Goal: Ask a question

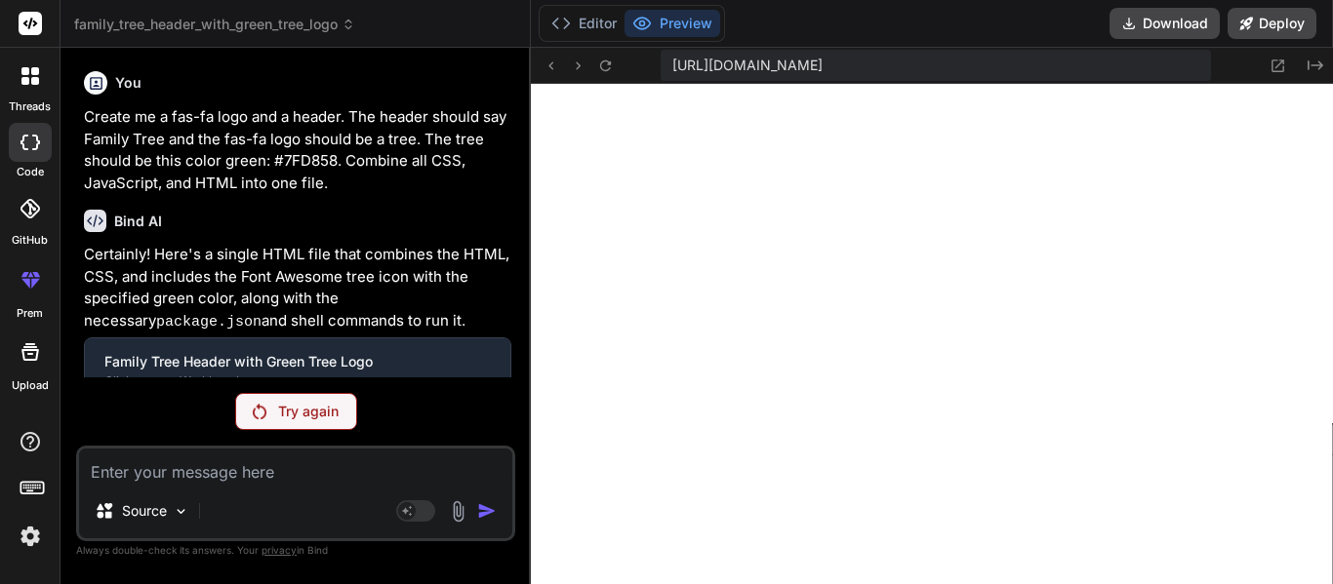
scroll to position [16509, 0]
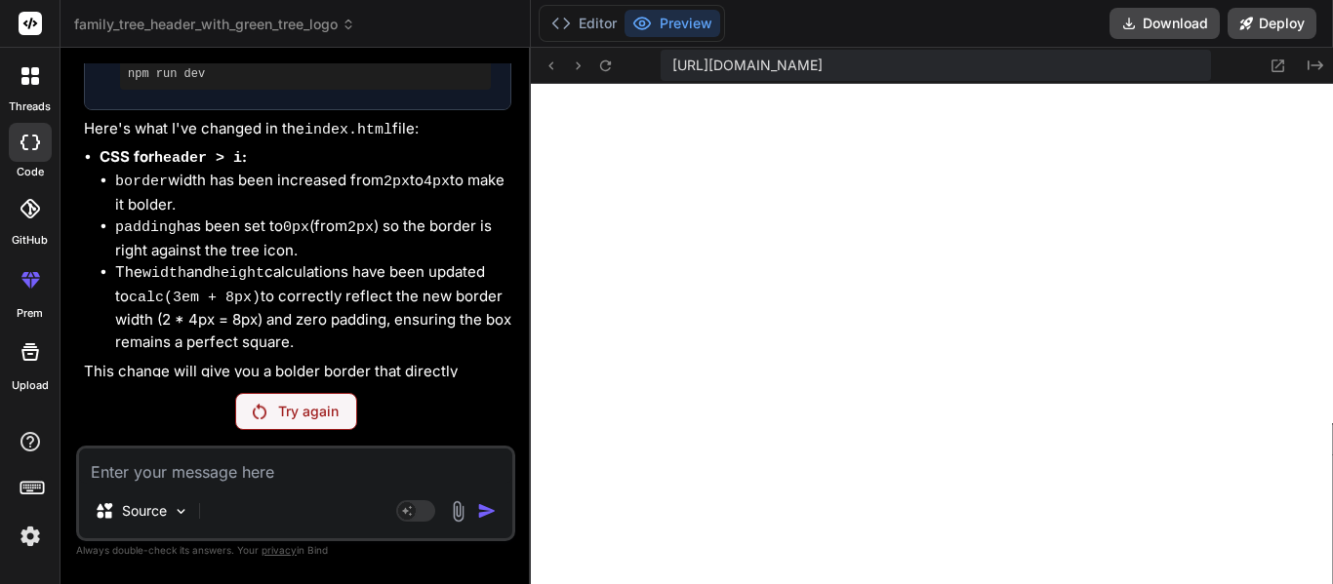
click at [329, 404] on p "Try again" at bounding box center [308, 412] width 60 height 20
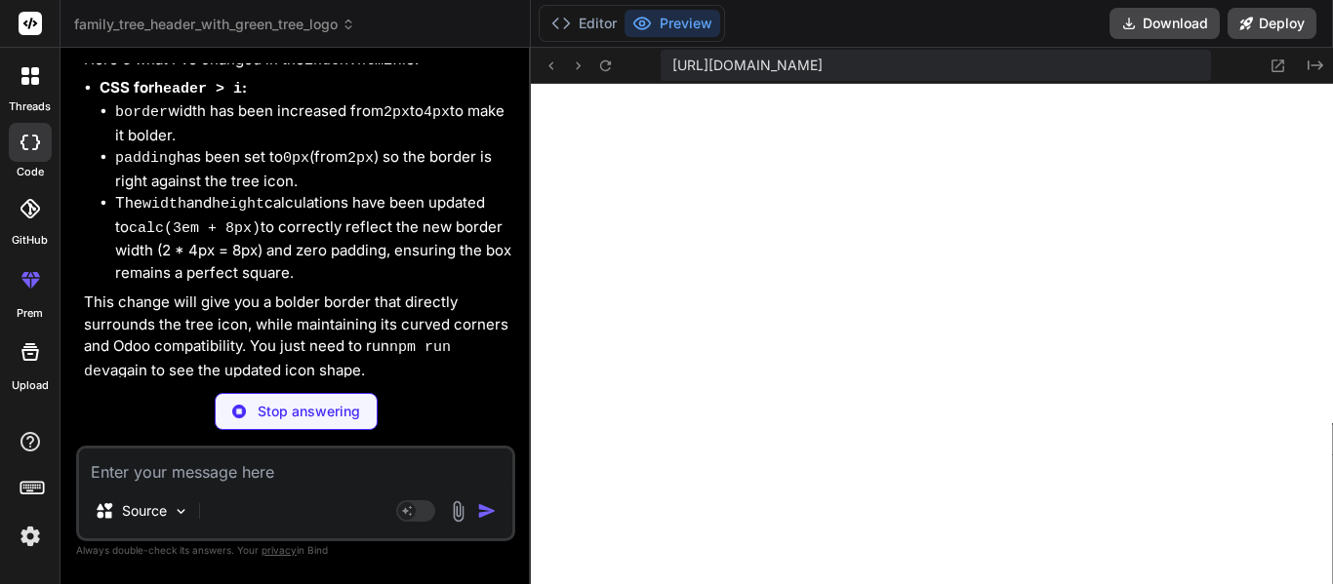
scroll to position [19181, 0]
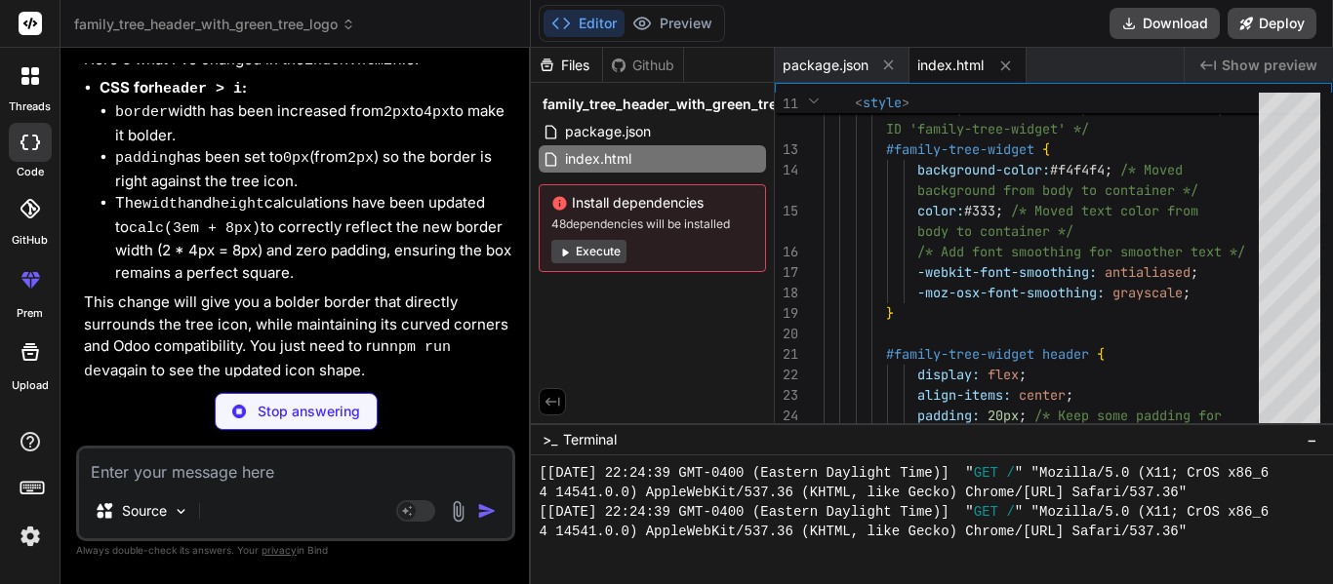
type textarea "x"
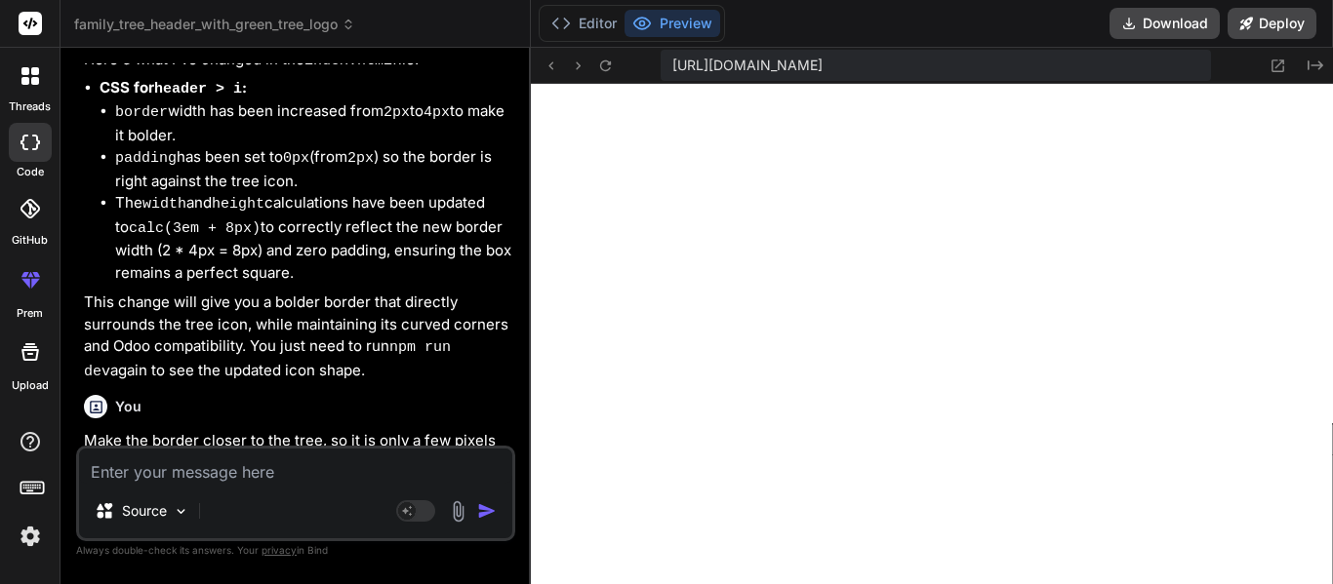
scroll to position [19722, 0]
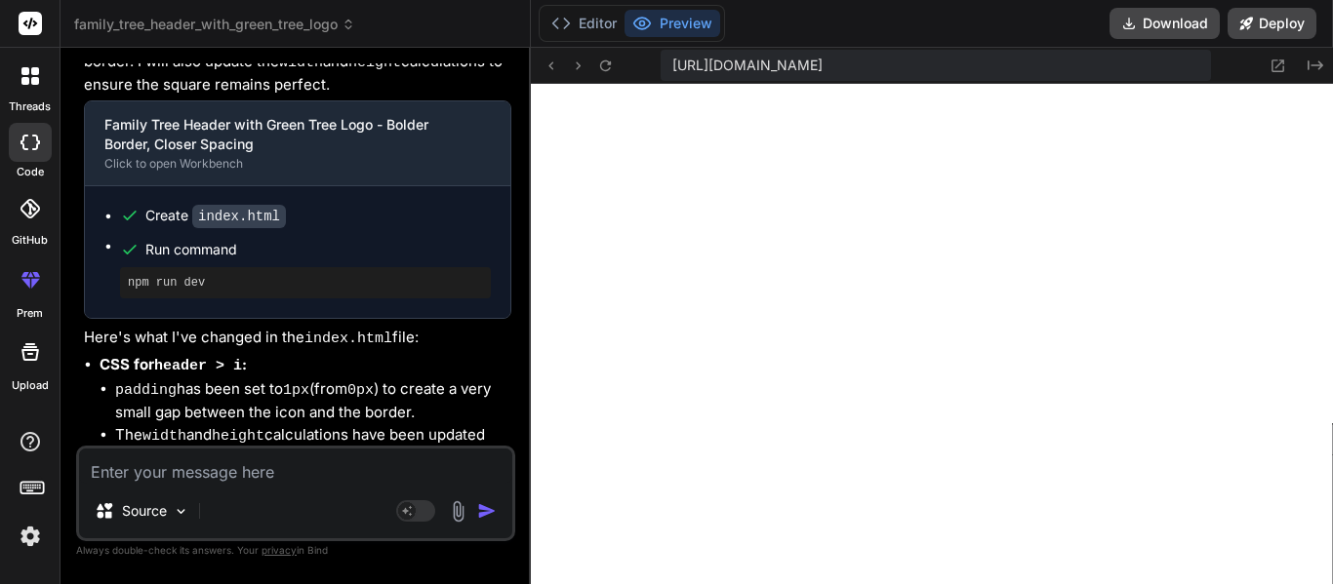
click at [301, 480] on textarea at bounding box center [295, 466] width 433 height 35
type textarea "M"
type textarea "x"
type textarea "Ma"
type textarea "x"
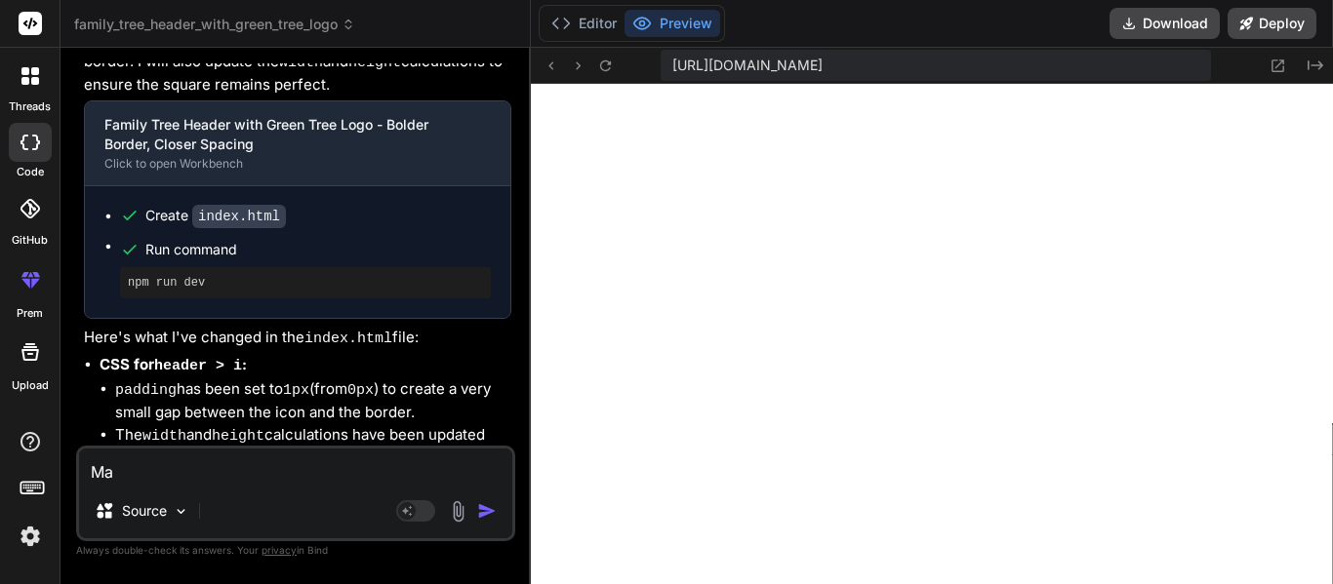
type textarea "Mak"
type textarea "x"
type textarea "Make"
type textarea "x"
type textarea "Make"
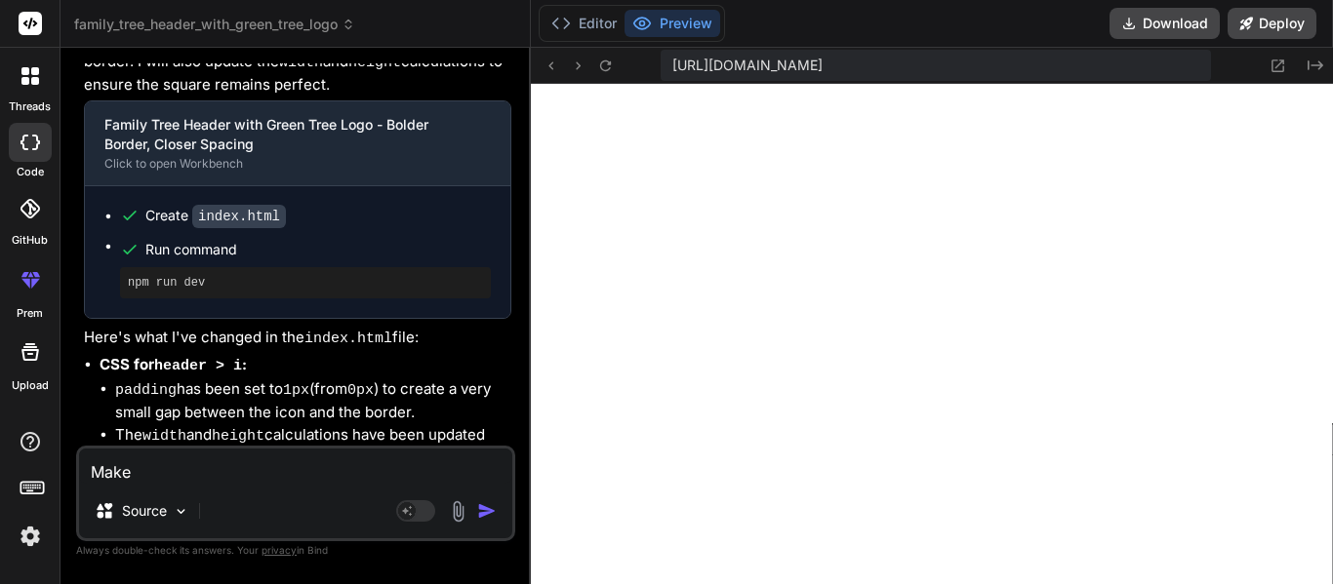
type textarea "x"
type textarea "Make t"
type textarea "x"
type textarea "Make th"
type textarea "x"
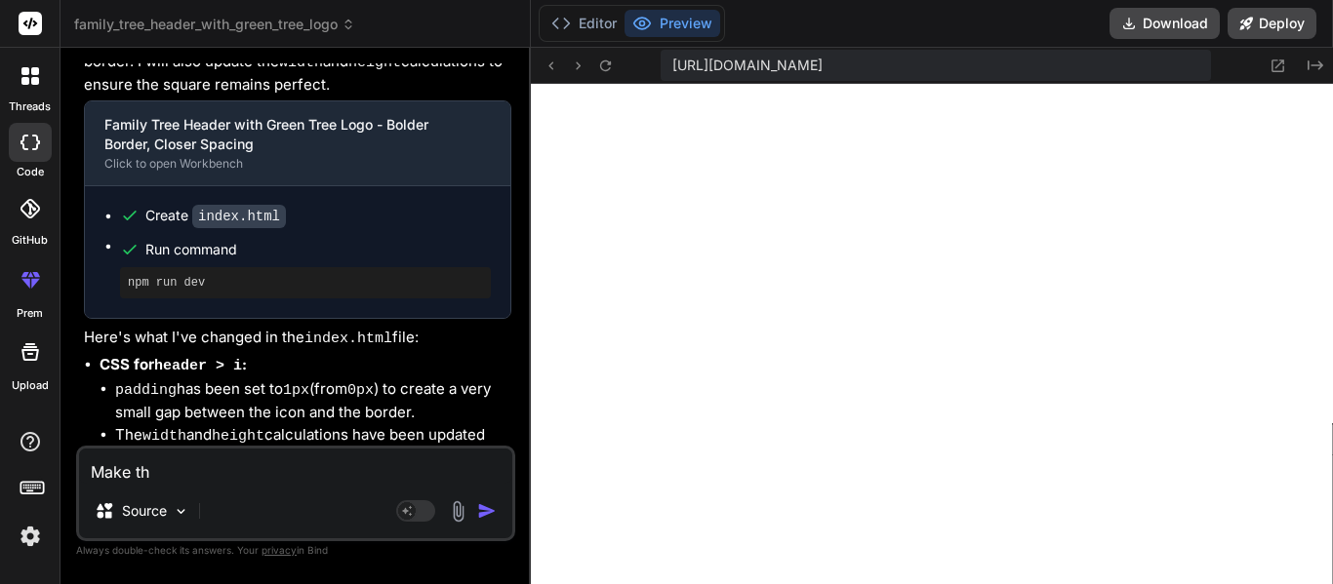
type textarea "Make the"
type textarea "x"
type textarea "Make thes"
type textarea "x"
type textarea "Make thes"
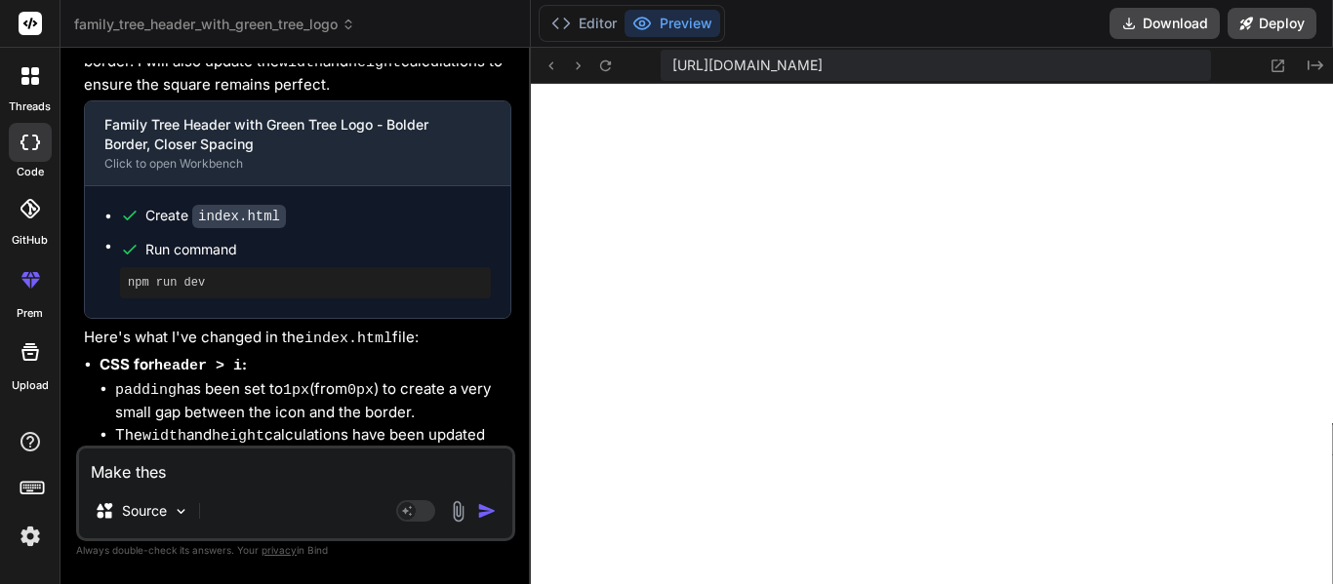
type textarea "x"
type textarea "Make thes"
type textarea "x"
type textarea "Make the"
type textarea "x"
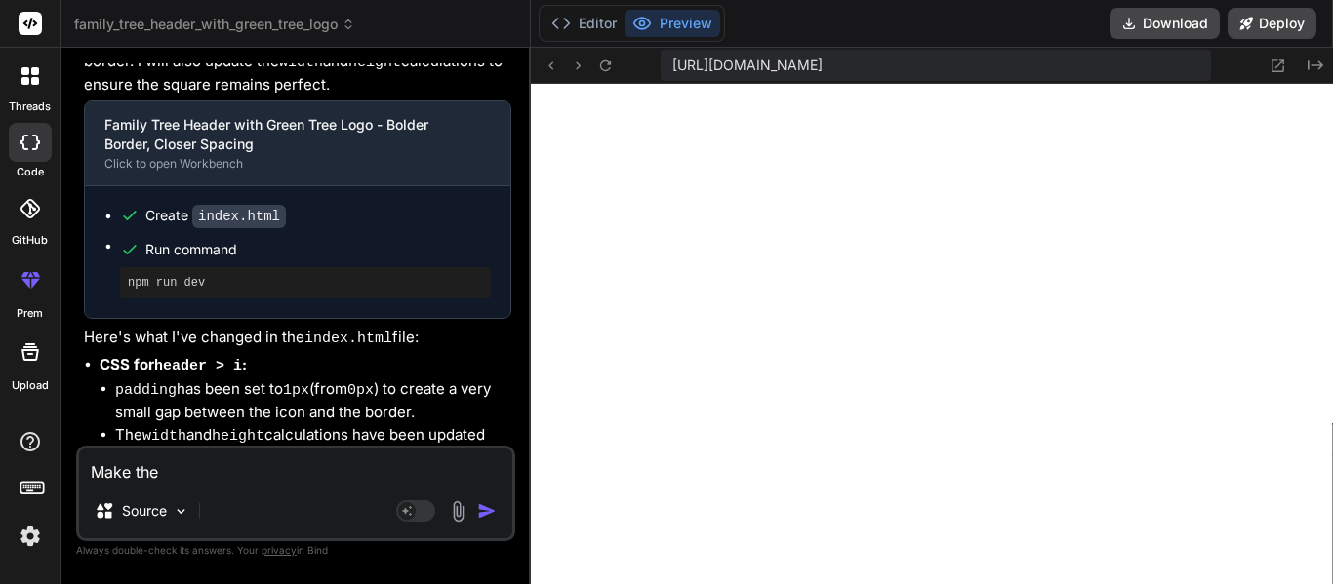
type textarea "Make the"
type textarea "x"
type textarea "Make the s"
type textarea "x"
type textarea "Make the sq"
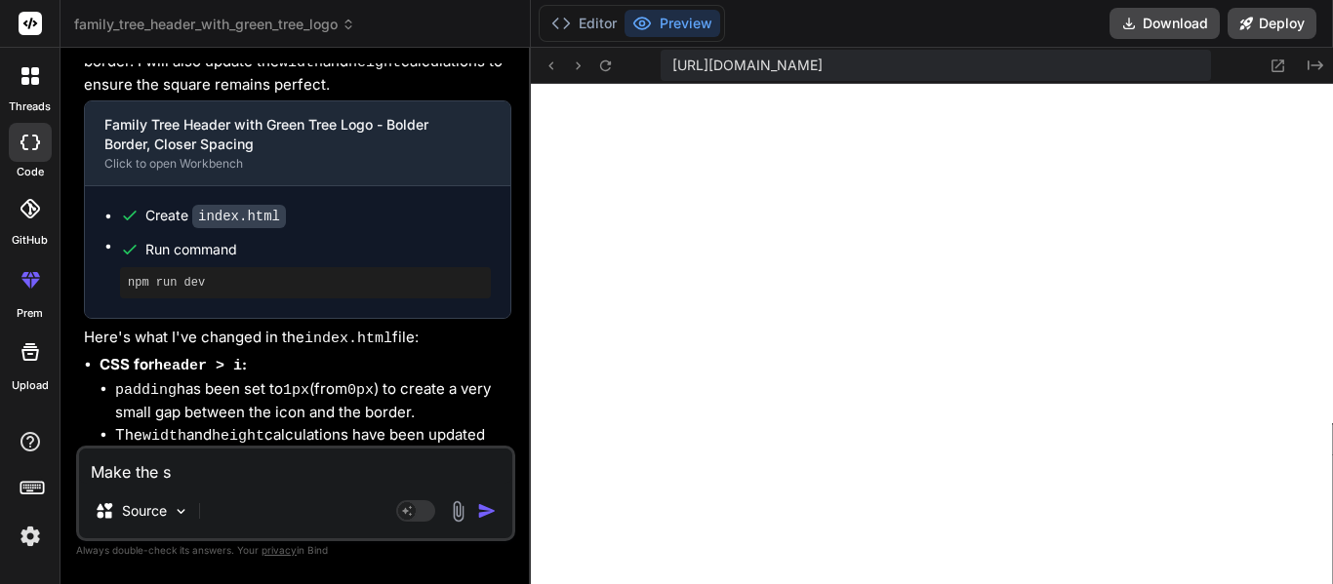
type textarea "x"
type textarea "Make the squ"
type textarea "x"
type textarea "Make the squa"
type textarea "x"
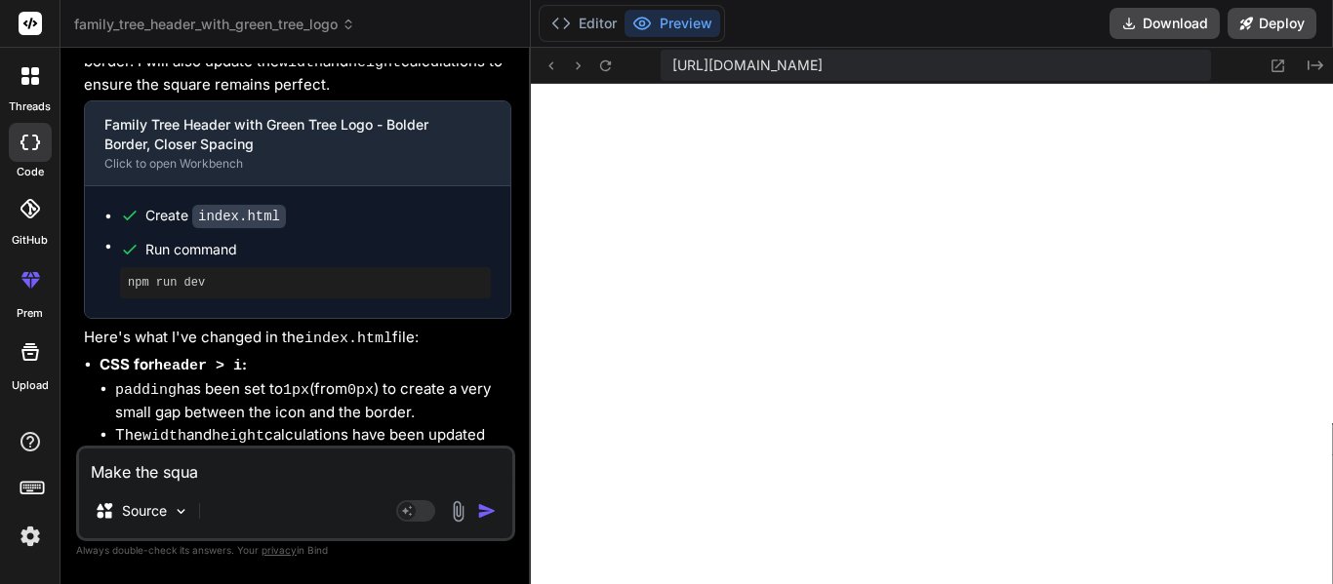
type textarea "Make the squar"
type textarea "x"
type textarea "Make the square"
type textarea "x"
type textarea "Make the square"
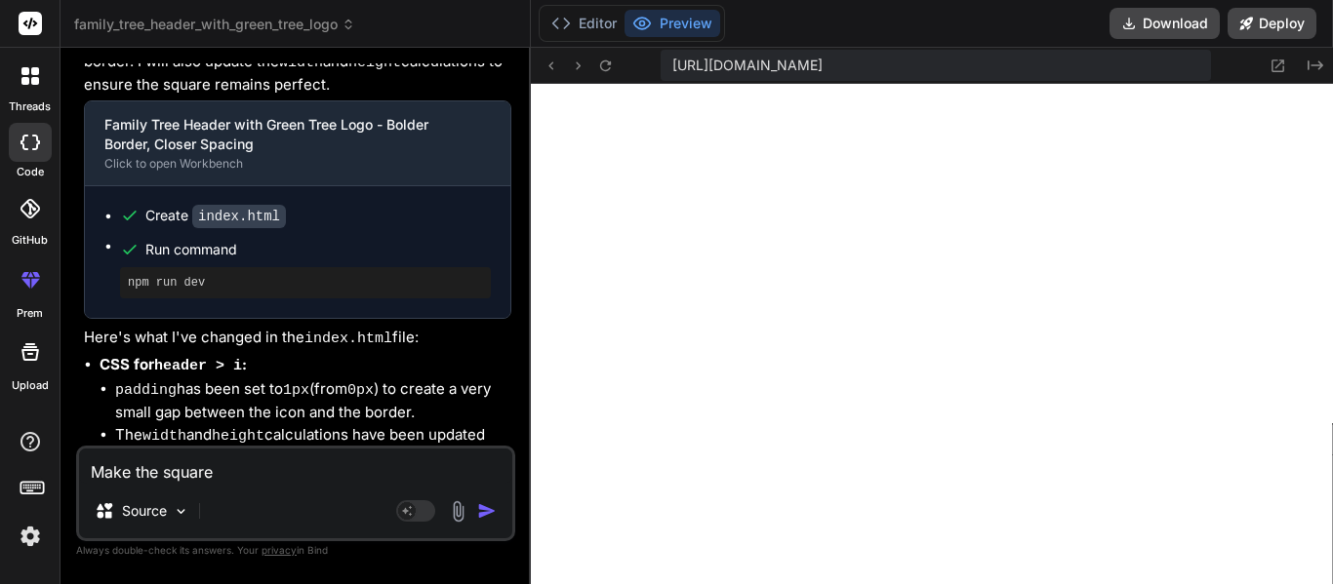
type textarea "x"
type textarea "Make the square s"
type textarea "x"
type textarea "Make the square si"
type textarea "x"
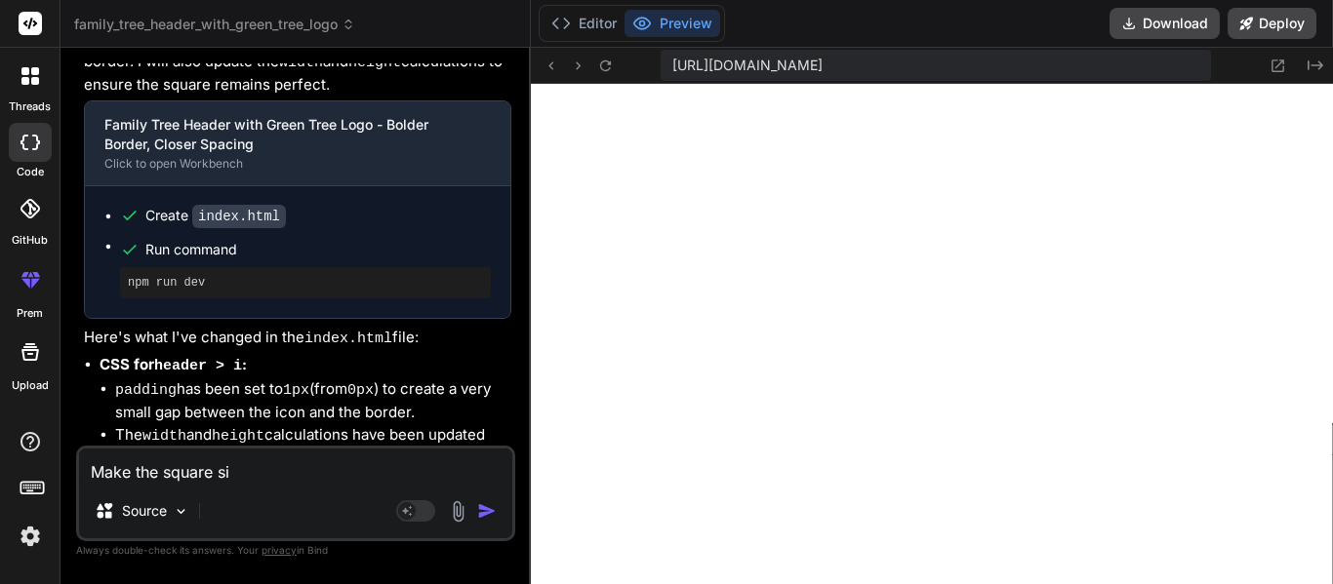
type textarea "Make the square siz"
type textarea "x"
type textarea "Make the square size"
type textarea "x"
type textarea "Make the square size"
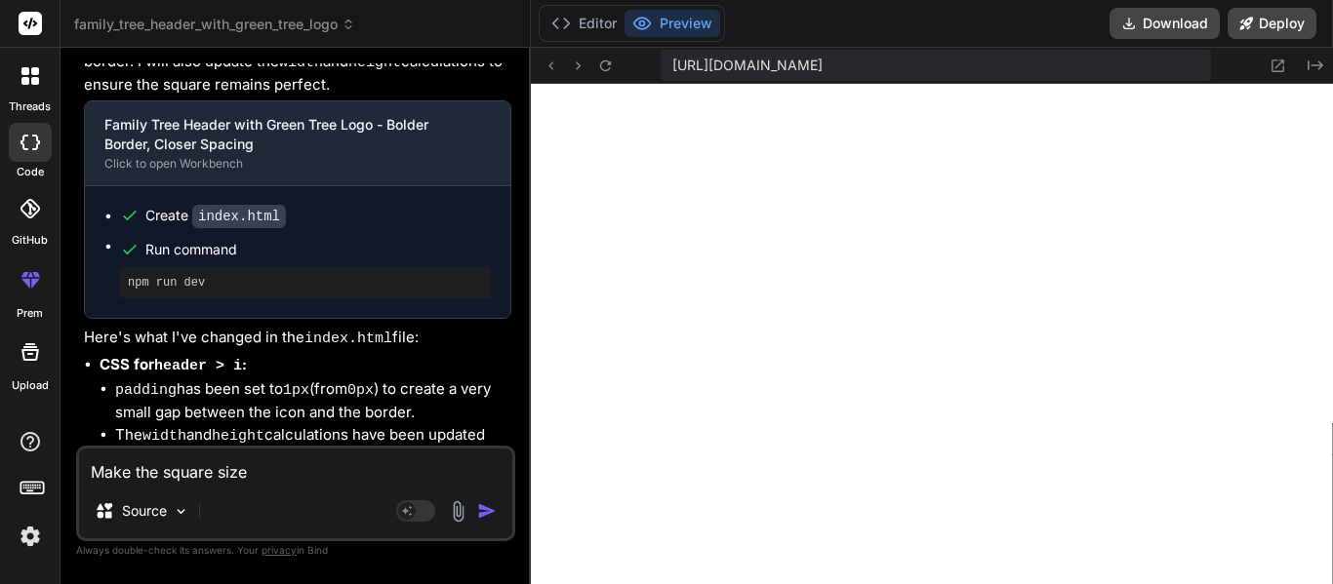
type textarea "x"
type textarea "Make the square size s"
type textarea "x"
type textarea "Make the square size sm"
type textarea "x"
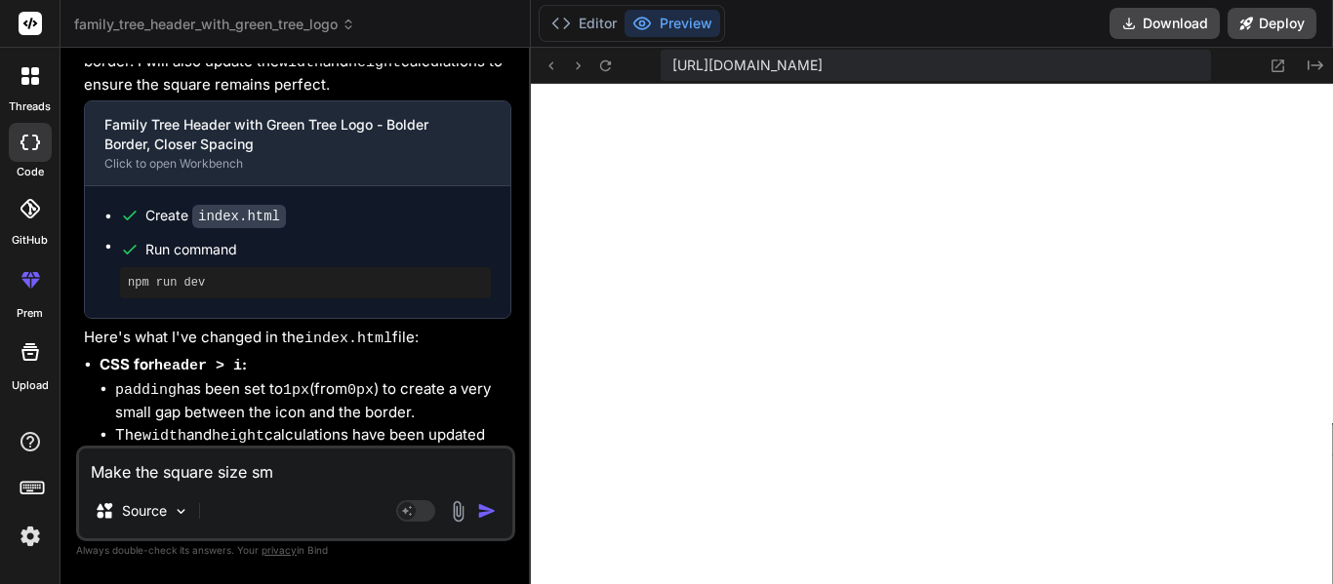
type textarea "Make the square size sma"
type textarea "x"
type textarea "Make the square size smal"
type textarea "x"
type textarea "Make the square size small"
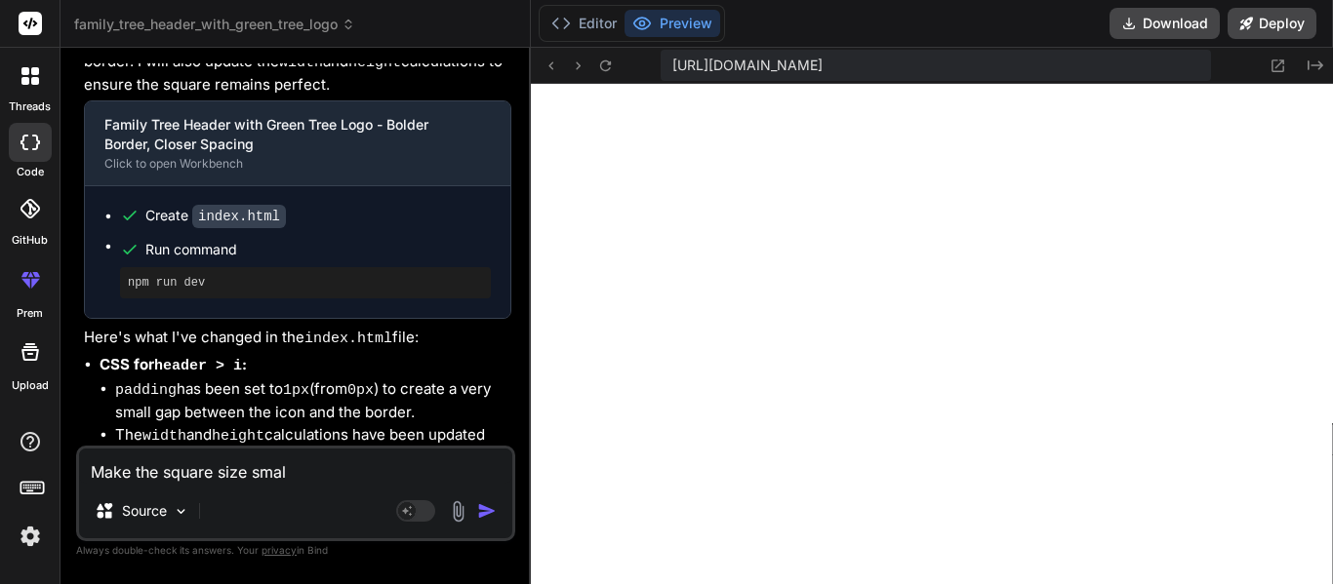
type textarea "x"
type textarea "Make the square size smalle"
type textarea "x"
type textarea "Make the square size smaller"
type textarea "x"
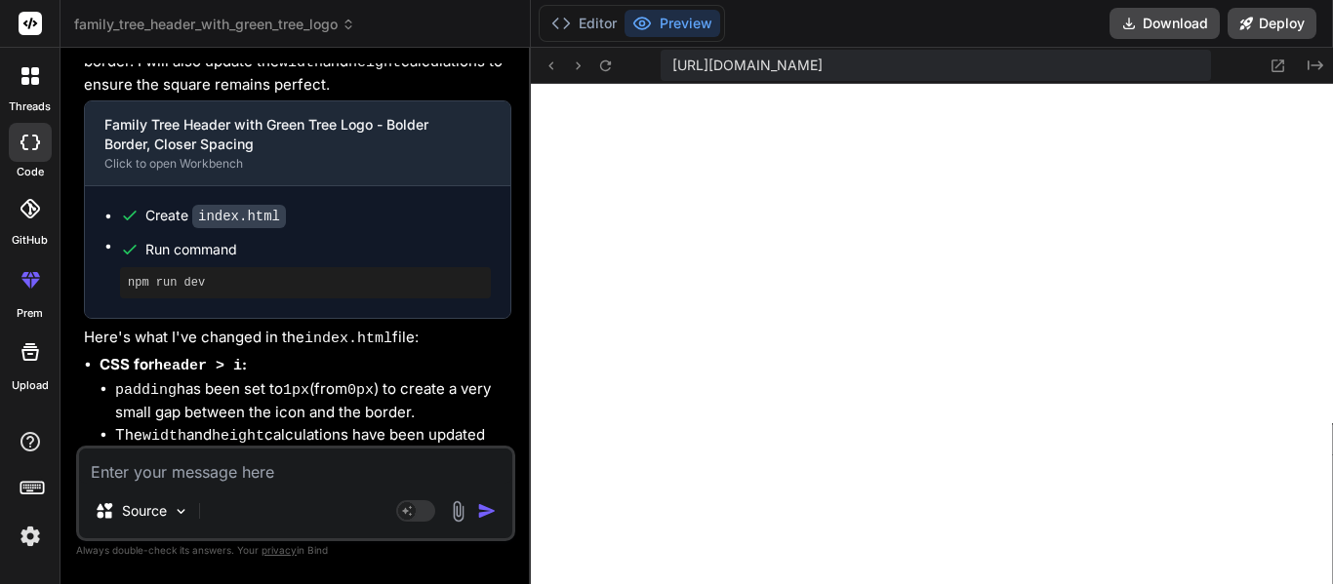
scroll to position [19924, 0]
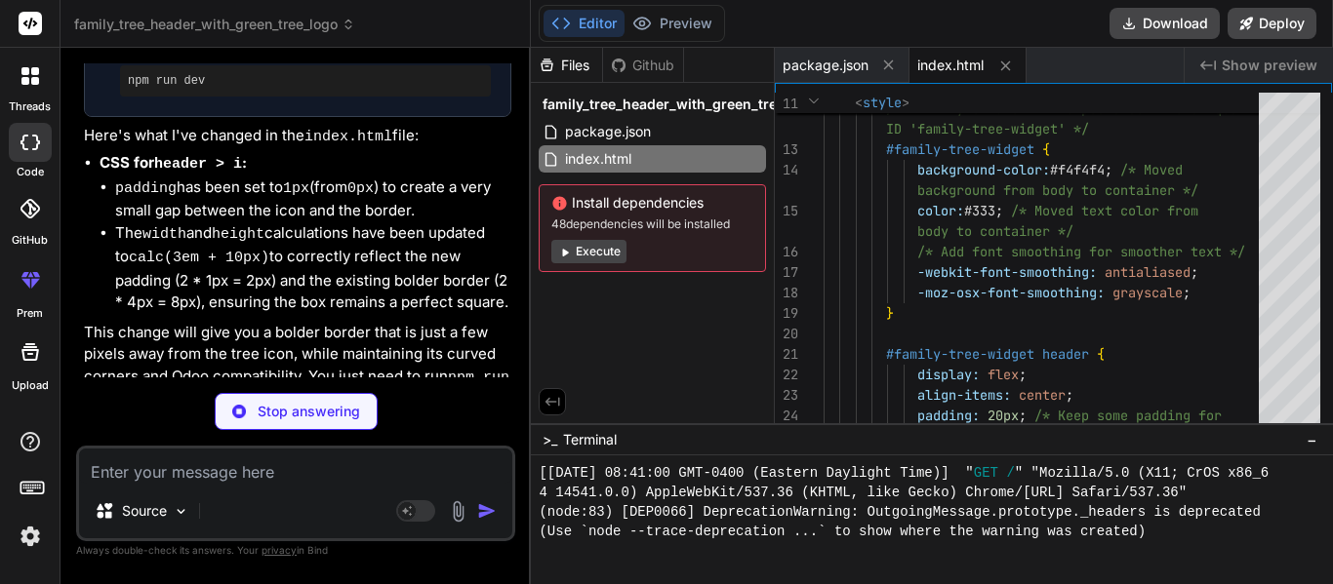
type textarea "x"
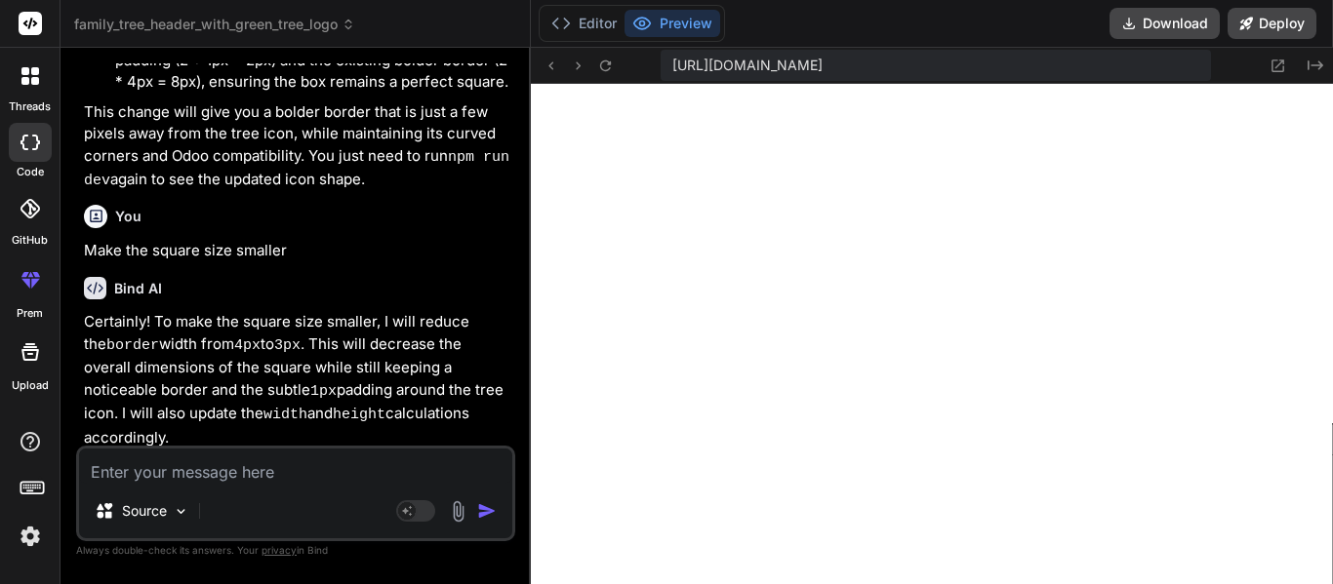
scroll to position [20158, 0]
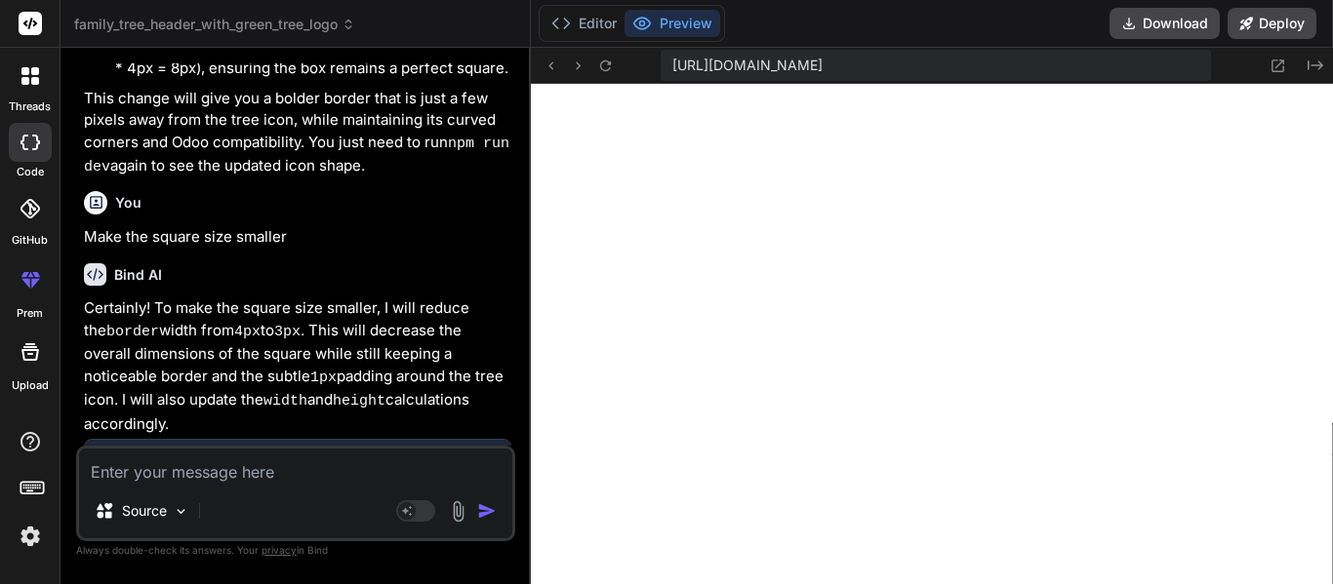
click at [224, 466] on textarea at bounding box center [295, 466] width 433 height 35
click at [1299, 70] on div "Created with Pixso." at bounding box center [1290, 65] width 70 height 23
click at [1307, 68] on icon "Created with Pixso." at bounding box center [1315, 66] width 16 height 16
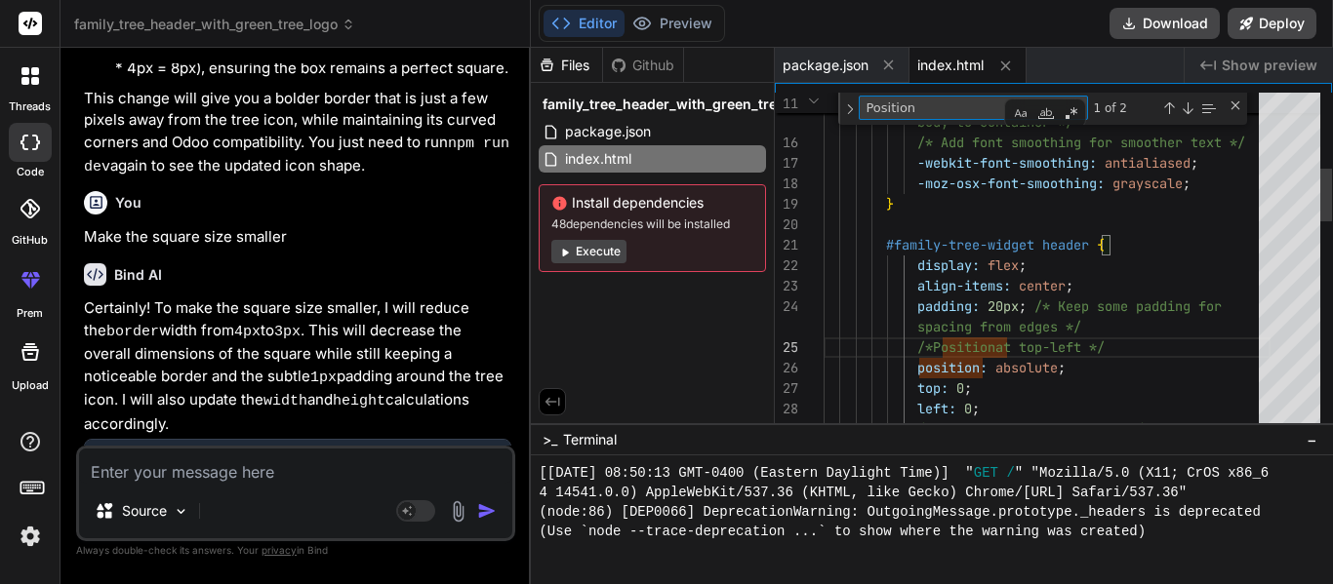
type textarea "background */ box-shadow: none; /* No shadow */ border-radius: 0; /* No border …"
type textarea "3"
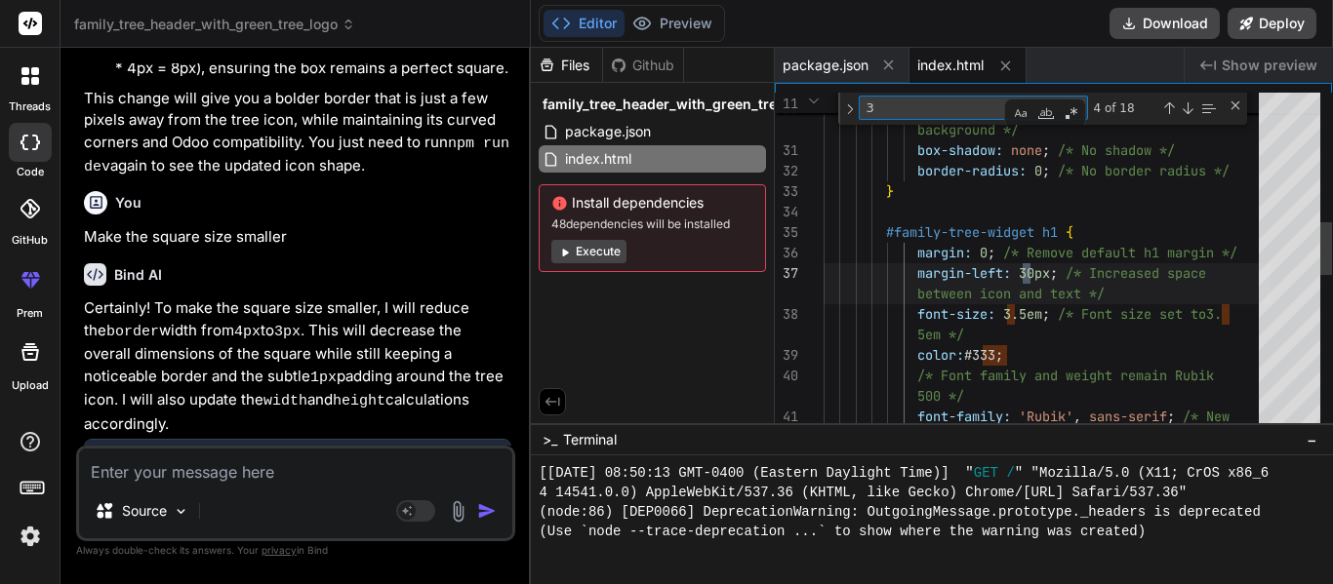
type textarea "/* Add curved green border */ border: 3px solid #7FD858; /* Border width reduce…"
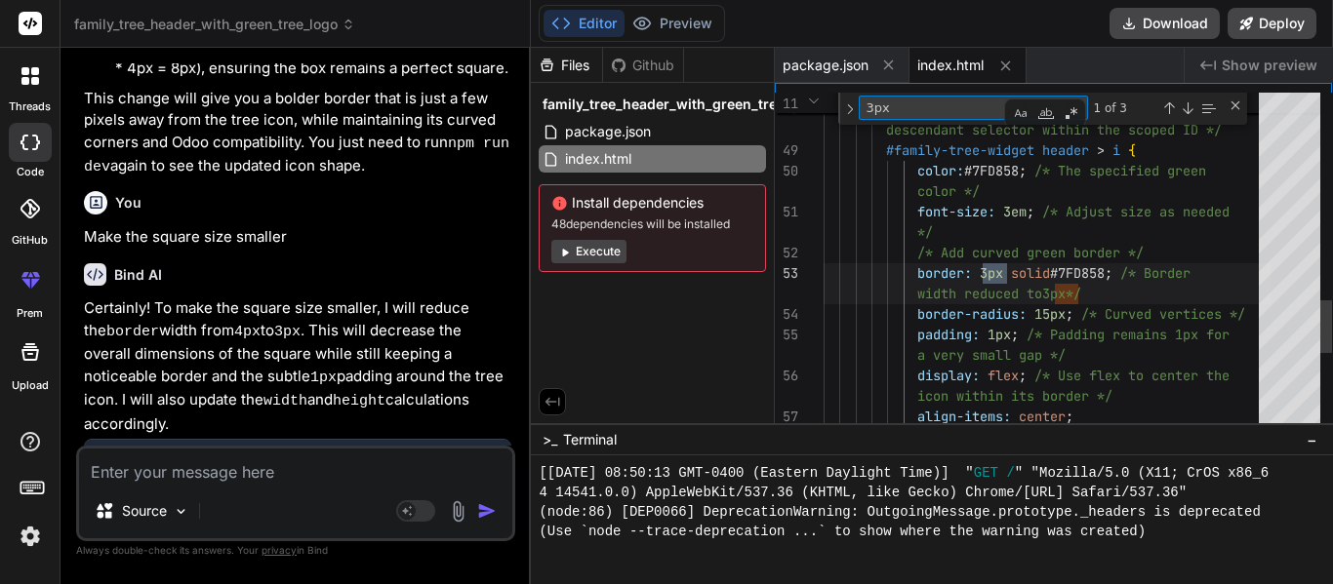
type textarea "3px"
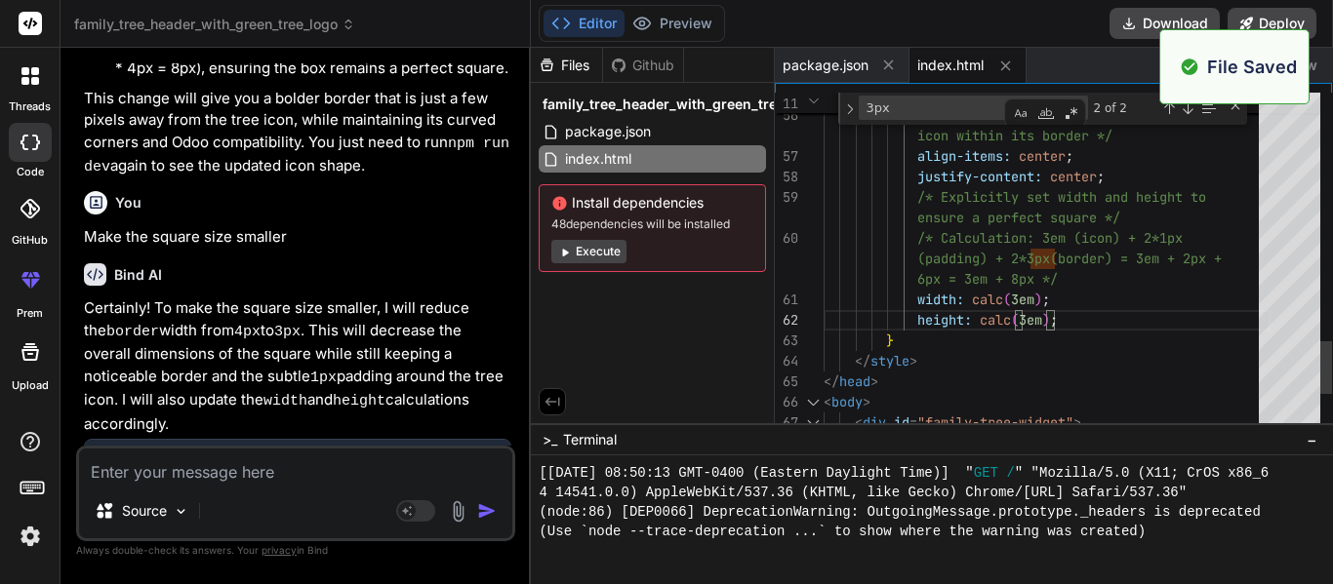
scroll to position [17836, 0]
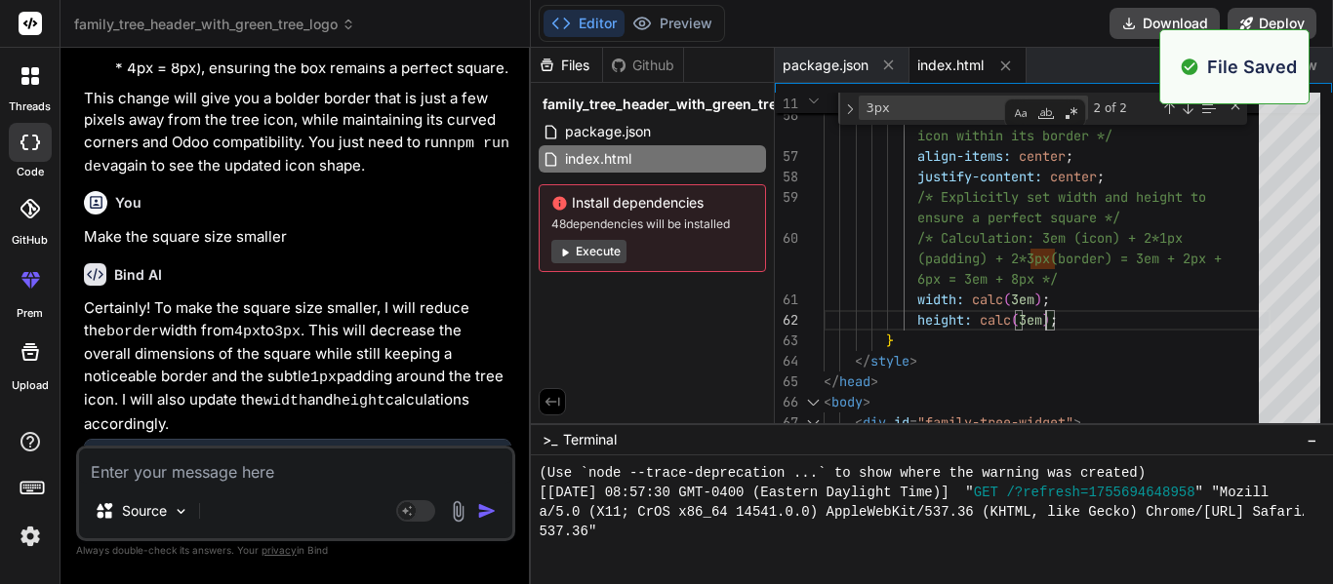
click at [1317, 65] on span "Show preview" at bounding box center [1270, 66] width 96 height 20
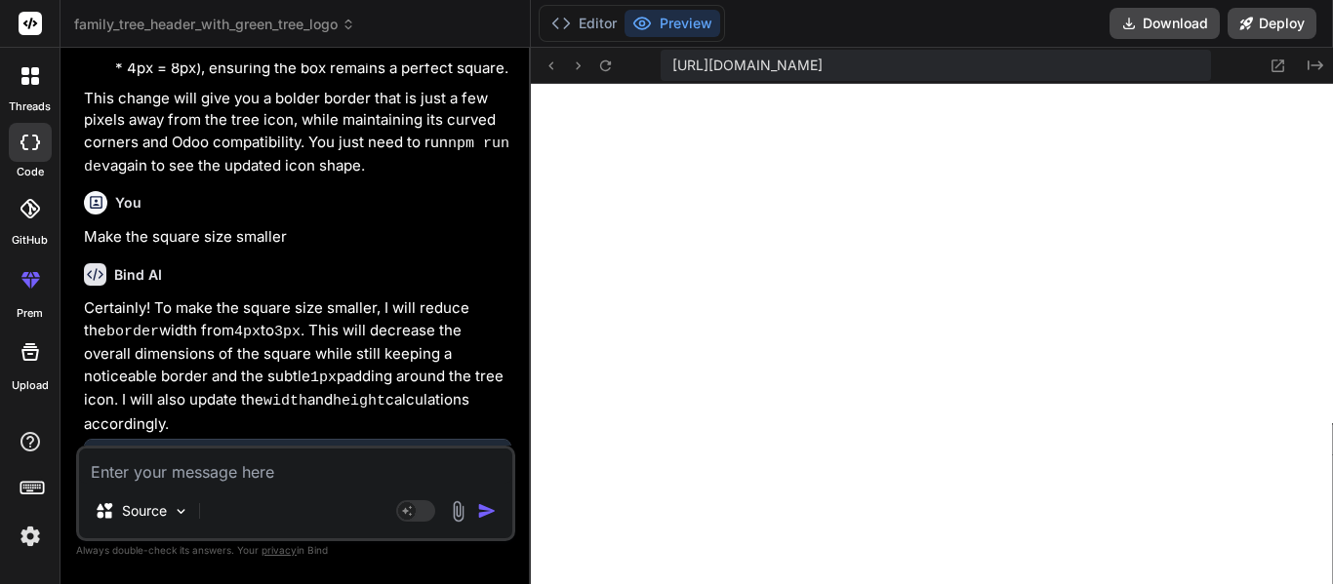
click at [1317, 65] on icon at bounding box center [1315, 65] width 16 height 10
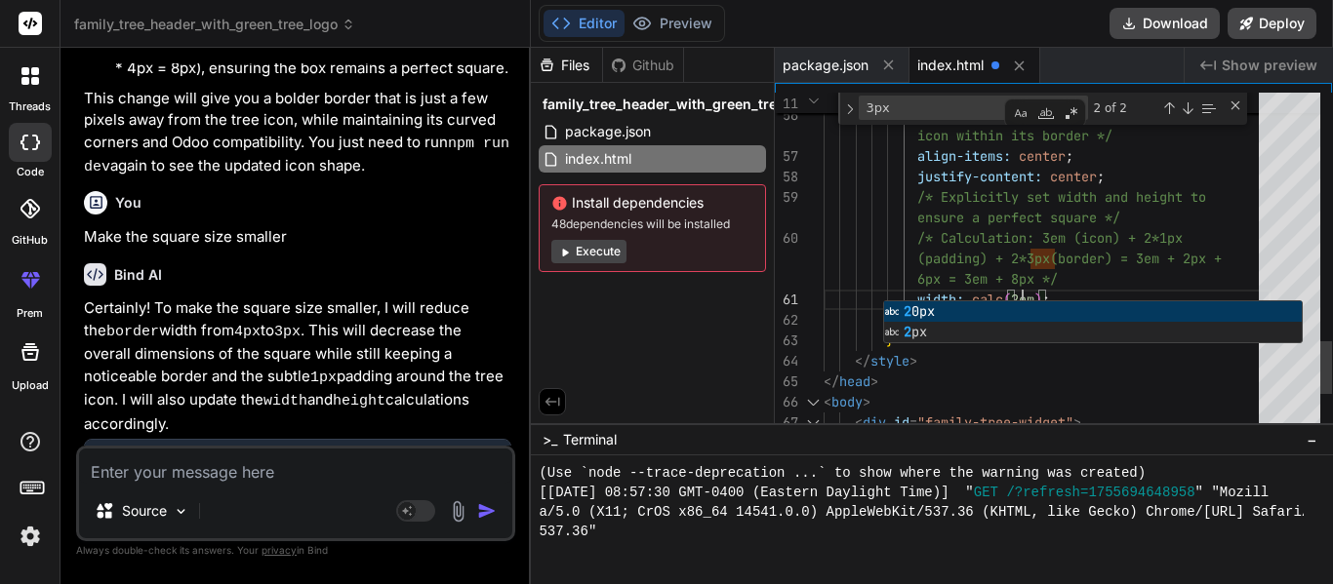
scroll to position [17895, 0]
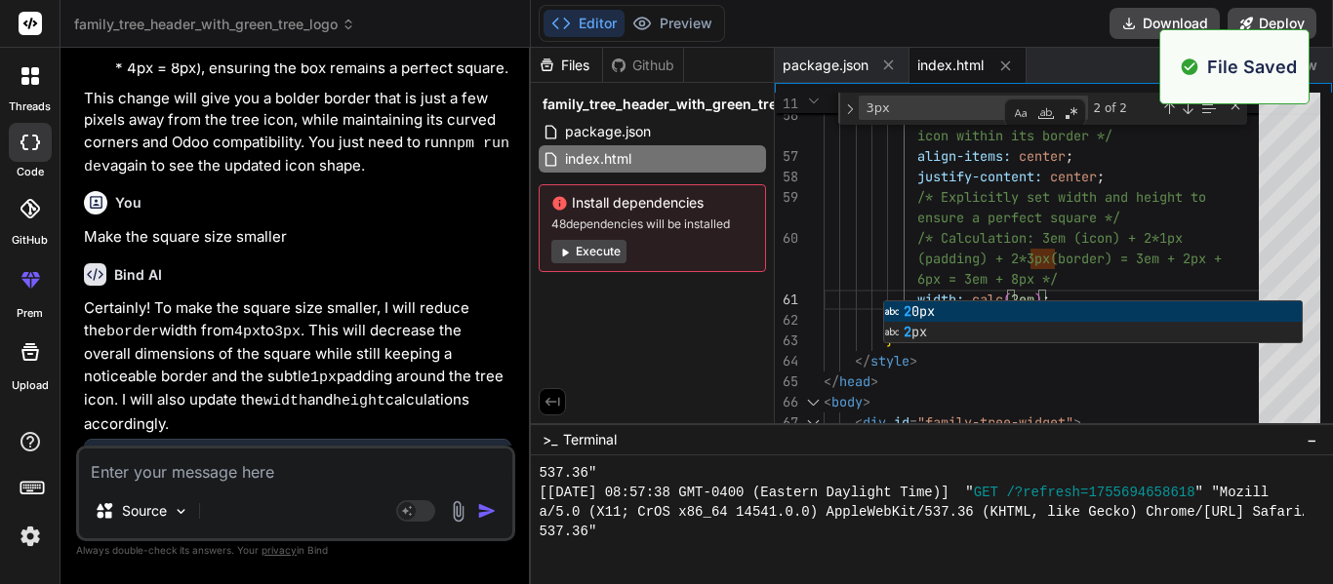
click at [1315, 66] on span "Show preview" at bounding box center [1270, 66] width 96 height 20
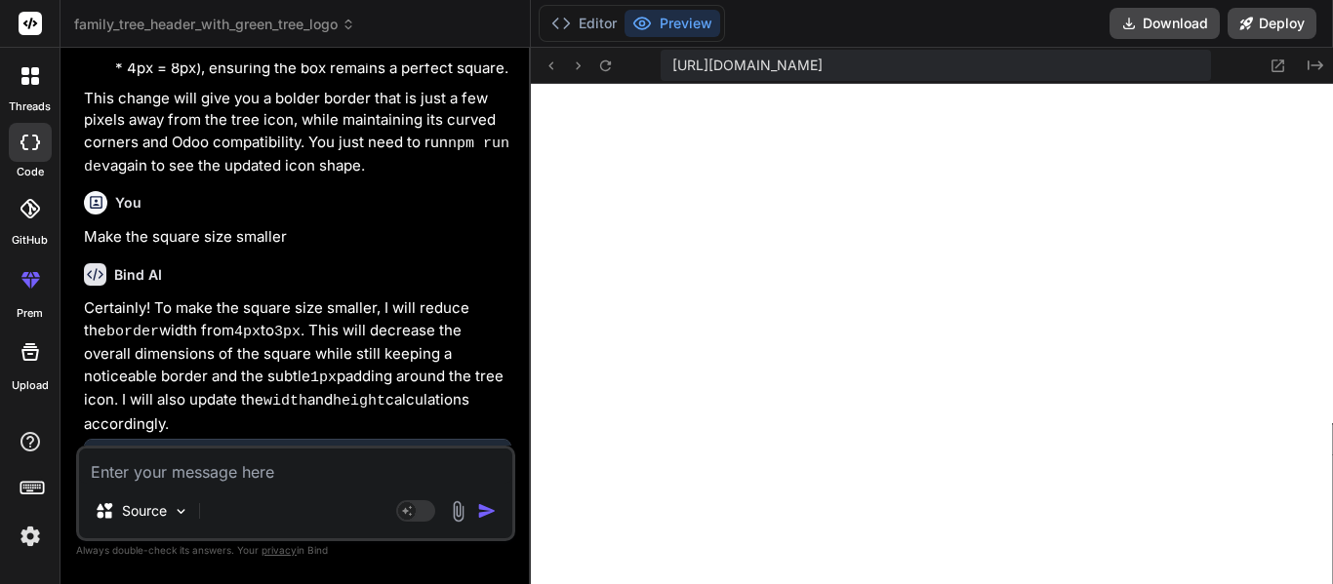
click at [1315, 66] on icon "Created with Pixso." at bounding box center [1315, 66] width 16 height 16
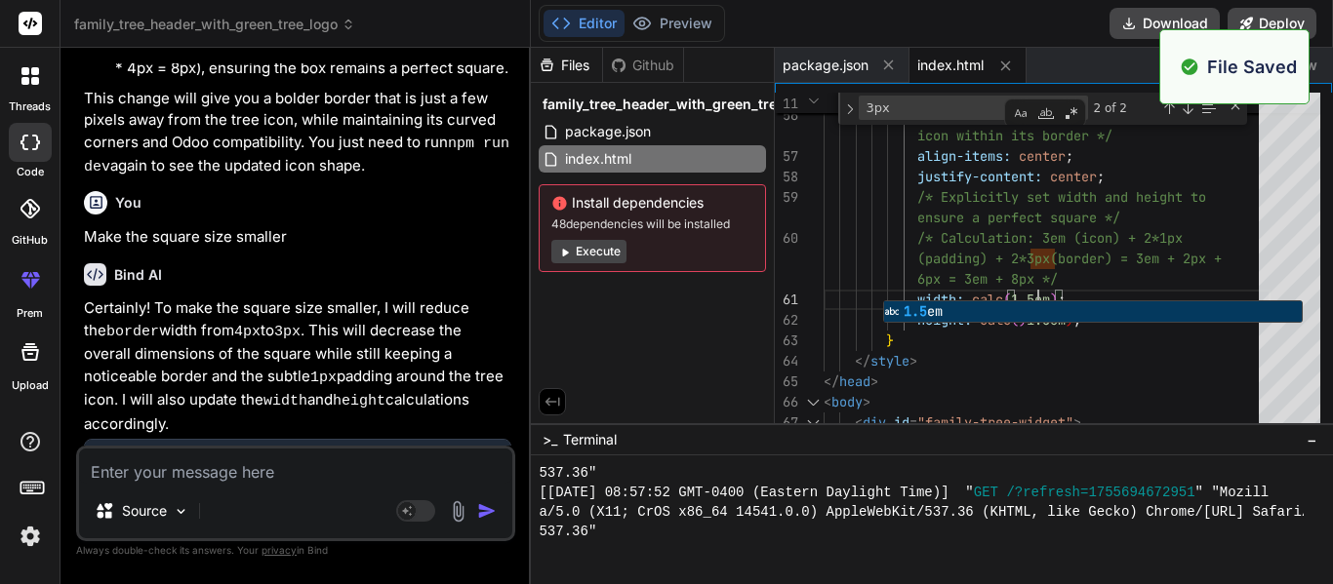
scroll to position [17953, 0]
click at [1319, 69] on div "Created with Pixso. Show preview" at bounding box center [1259, 65] width 148 height 35
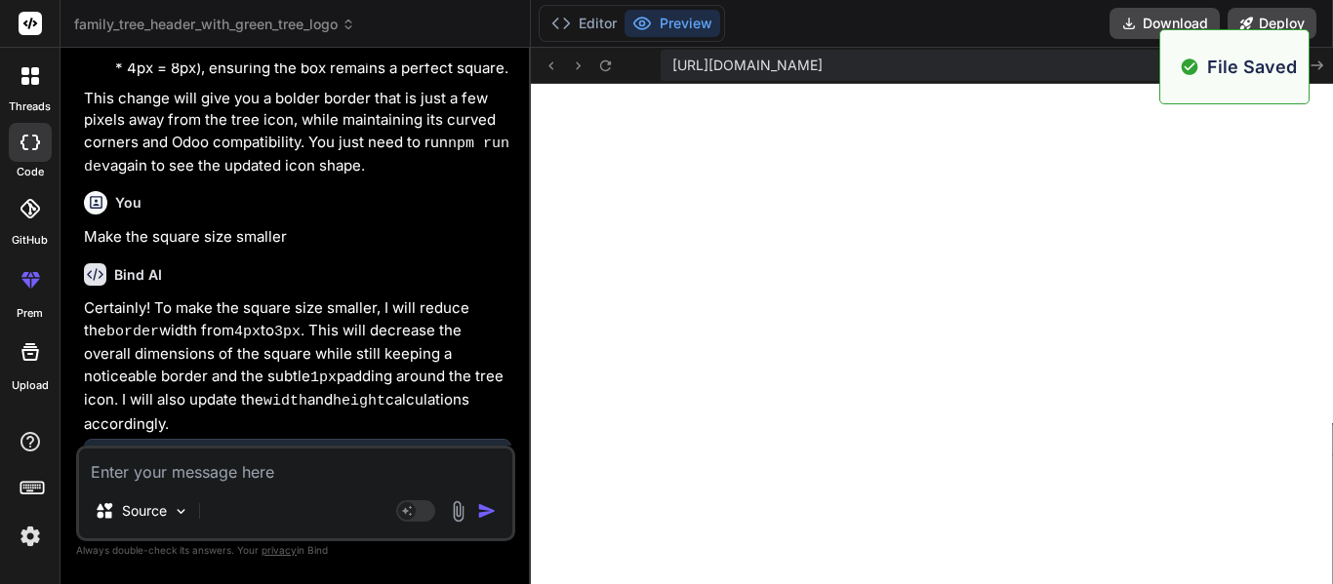
click at [1319, 69] on icon "Created with Pixso." at bounding box center [1315, 66] width 16 height 16
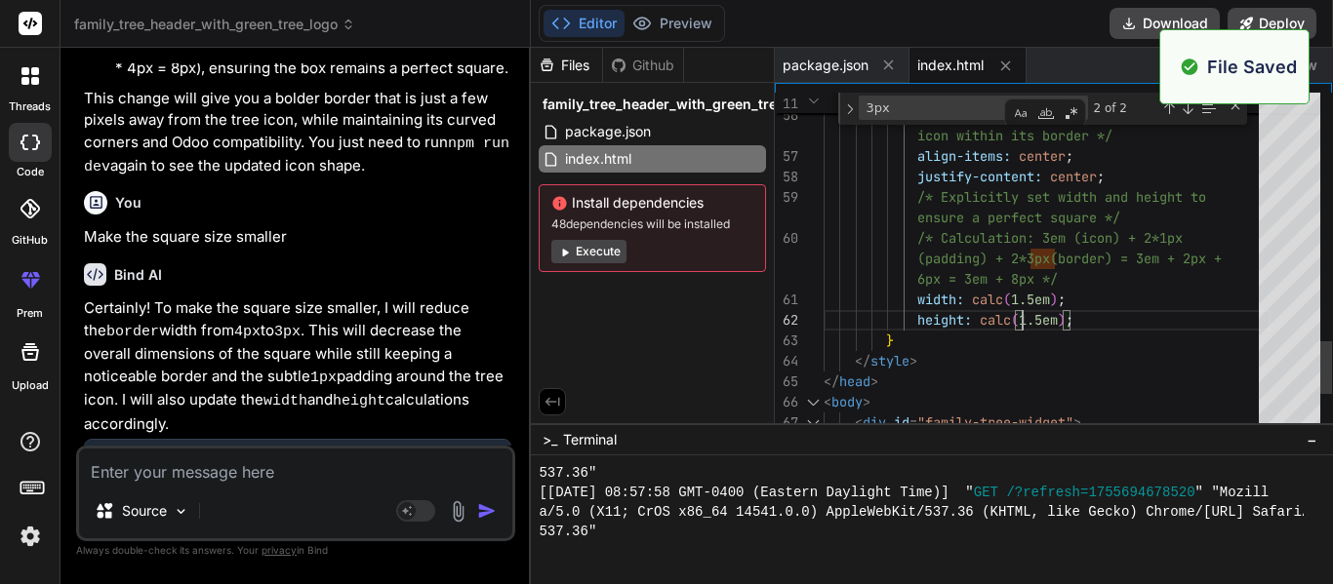
scroll to position [18012, 0]
click at [1319, 66] on div "Created with Pixso. Show preview" at bounding box center [1259, 65] width 148 height 35
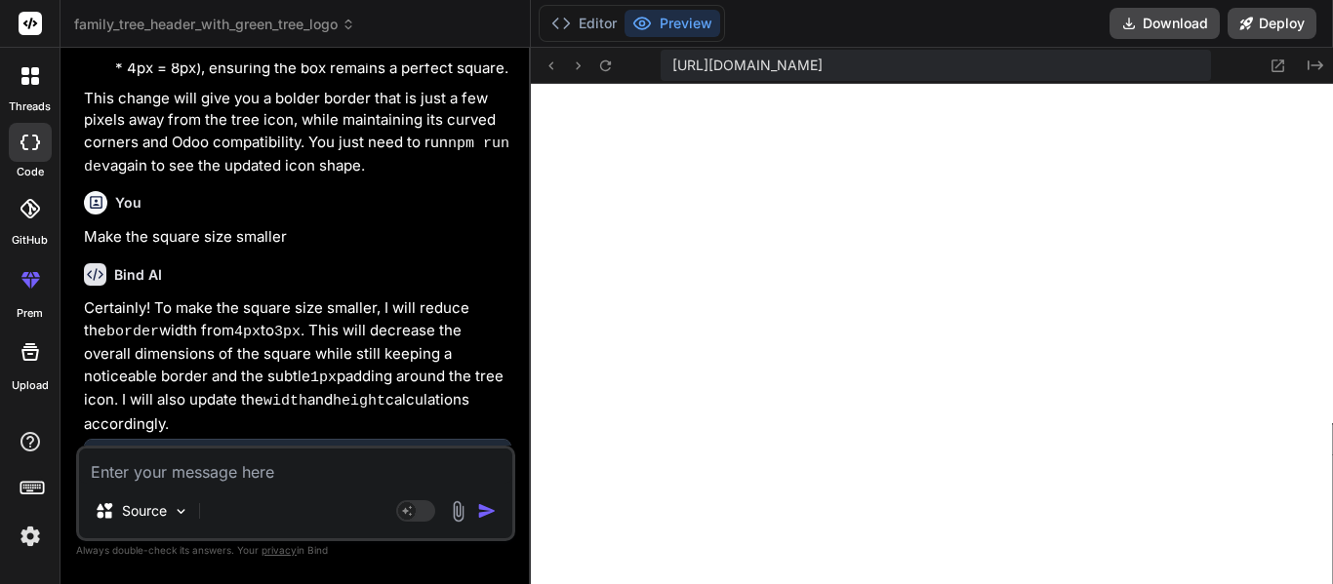
click at [1328, 65] on div "[URL][DOMAIN_NAME] Created with Pixso." at bounding box center [932, 66] width 802 height 36
click at [1320, 65] on icon at bounding box center [1315, 65] width 16 height 10
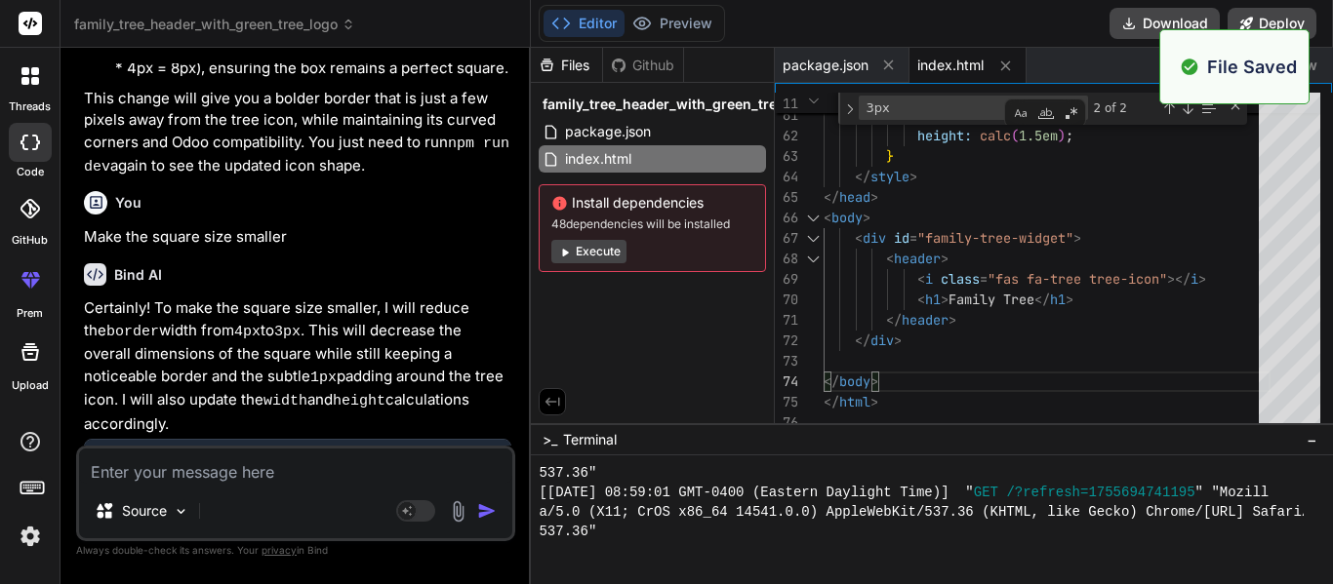
scroll to position [18129, 0]
type textarea "<body> <div id="family-tree-widget"> <header> <i class="fas fa-tree tree-icon">…"
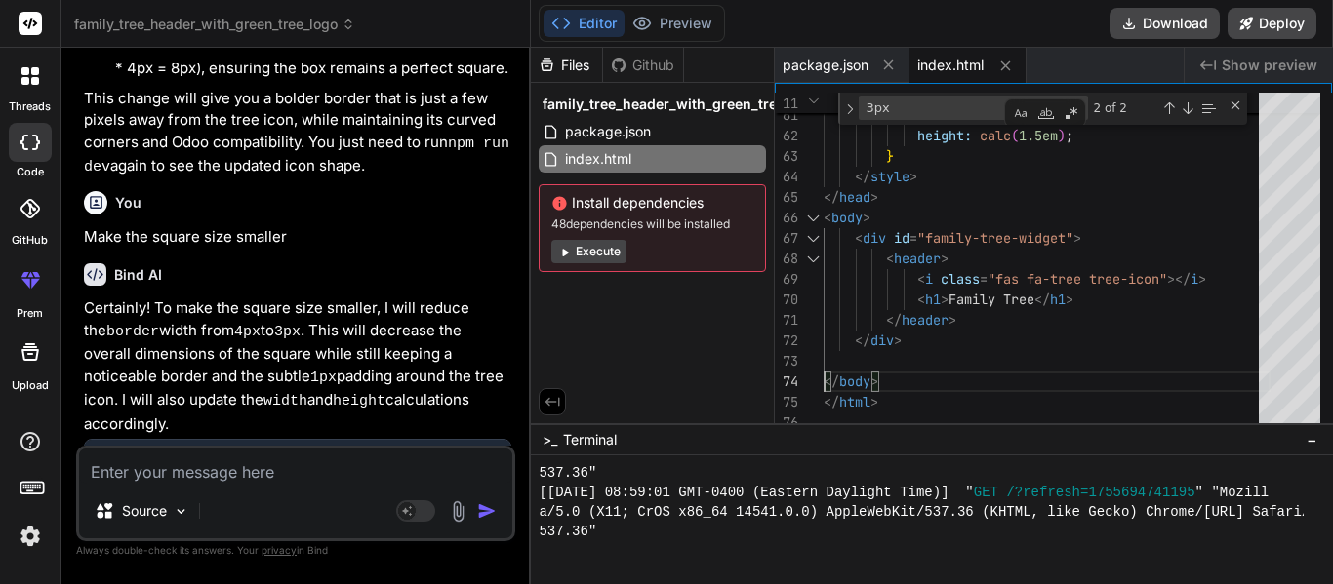
click at [182, 477] on textarea at bounding box center [295, 466] width 433 height 35
type textarea "C"
type textarea "x"
type textarea "Ca"
type textarea "x"
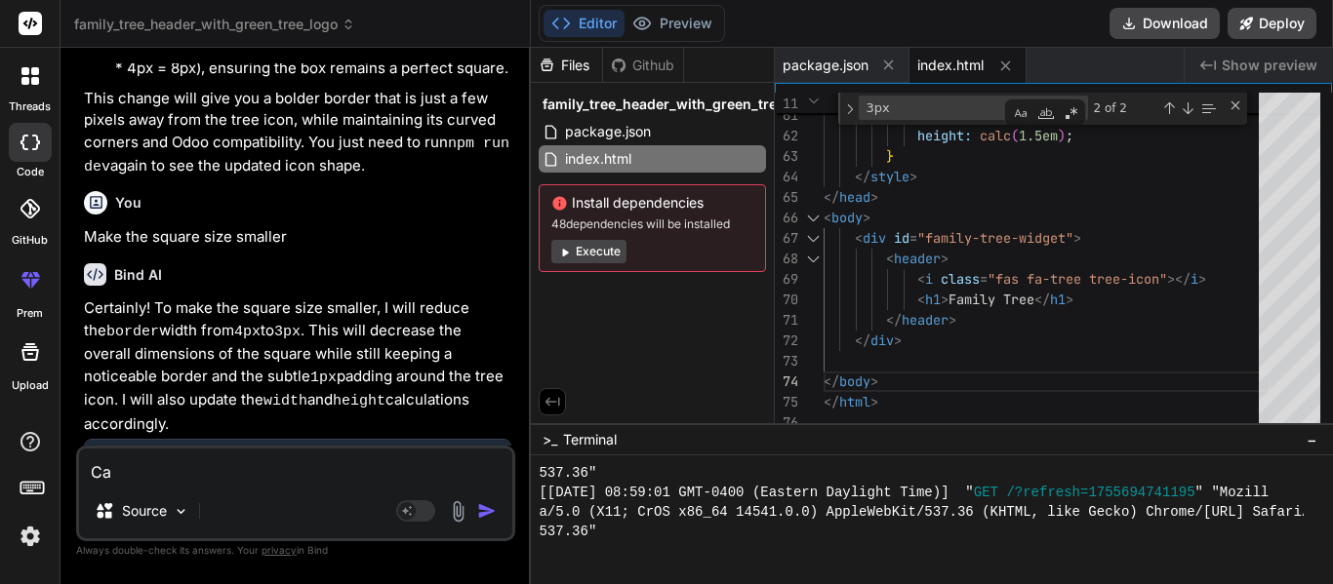
type textarea "Can"
type textarea "x"
type textarea "Can"
type textarea "x"
type textarea "Can y"
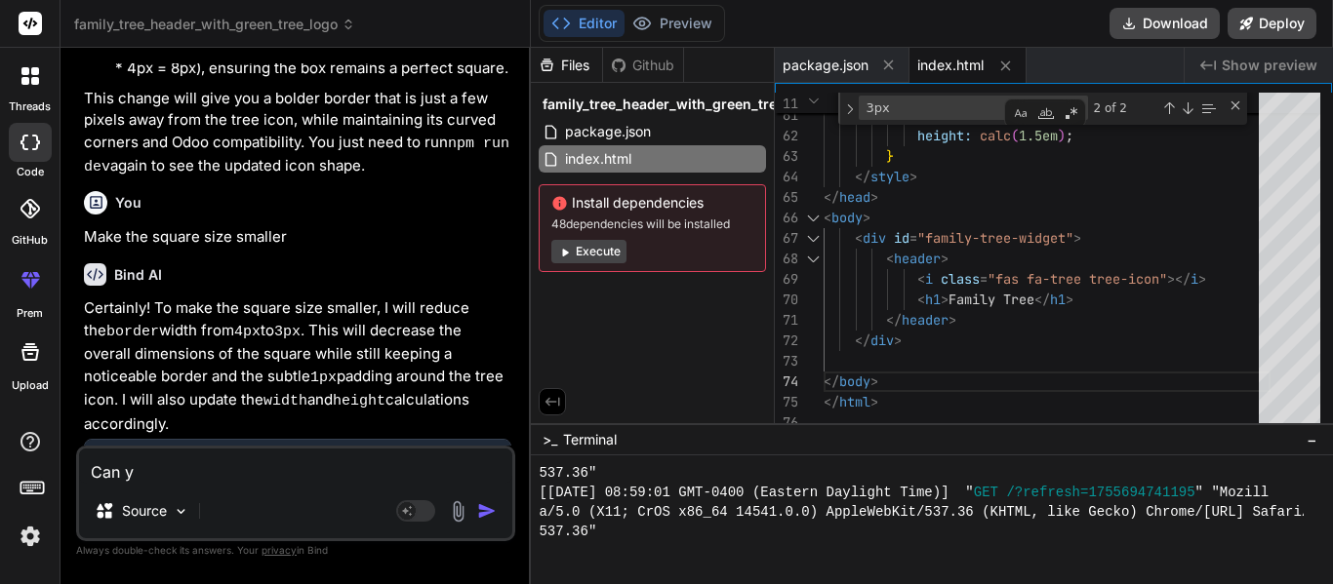
type textarea "x"
type textarea "Can yo"
type textarea "x"
type textarea "Can you"
type textarea "x"
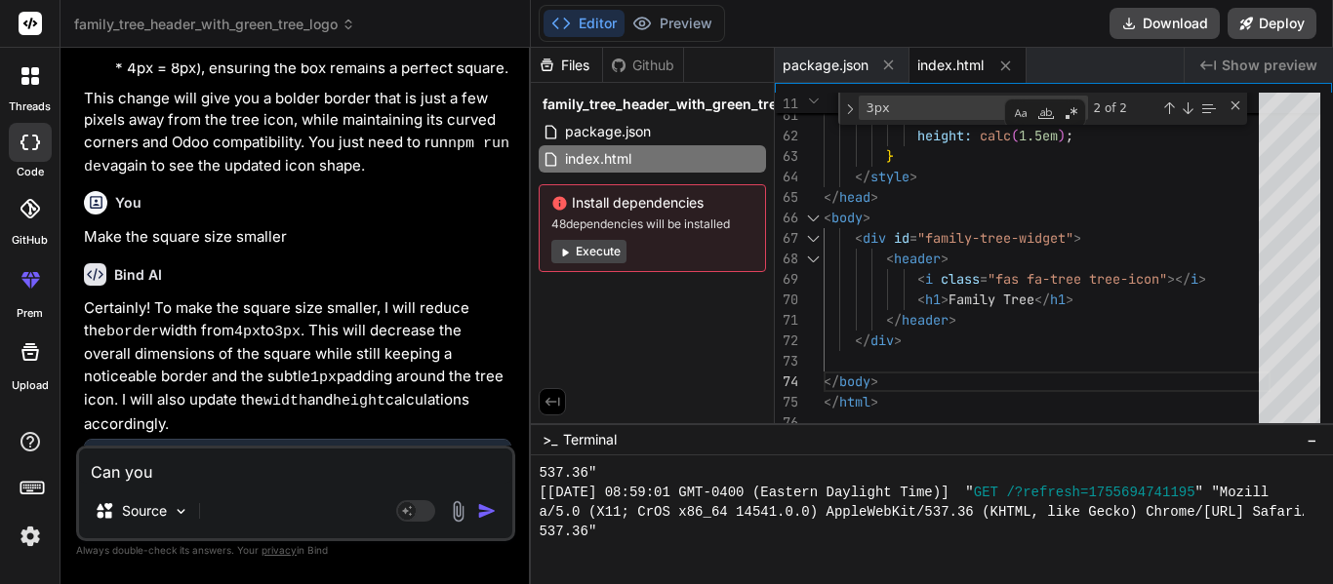
type textarea "Can you"
type textarea "x"
type textarea "Can you m"
type textarea "x"
type textarea "Can you ma"
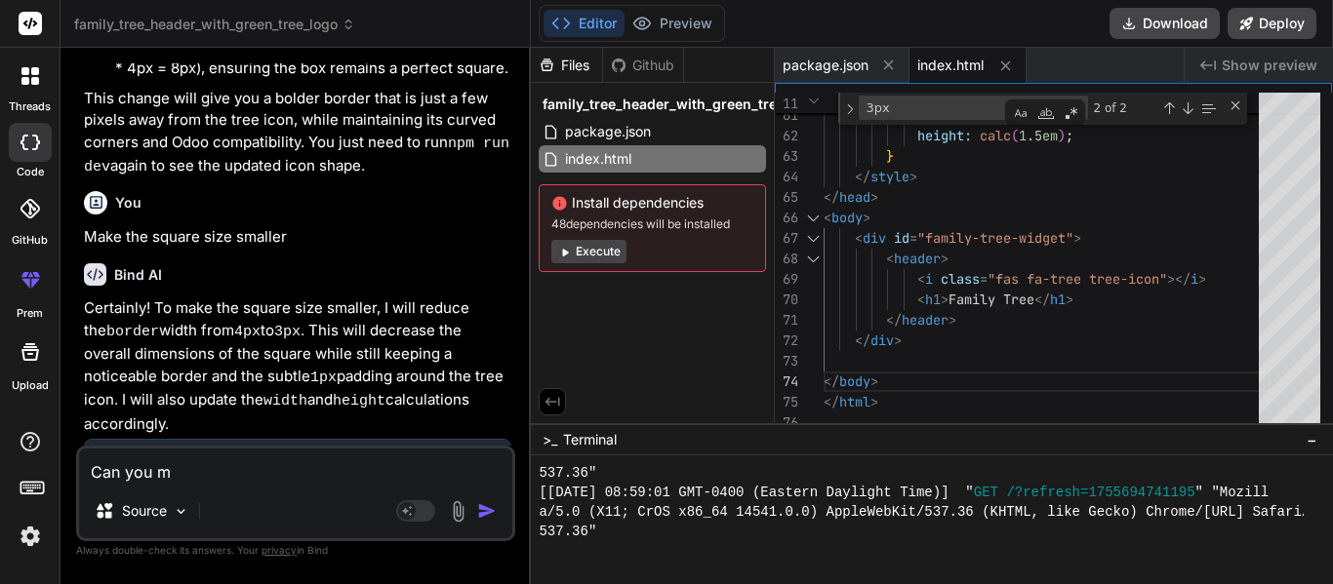
type textarea "x"
type textarea "Can you mak"
type textarea "x"
type textarea "Can you make"
type textarea "x"
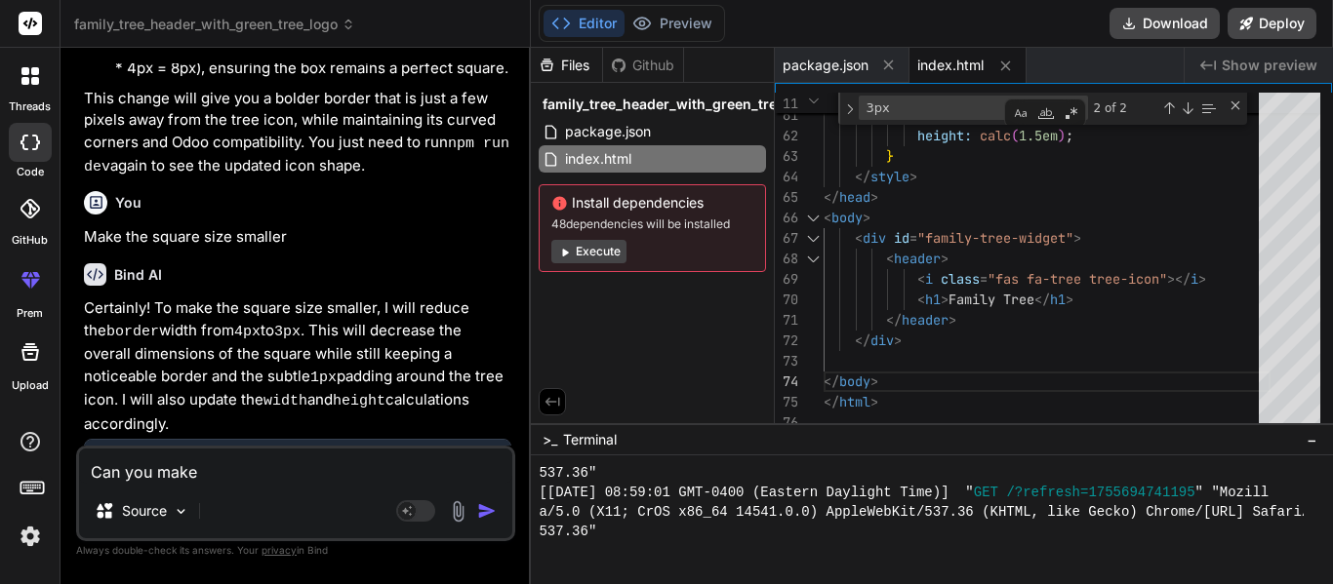
type textarea "Can you make"
type textarea "x"
type textarea "Can you make i"
type textarea "x"
type textarea "Can you make it"
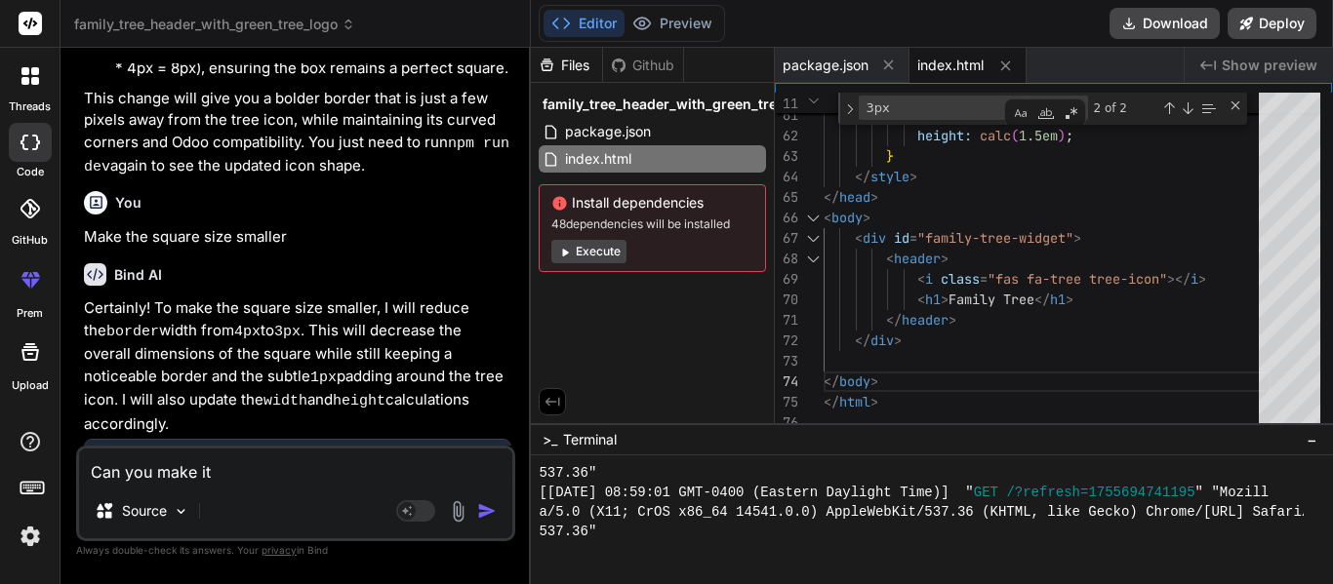
type textarea "x"
type textarea "Can you make it"
type textarea "x"
type textarea "Can you make it s"
type textarea "x"
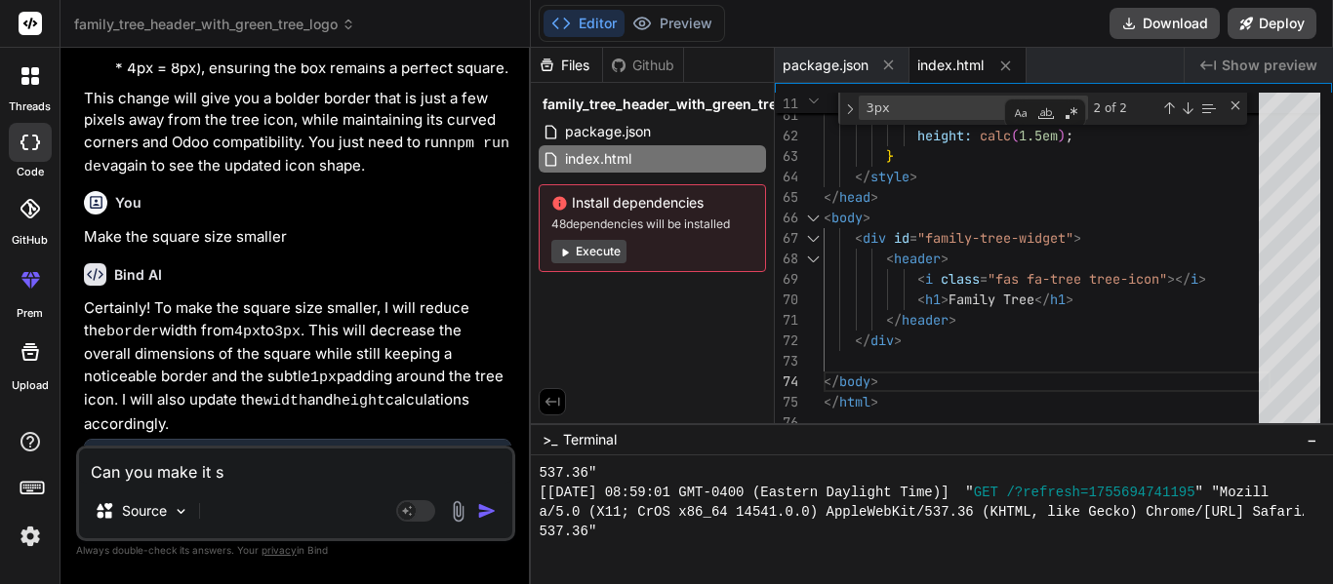
type textarea "Can you make it so"
type textarea "x"
type textarea "Can you make it so"
type textarea "x"
type textarea "Can you make it so t"
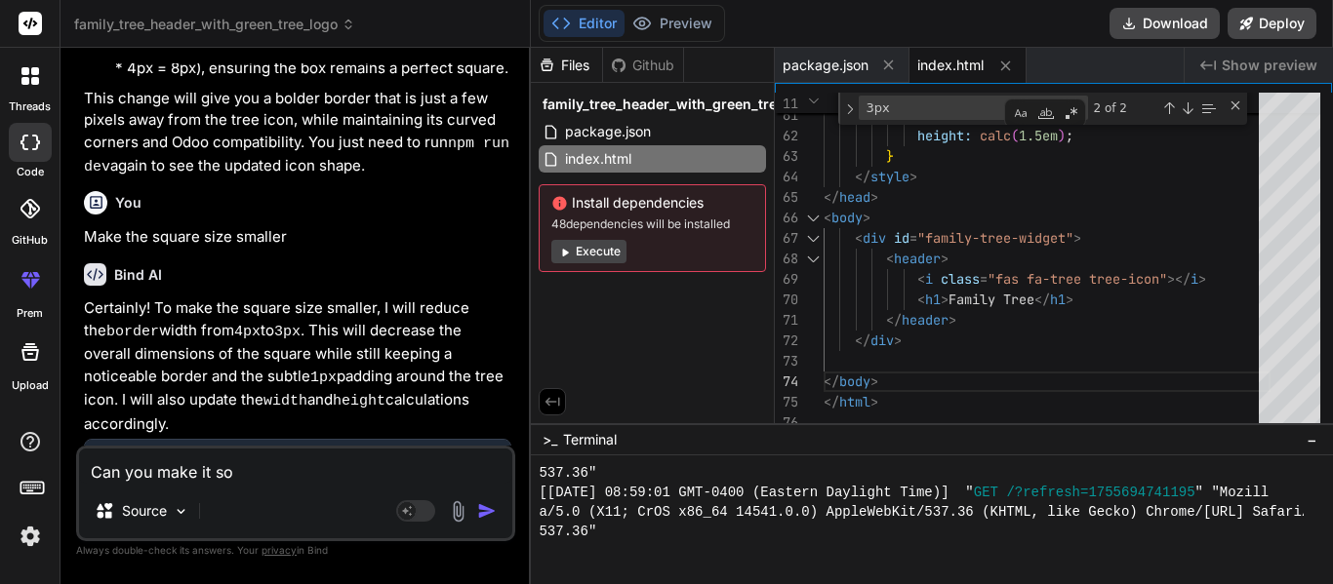
type textarea "x"
type textarea "Can you make it so th"
type textarea "x"
type textarea "Can you make it so the"
type textarea "x"
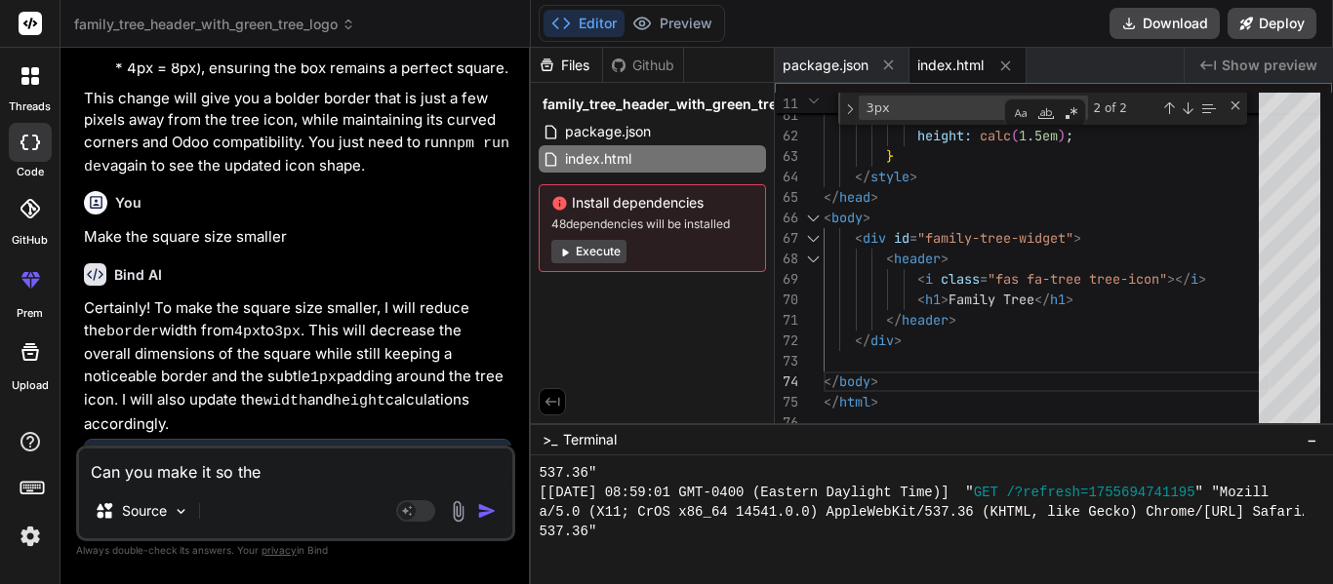
type textarea "Can you make it so the"
type textarea "x"
type textarea "Can you make it so the s"
type textarea "x"
type textarea "Can you make it so the sq"
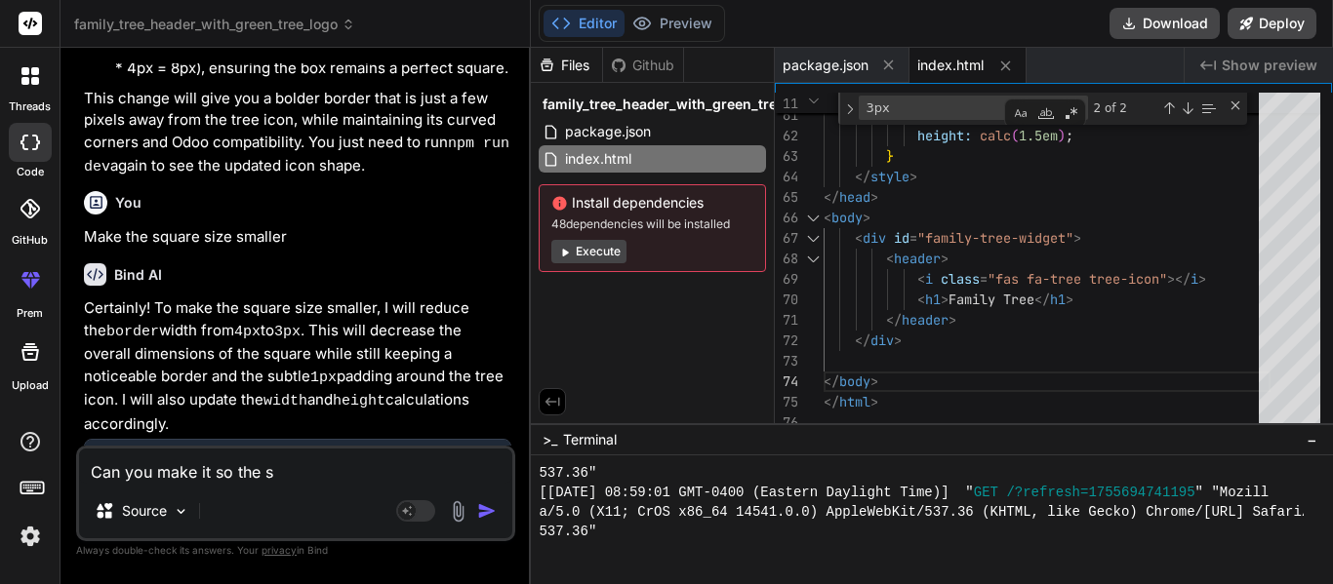
type textarea "x"
type textarea "Can you make it so the squ"
type textarea "x"
type textarea "Can you make it so the squa"
type textarea "x"
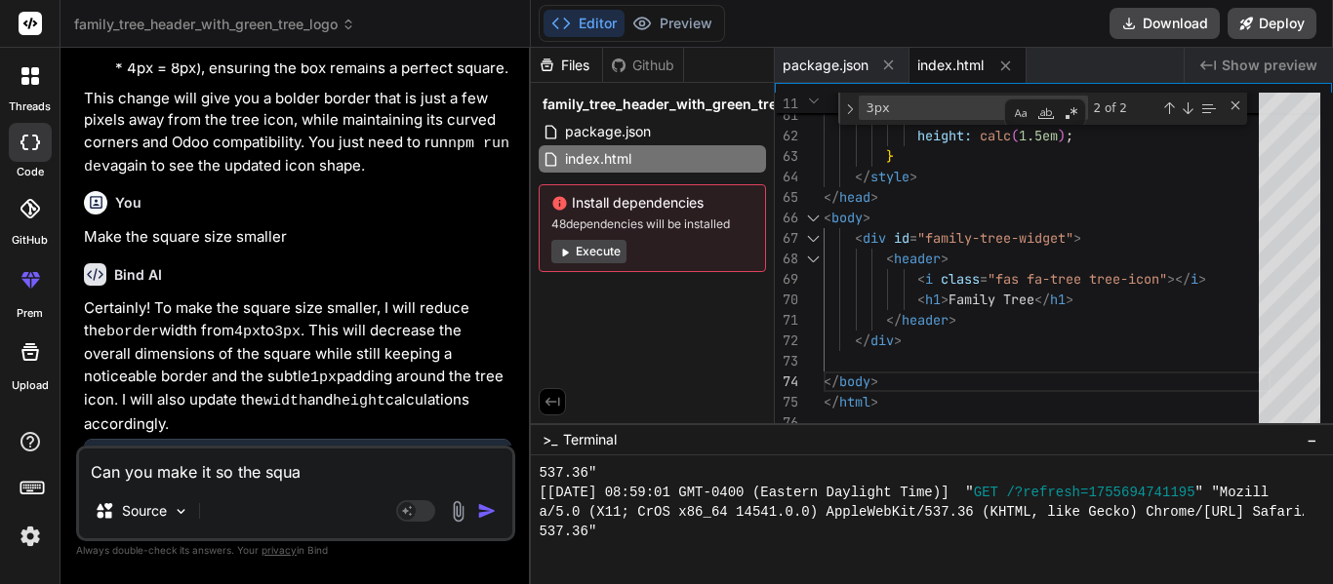
type textarea "Can you make it so the squ"
type textarea "x"
type textarea "Can you make it so the squa"
type textarea "x"
type textarea "Can you make it so the squar"
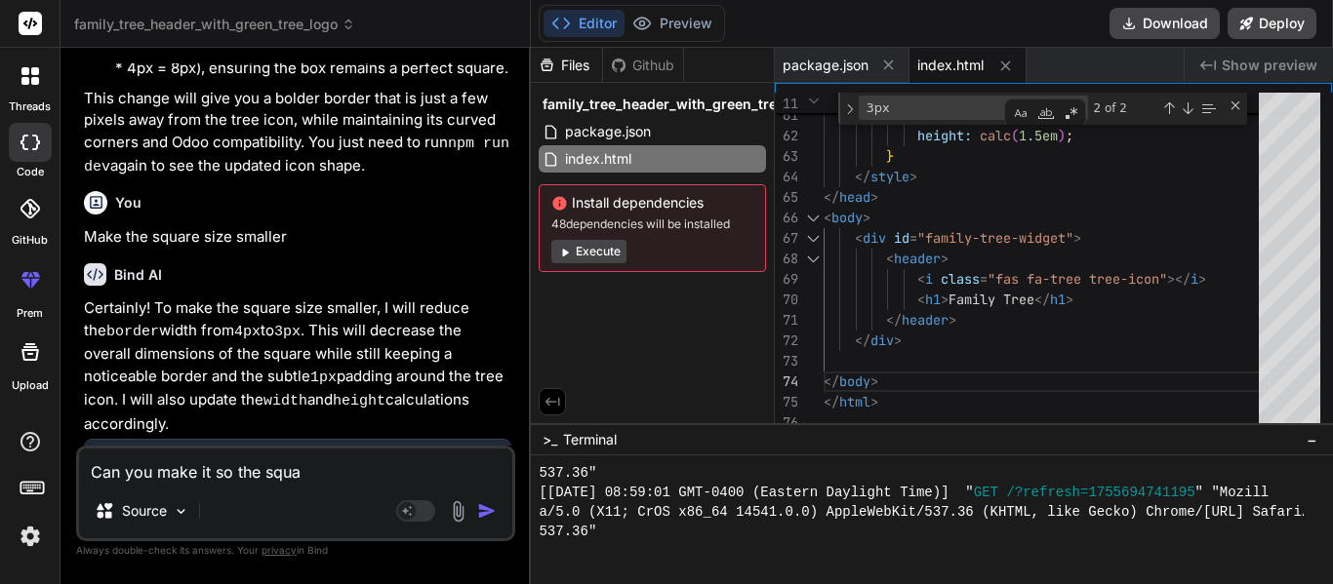
type textarea "x"
type textarea "Can you make it so the square"
type textarea "x"
type textarea "Can you make it so the square"
type textarea "x"
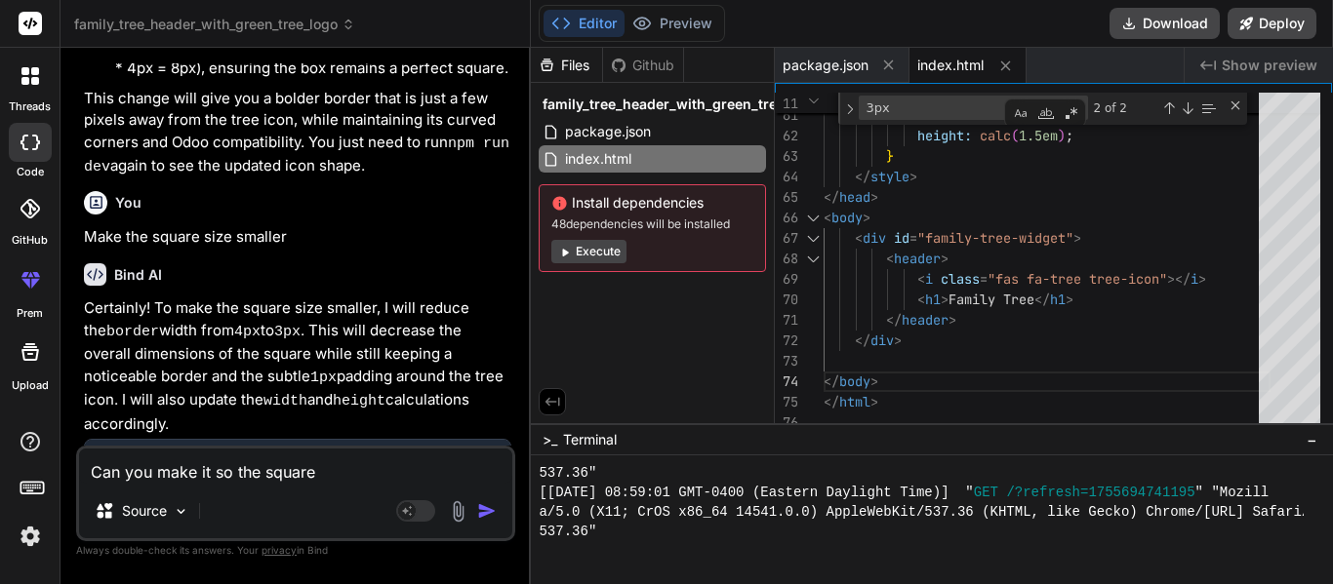
type textarea "Can you make it so the square s"
type textarea "x"
type textarea "Can you make it so the square si"
type textarea "x"
type textarea "Can you make it so the square si"
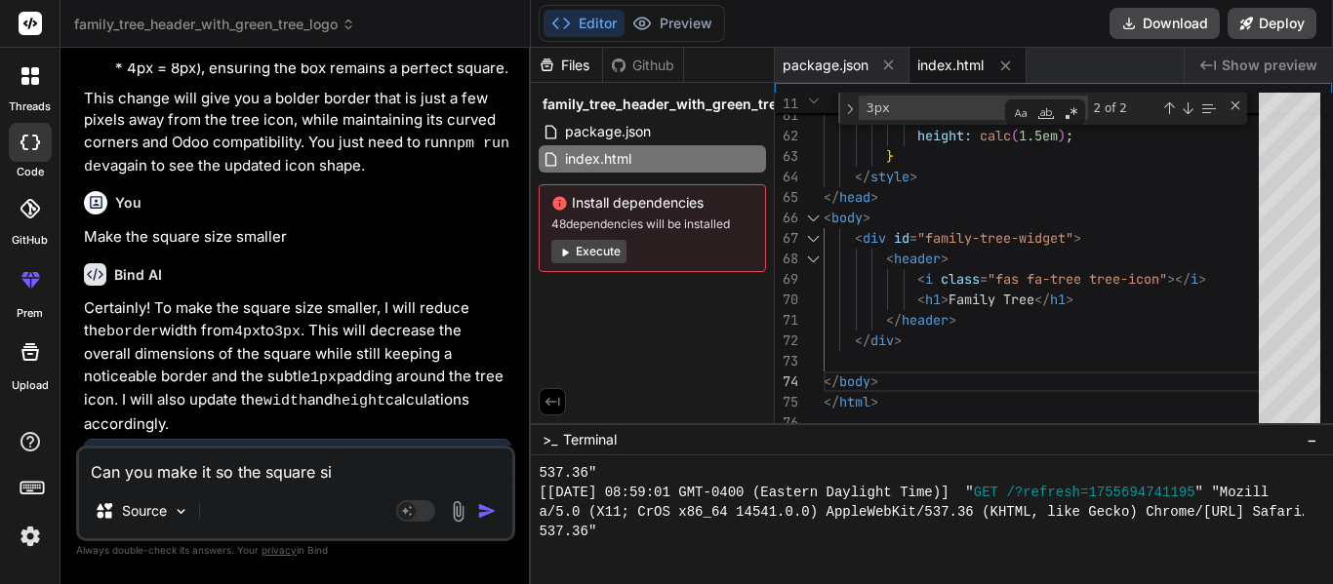
type textarea "x"
type textarea "Can you make it so the square si"
type textarea "x"
type textarea "Can you make it so the square s"
type textarea "x"
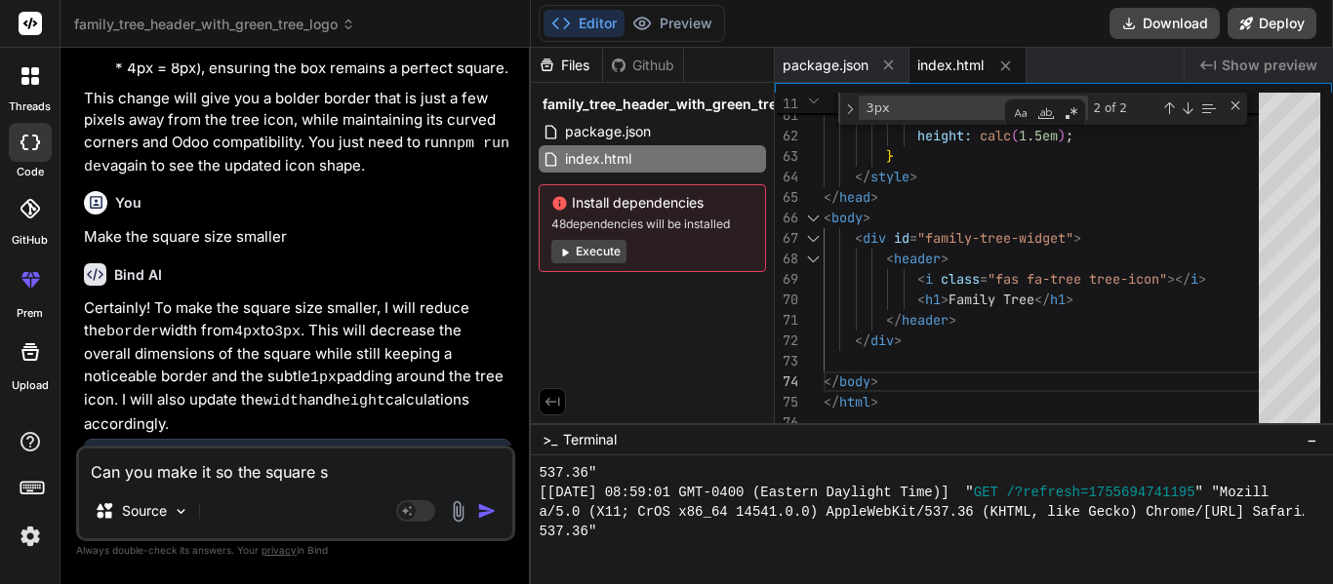
type textarea "Can you make it so the square"
type textarea "x"
type textarea "Can you make it so the square i"
type textarea "x"
type textarea "Can you make it so the square is"
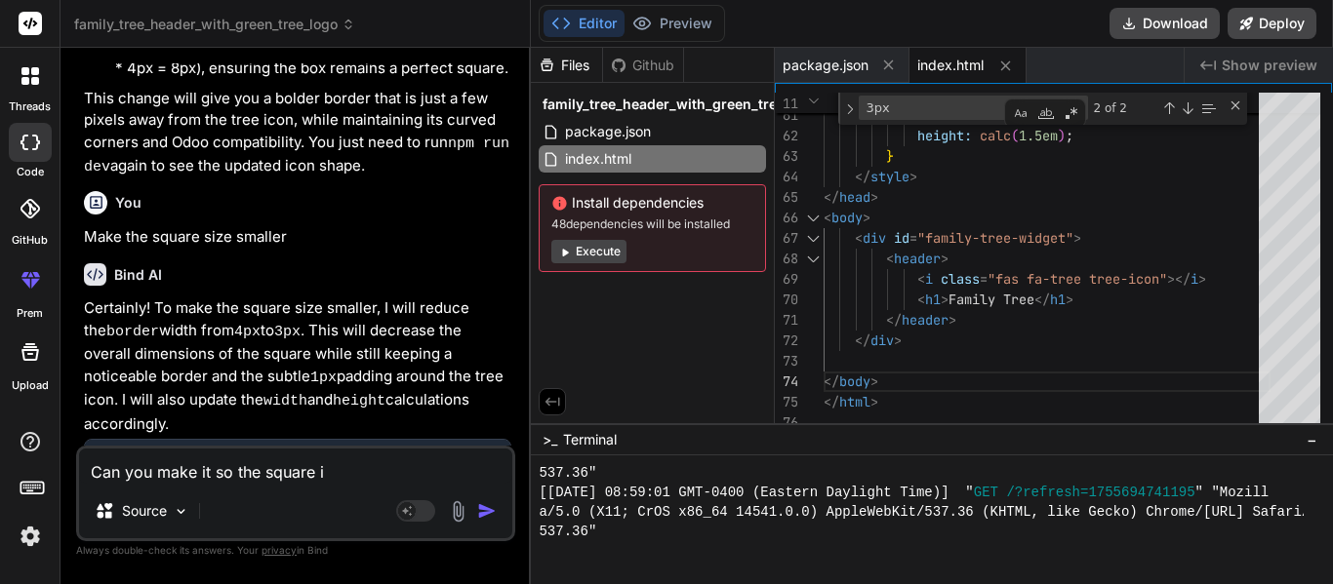
type textarea "x"
type textarea "Can you make it so the square is"
type textarea "x"
type textarea "Can you make it so the square is t"
type textarea "x"
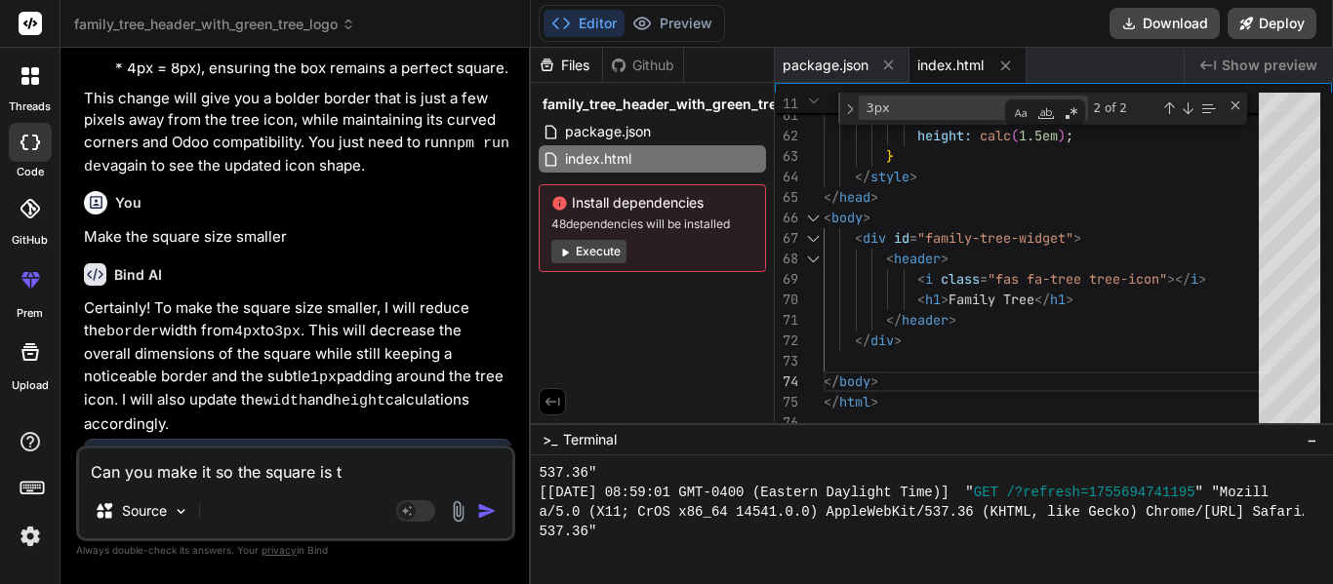
type textarea "Can you make it so the square is th"
type textarea "x"
type textarea "Can you make it so the square is the"
type textarea "x"
type textarea "Can you make it so the square is the e"
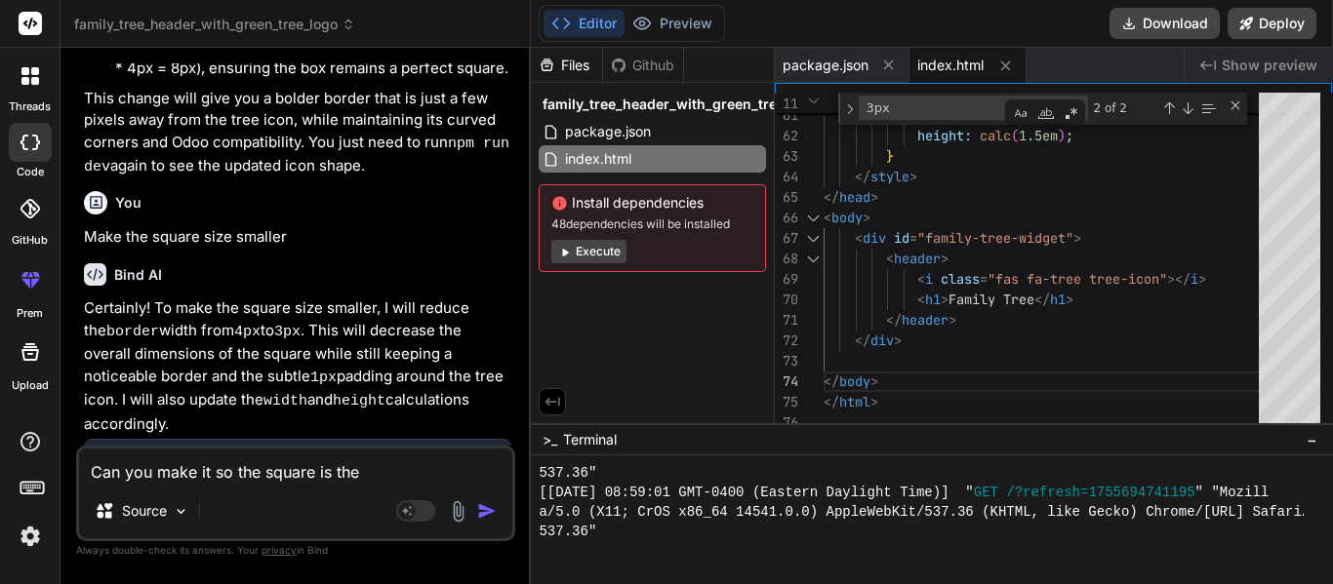
type textarea "x"
type textarea "Can you make it so the square is the ef"
type textarea "x"
type textarea "Can you make it so the square is the efa"
type textarea "x"
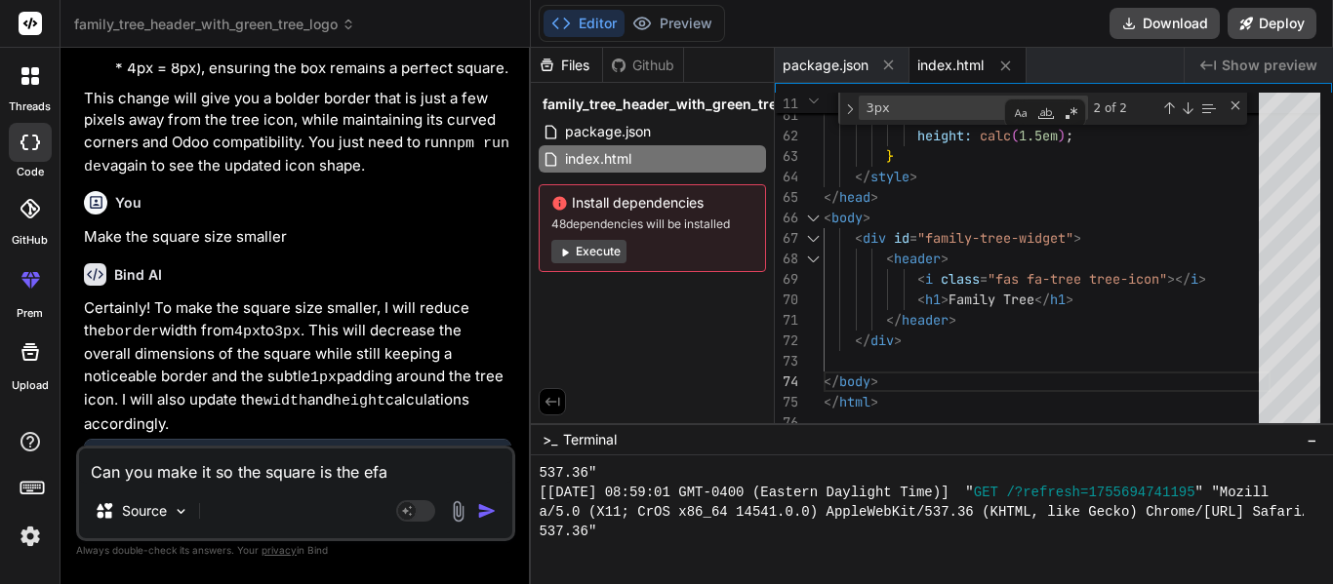
type textarea "Can you make it so the square is the ef"
type textarea "x"
type textarea "Can you make it so the square is the e"
type textarea "x"
type textarea "Can you make it so the square is the"
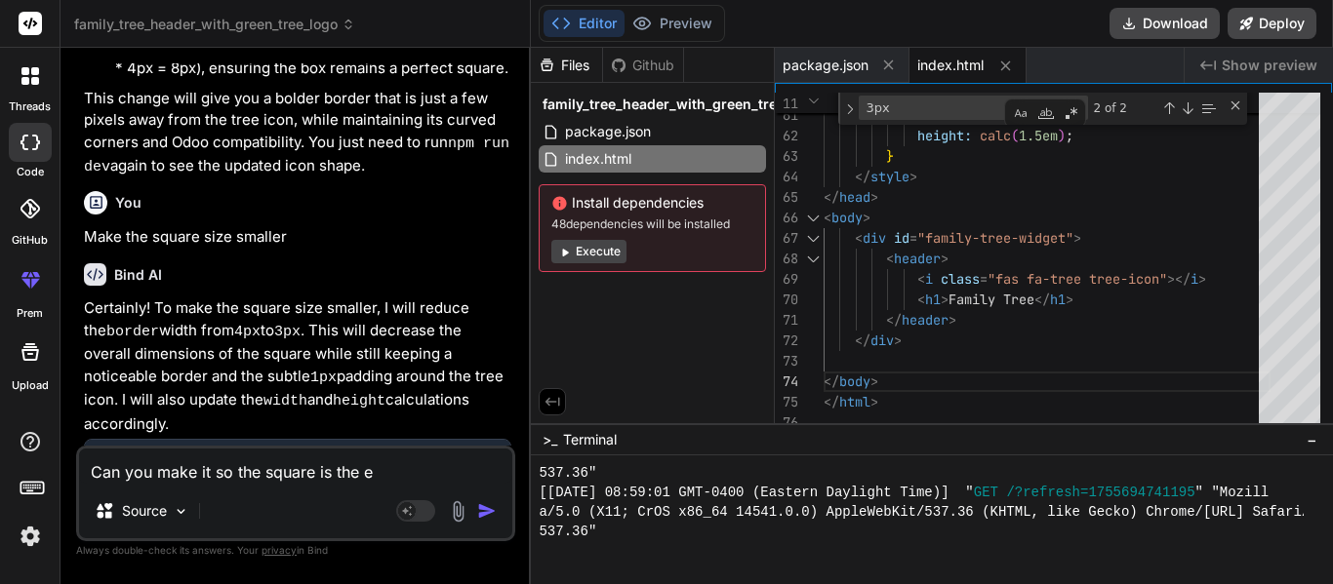
type textarea "x"
type textarea "Can you make it so the square is the f"
type textarea "x"
type textarea "Can you make it so the square is the fa"
type textarea "x"
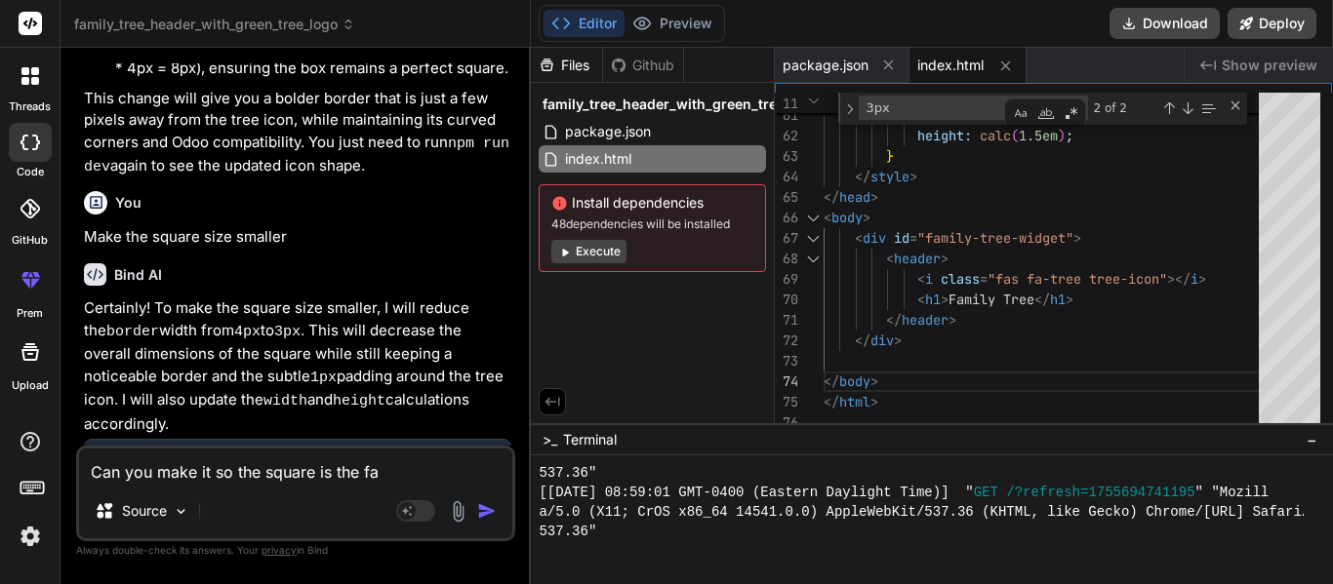
type textarea "Can you make it so the square is the far"
type textarea "x"
type textarea "Can you make it so the square is the farh"
type textarea "x"
type textarea "Can you make it so the square is the far"
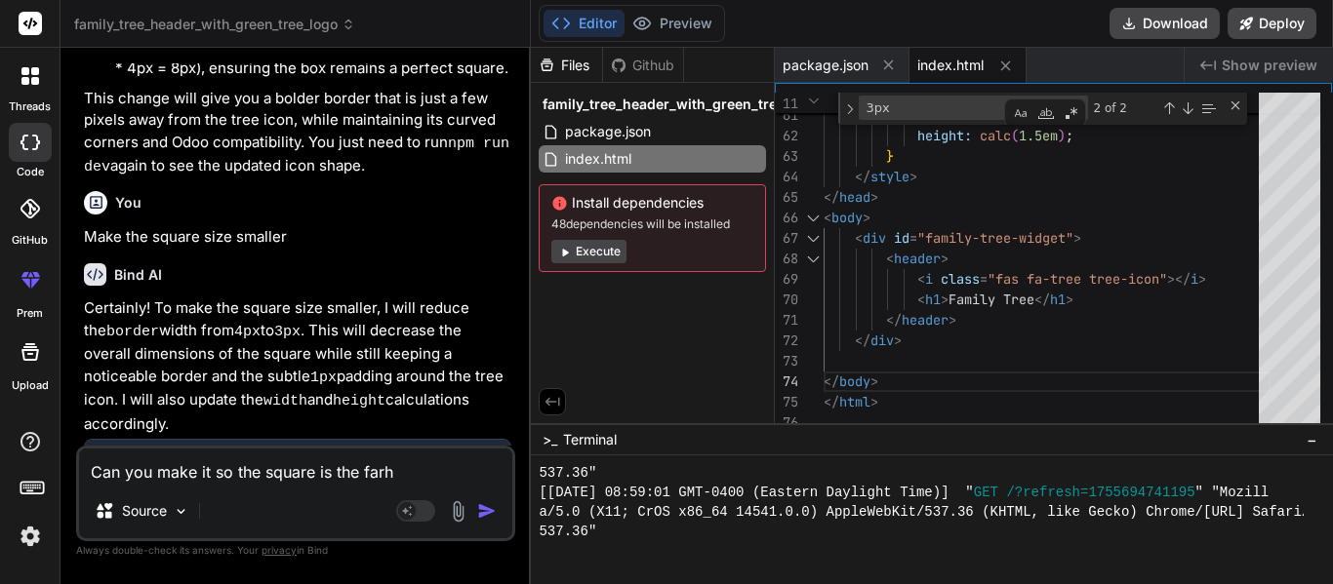
type textarea "x"
type textarea "Can you make it so the square is the fart"
type textarea "x"
type textarea "Can you make it so the square is the farth"
type textarea "x"
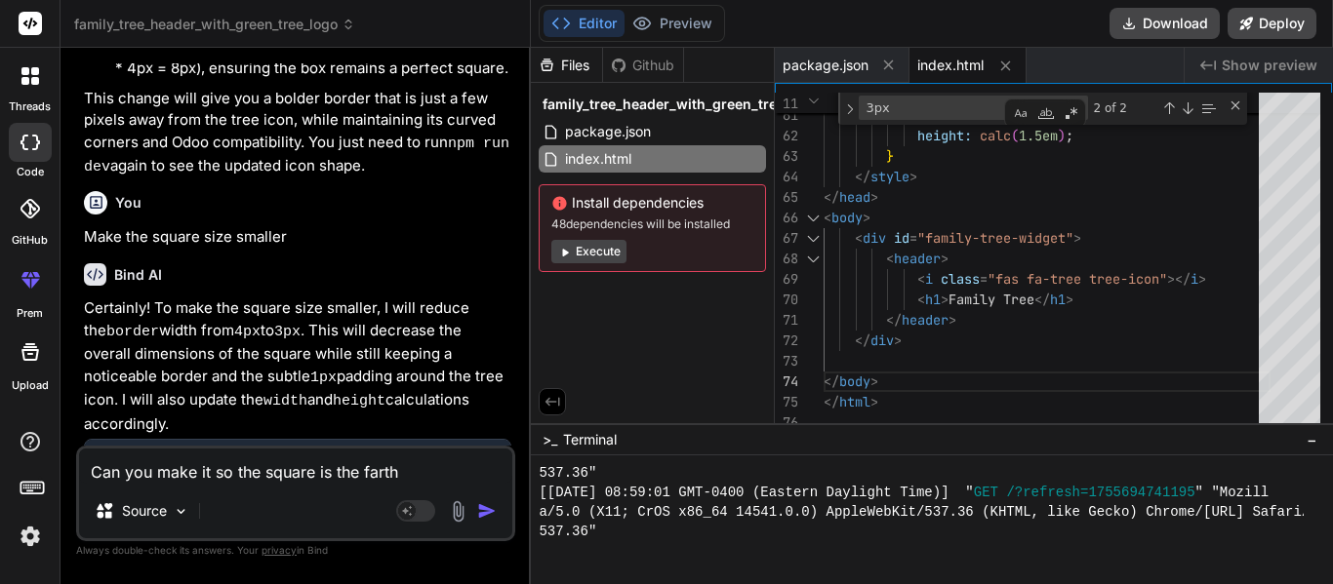
type textarea "Can you make it so the square is the farthe"
type textarea "x"
type textarea "Can you make it so the square is the farthes"
type textarea "x"
type textarea "Can you make it so the square is the farthest"
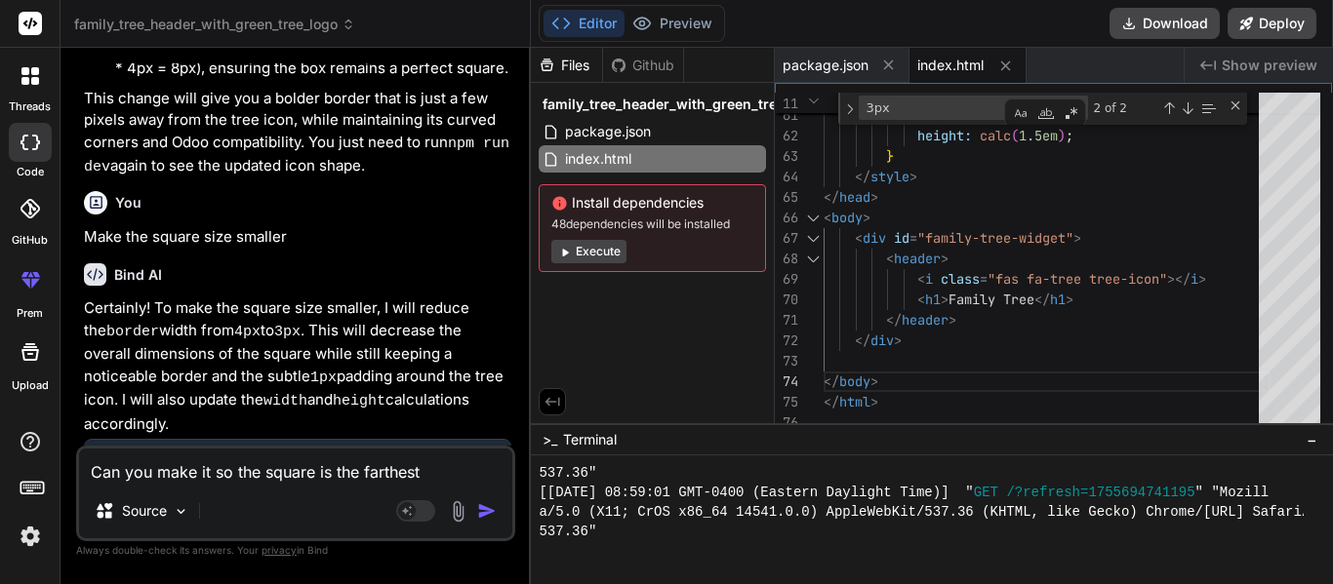
type textarea "x"
type textarea "Can you make it so the square is the farthest"
type textarea "x"
type textarea "Can you make it so the square is the farthest r"
type textarea "x"
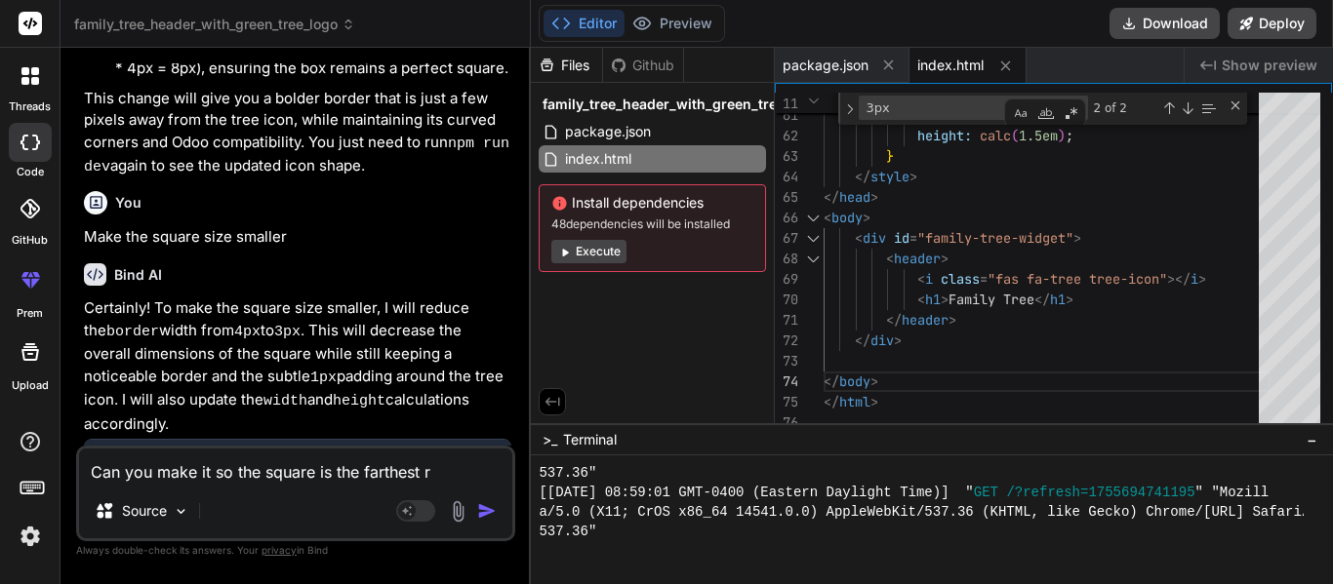
type textarea "Can you make it so the square is the farthest ri"
type textarea "x"
type textarea "Can you make it so the square is the farthest rig"
type textarea "x"
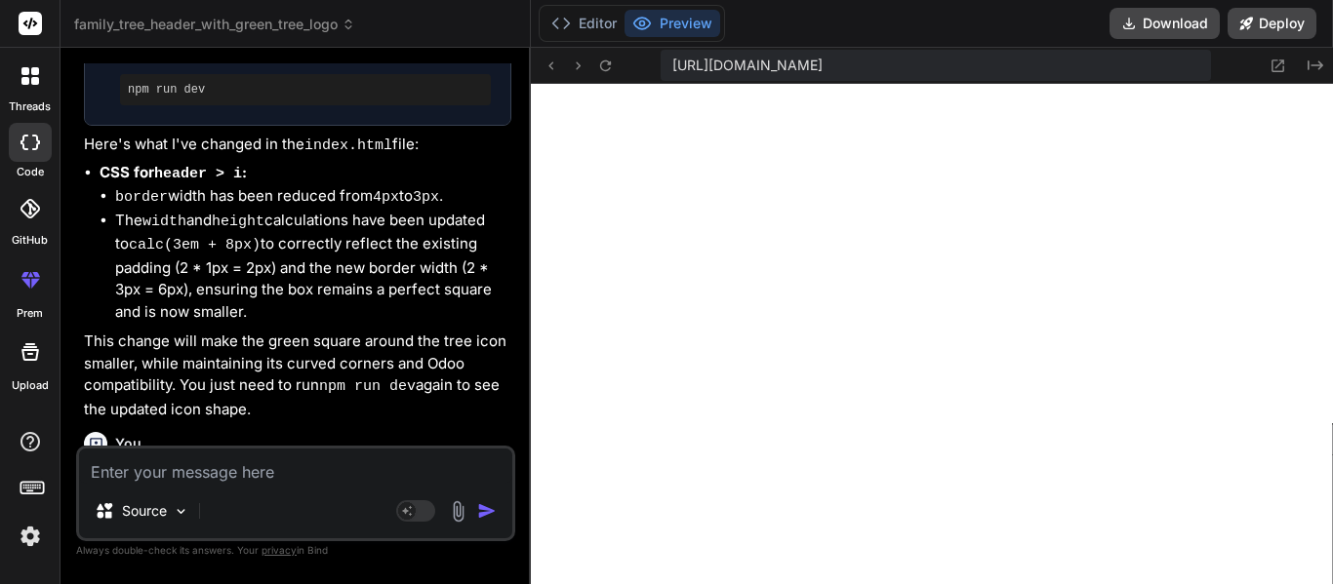
scroll to position [18773, 0]
click at [1321, 60] on icon "Created with Pixso." at bounding box center [1315, 66] width 16 height 16
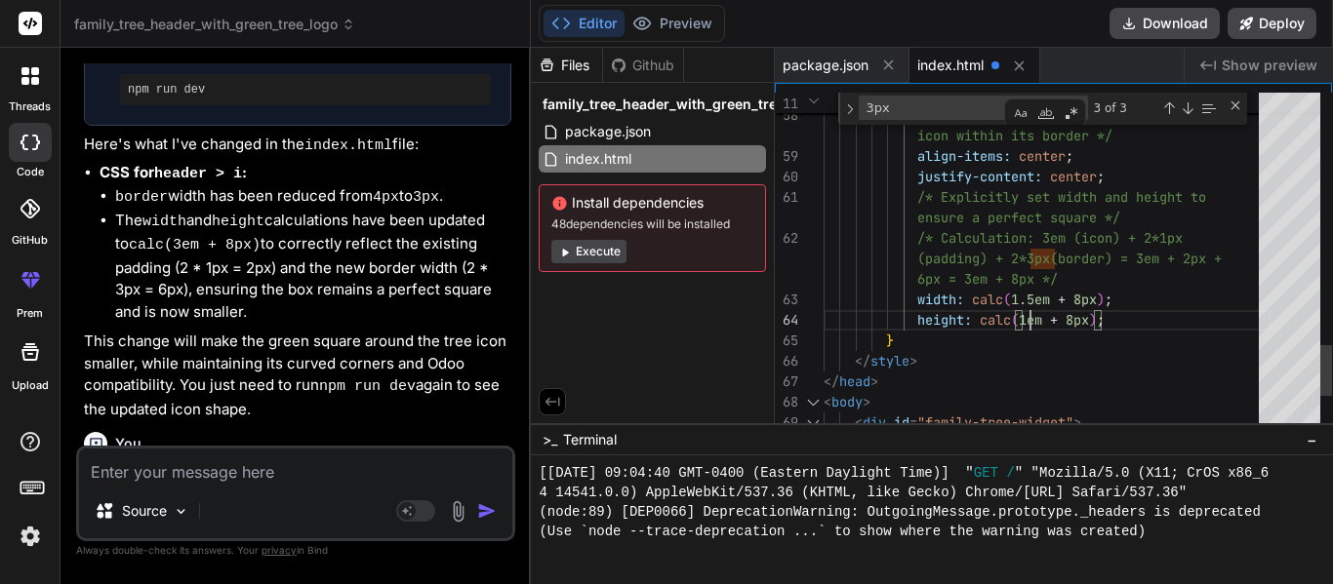
scroll to position [21, 0]
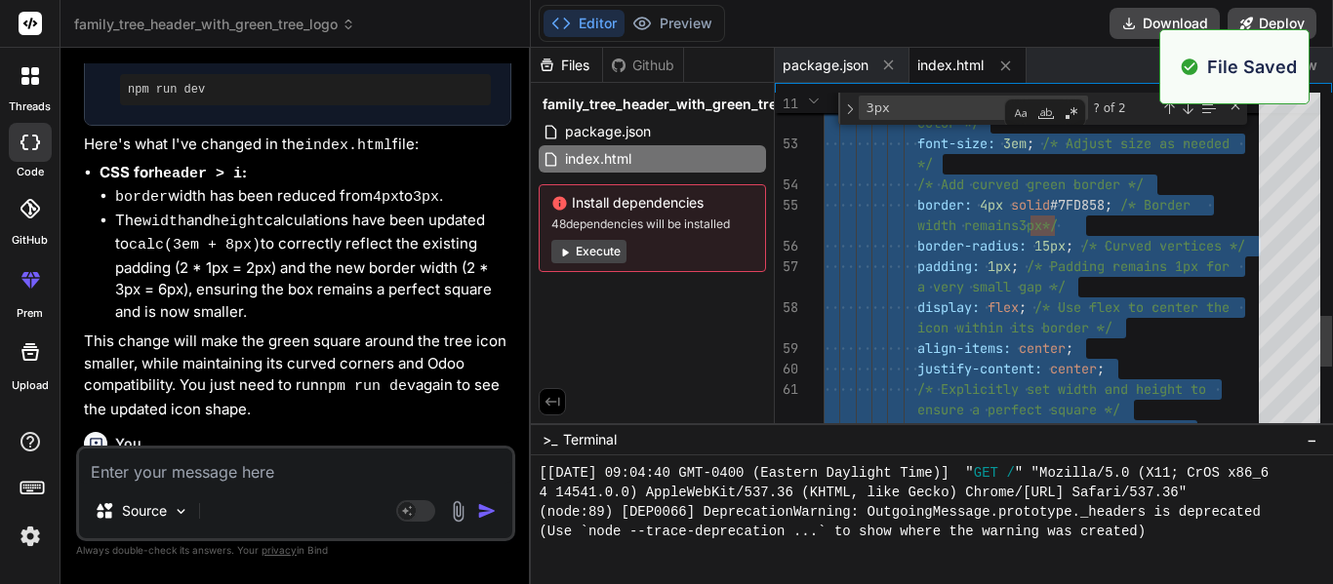
scroll to position [18831, 0]
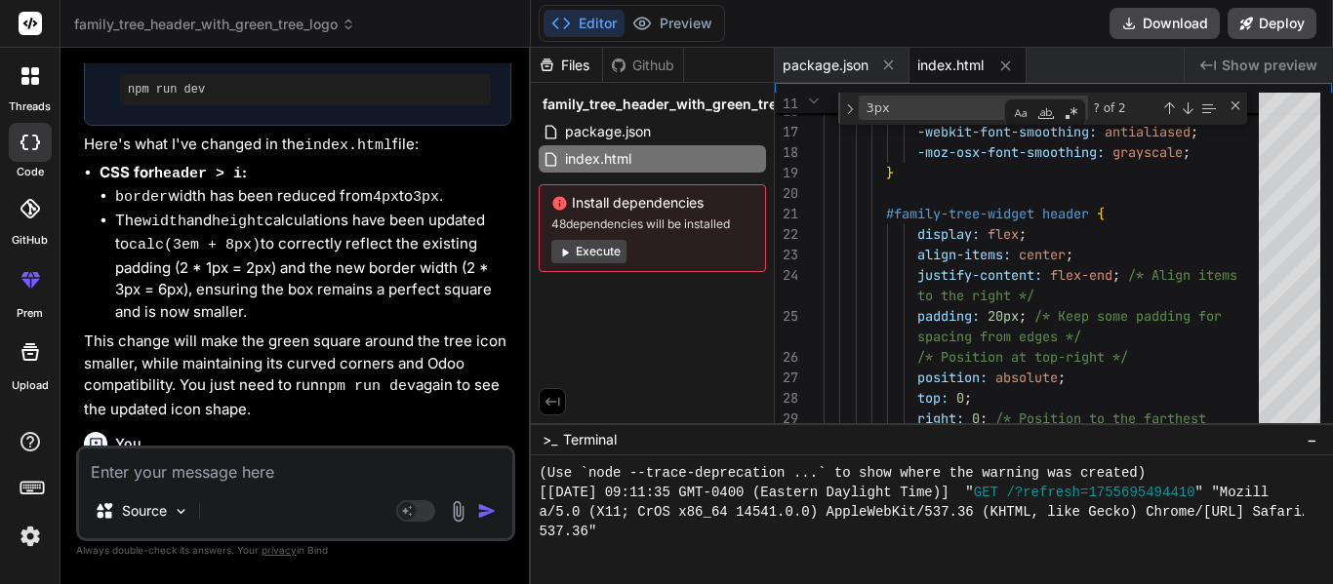
click at [23, 92] on div at bounding box center [30, 76] width 41 height 41
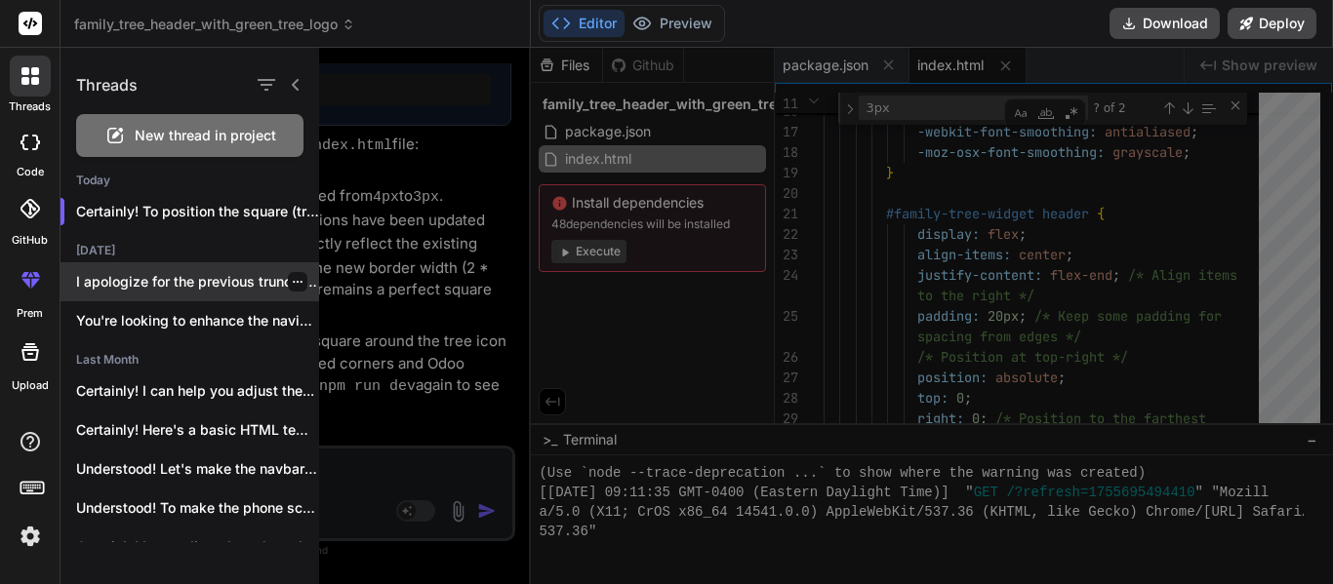
click at [142, 272] on p "I apologize for the previous truncation in..." at bounding box center [197, 282] width 243 height 20
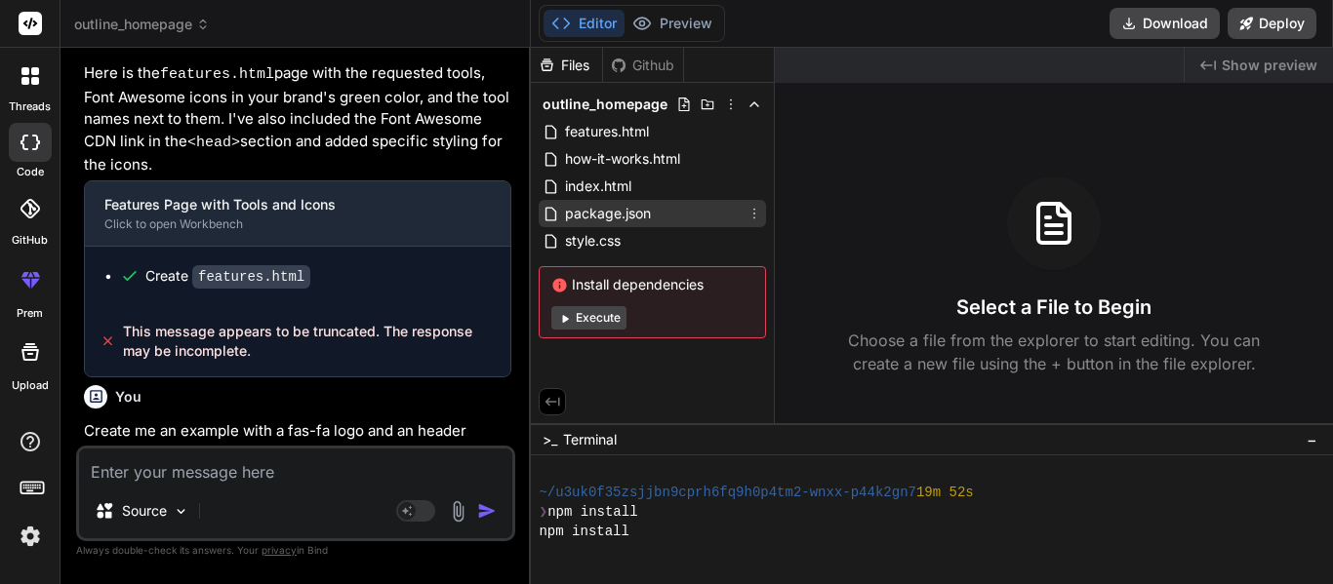
scroll to position [1746, 0]
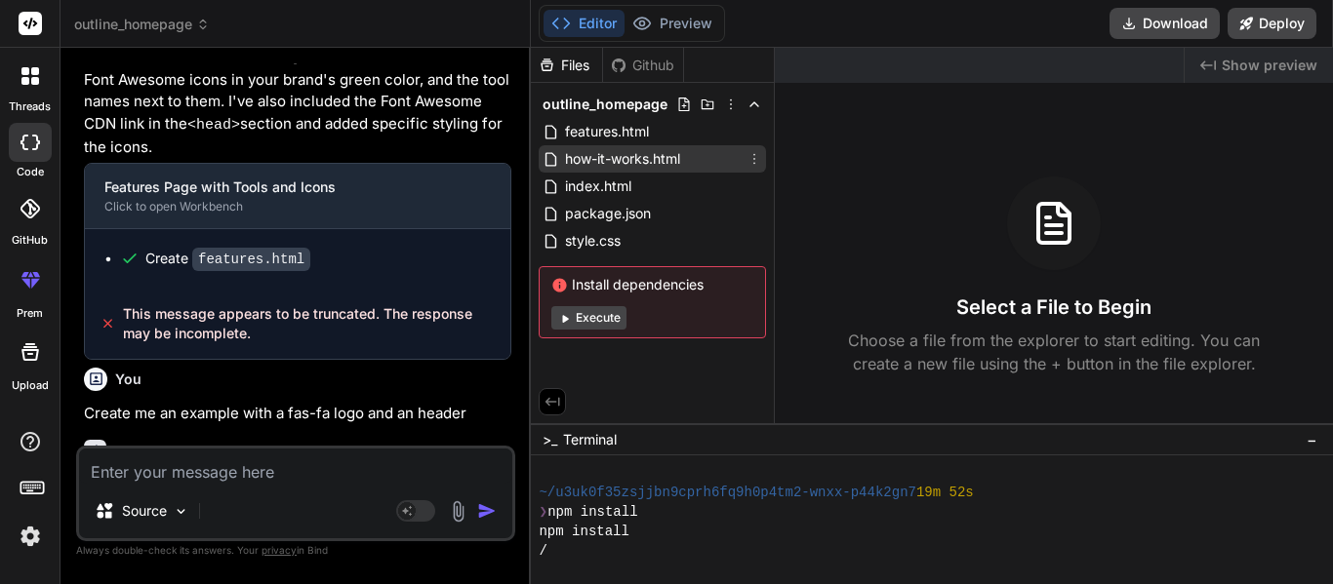
click at [627, 168] on span "how-it-works.html" at bounding box center [622, 158] width 119 height 23
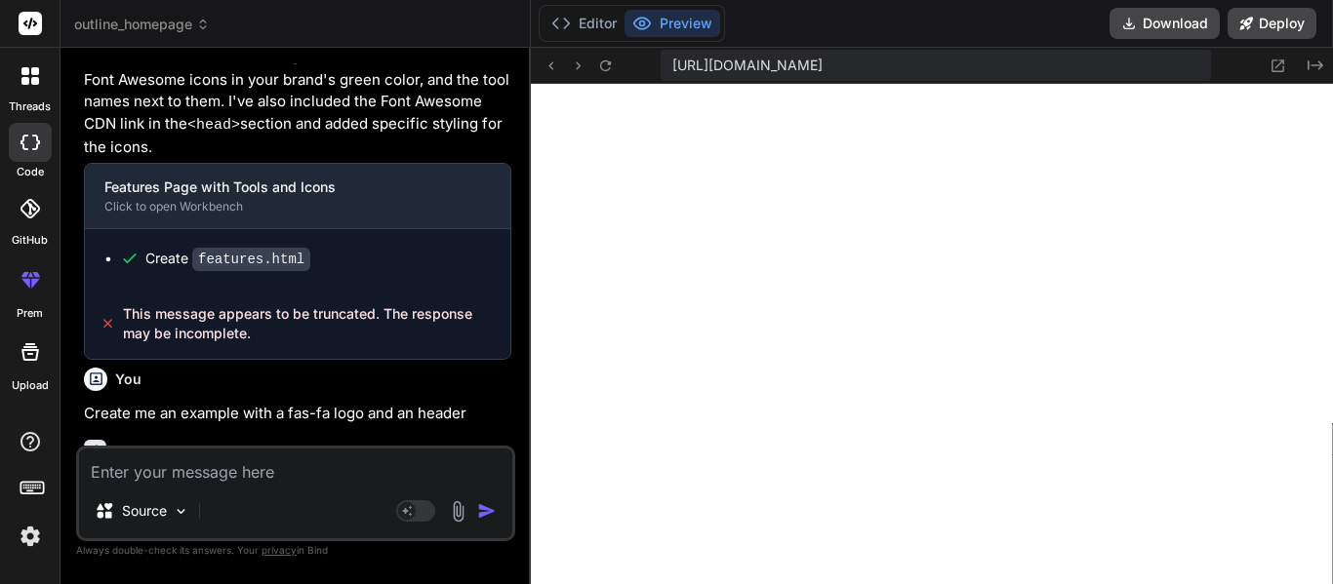
scroll to position [19514, 0]
click at [1309, 66] on icon "Created with Pixso." at bounding box center [1315, 66] width 16 height 16
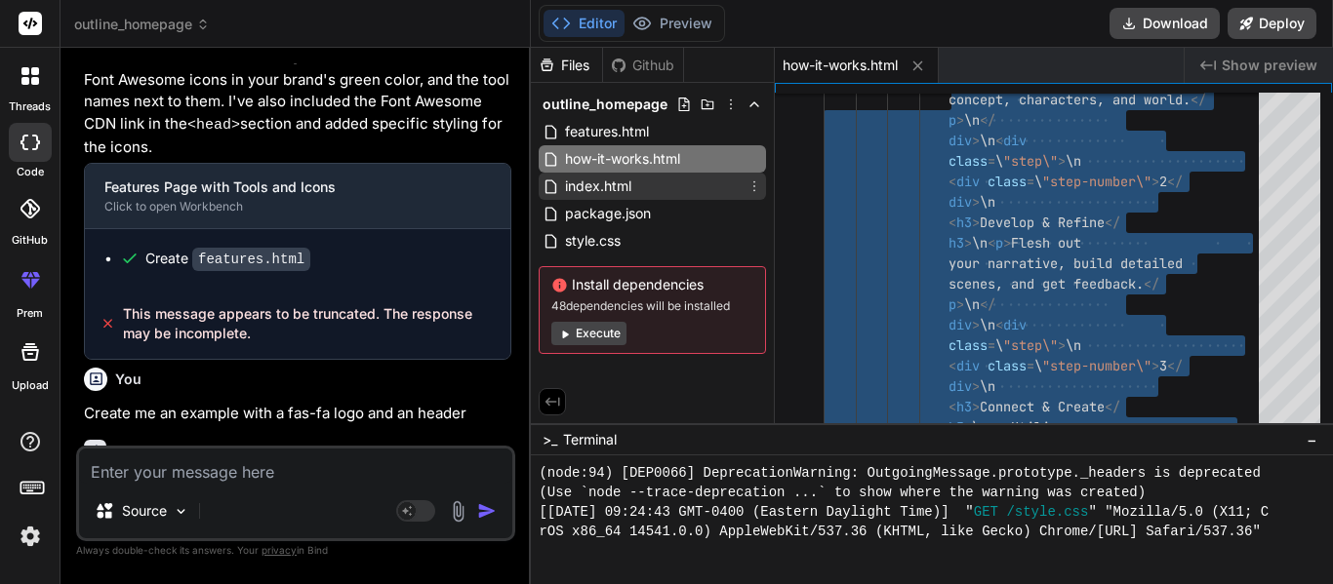
click at [632, 195] on span "index.html" at bounding box center [598, 186] width 70 height 23
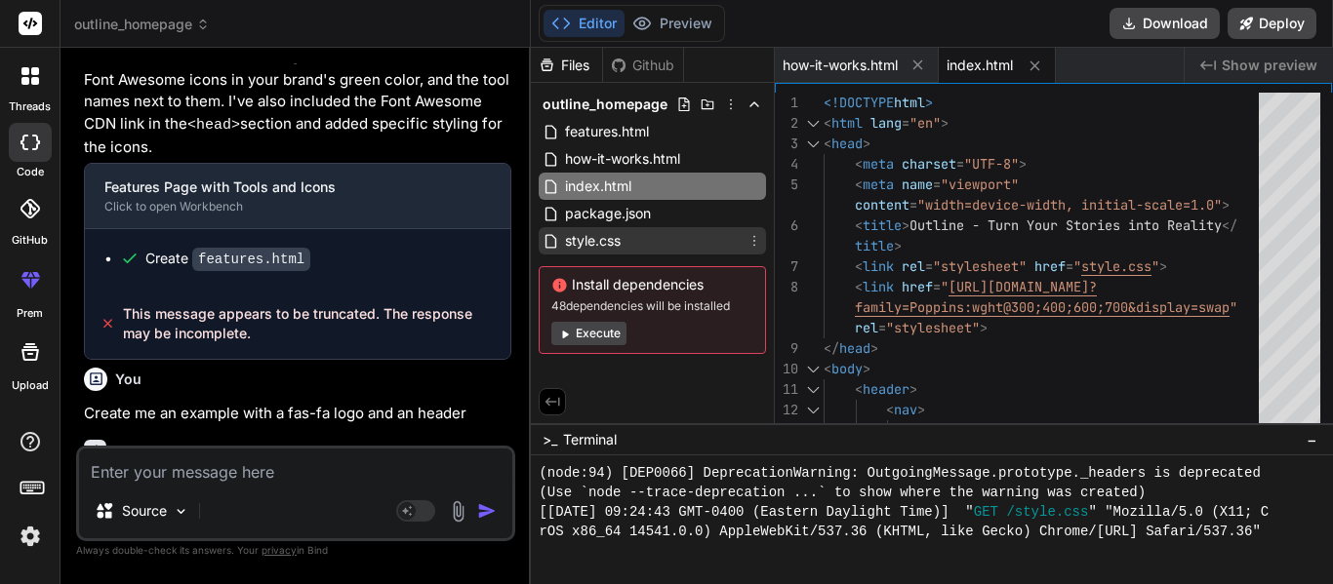
click at [619, 238] on span "style.css" at bounding box center [593, 240] width 60 height 23
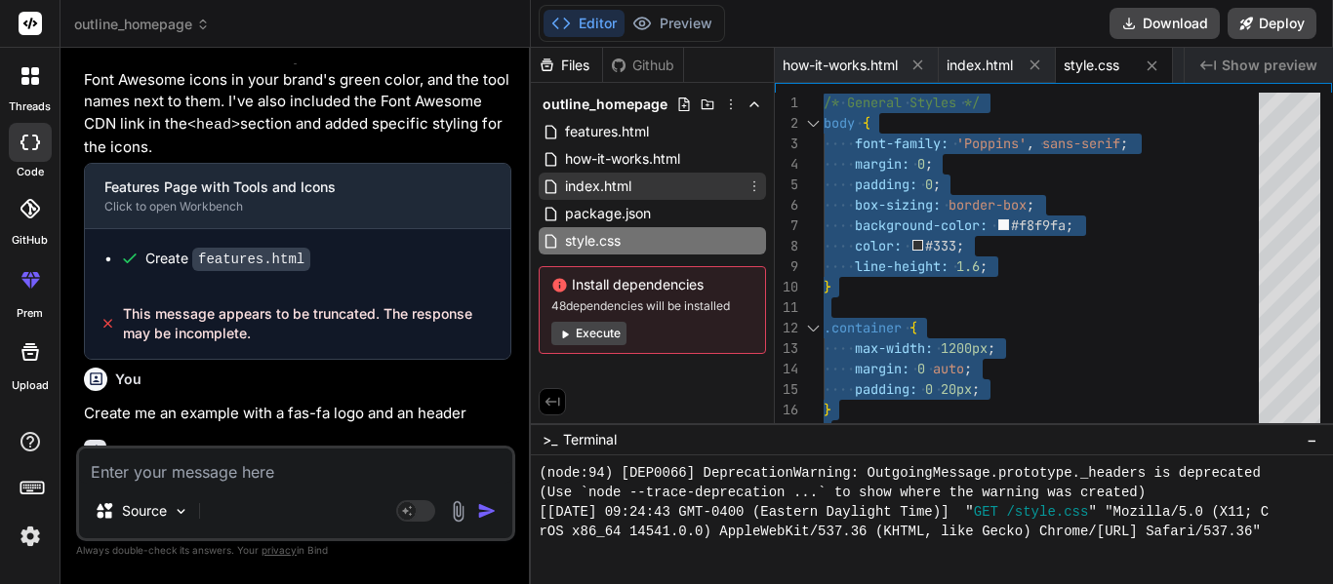
click at [638, 187] on div "index.html" at bounding box center [652, 186] width 227 height 27
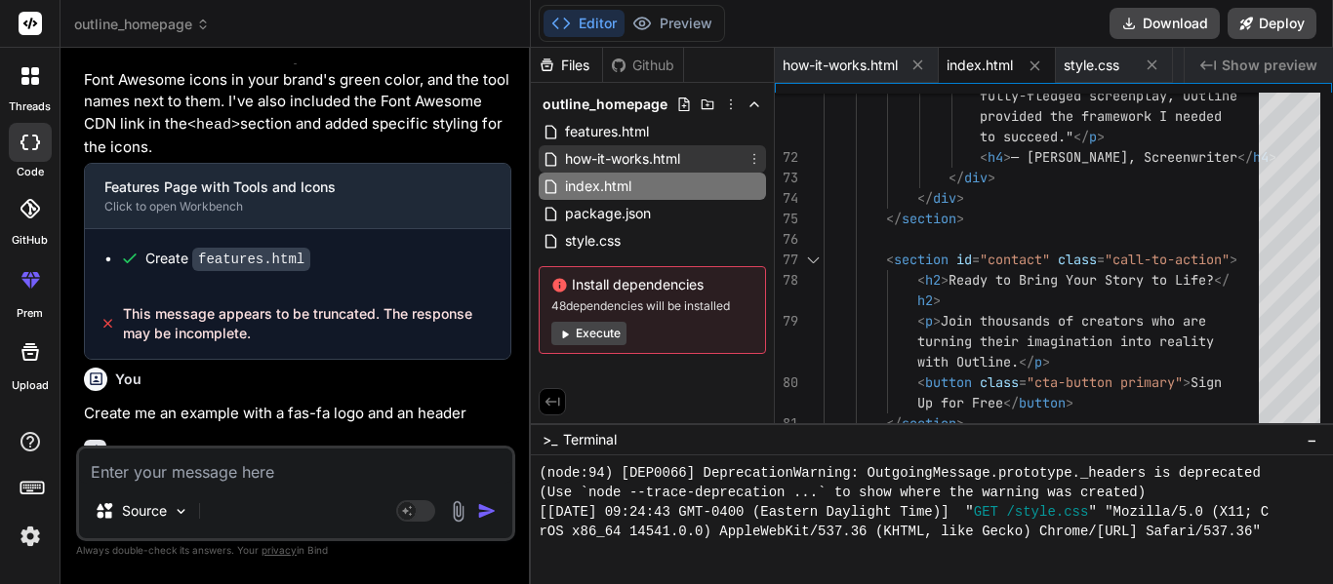
click at [655, 154] on span "how-it-works.html" at bounding box center [622, 158] width 119 height 23
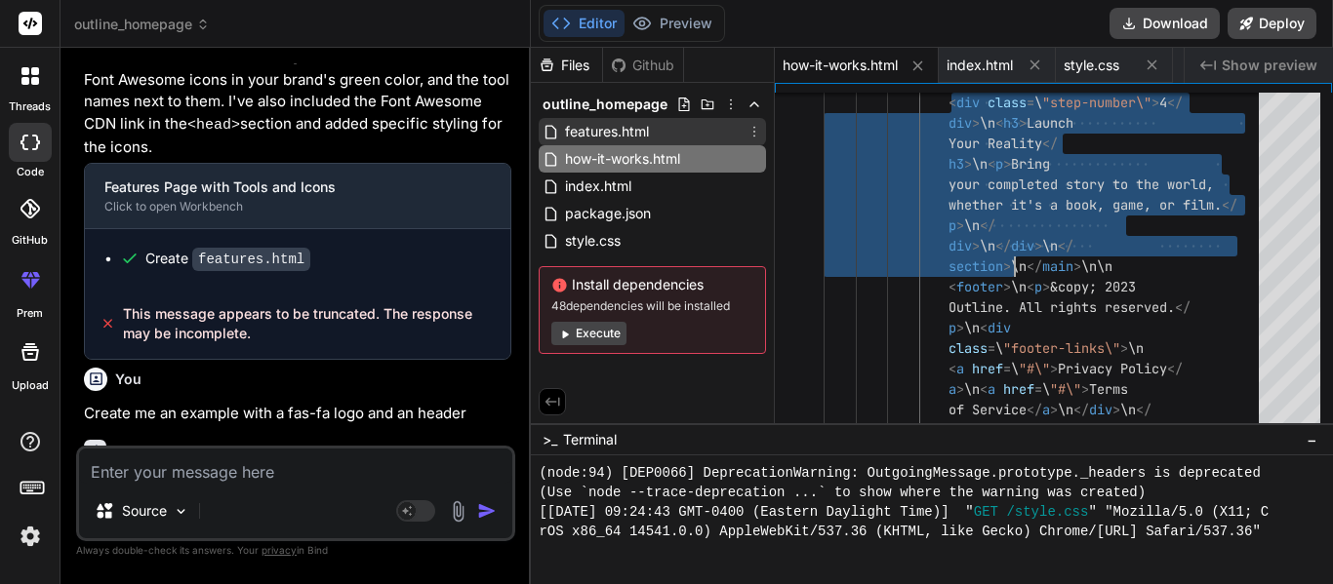
click at [639, 131] on span "features.html" at bounding box center [607, 131] width 88 height 23
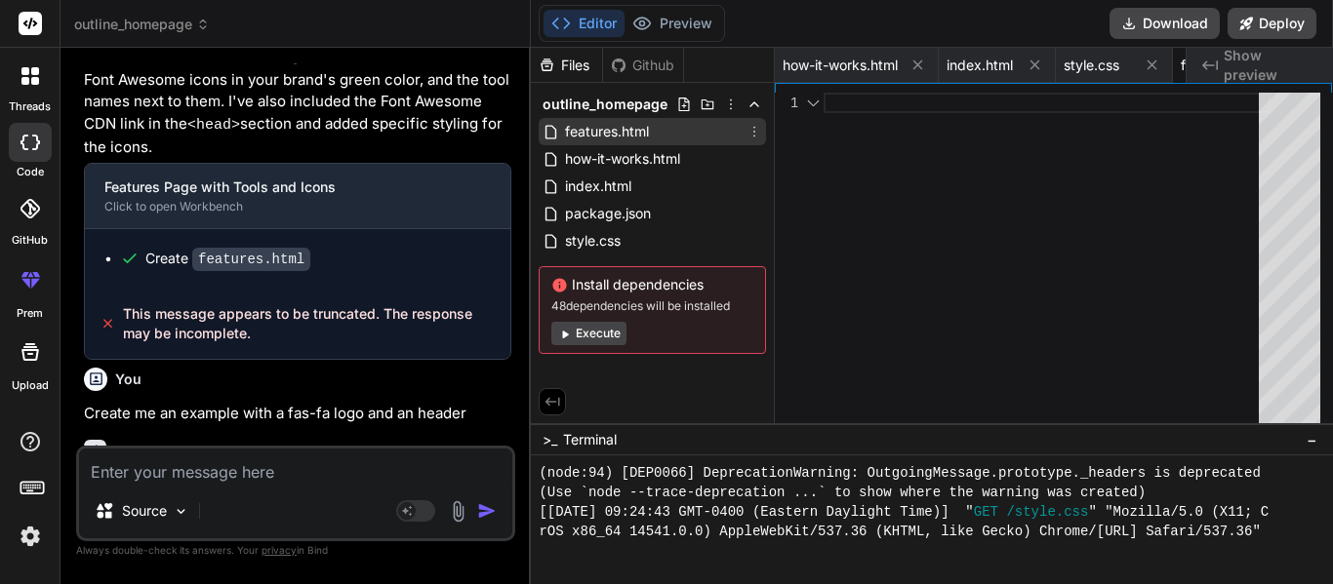
scroll to position [0, 124]
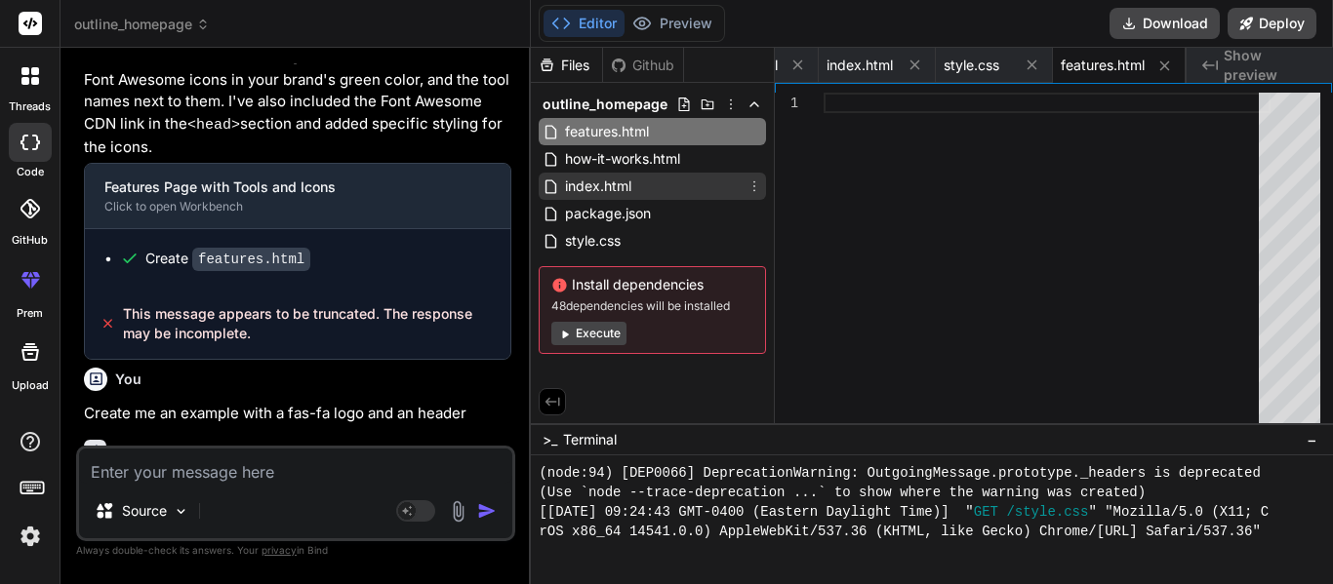
click at [638, 186] on div "index.html" at bounding box center [652, 186] width 227 height 27
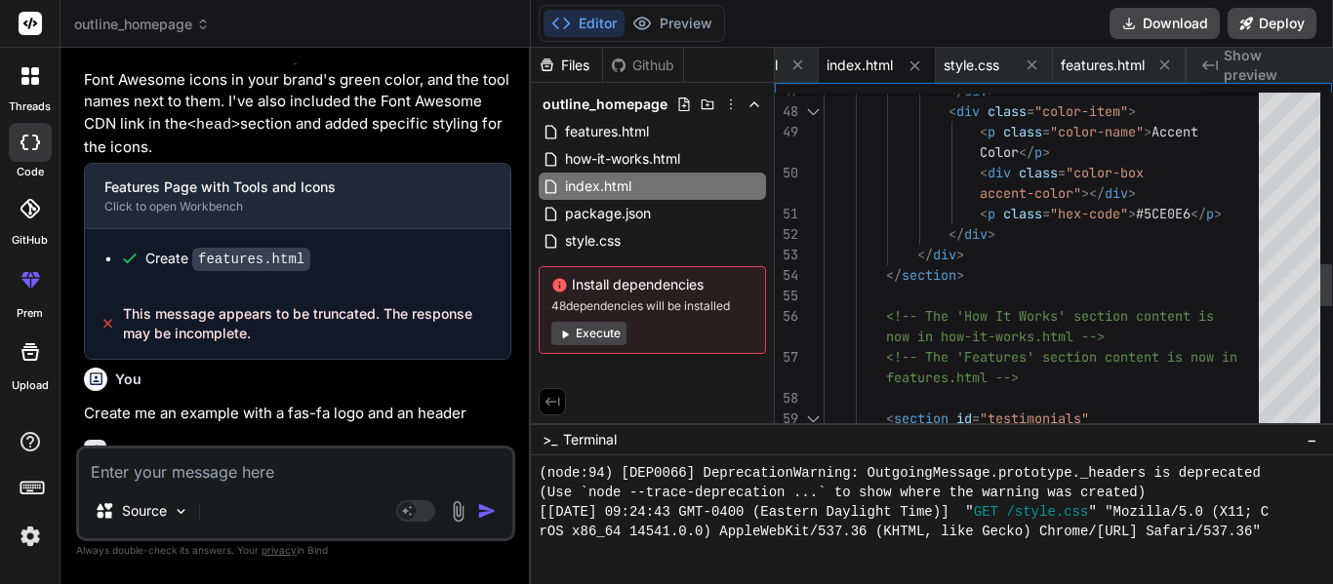
click at [982, 272] on div "class = "testimonials" > < section id = "testimonials" features.html --> <!-- T…" at bounding box center [1047, 81] width 447 height 2746
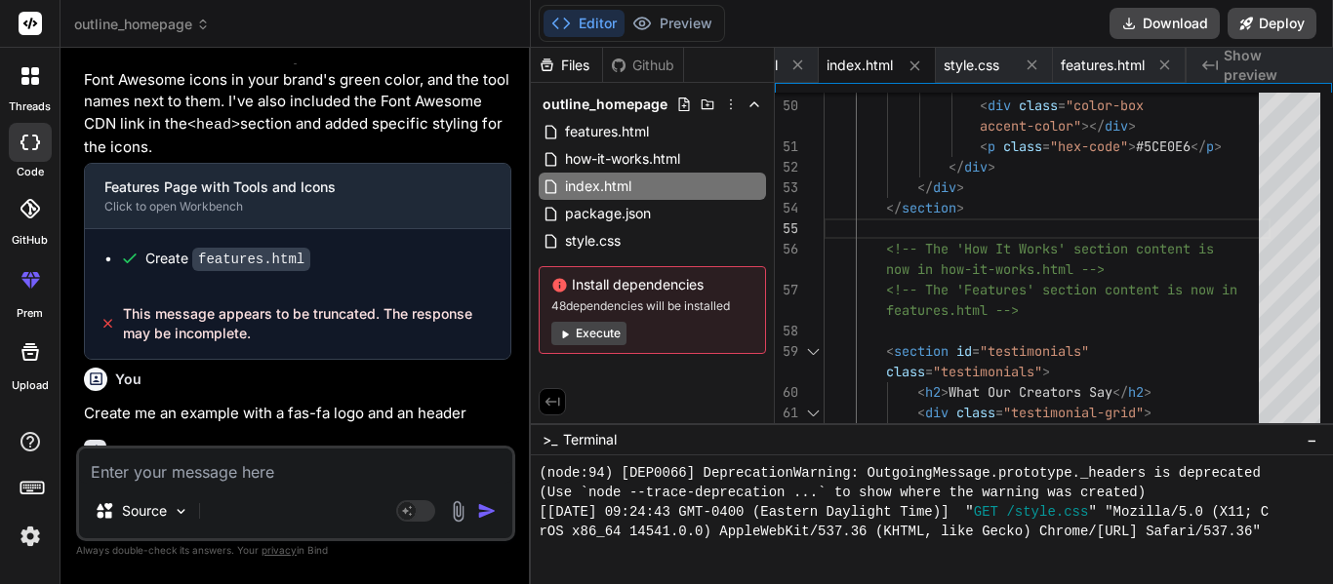
click at [277, 464] on textarea at bounding box center [295, 466] width 433 height 35
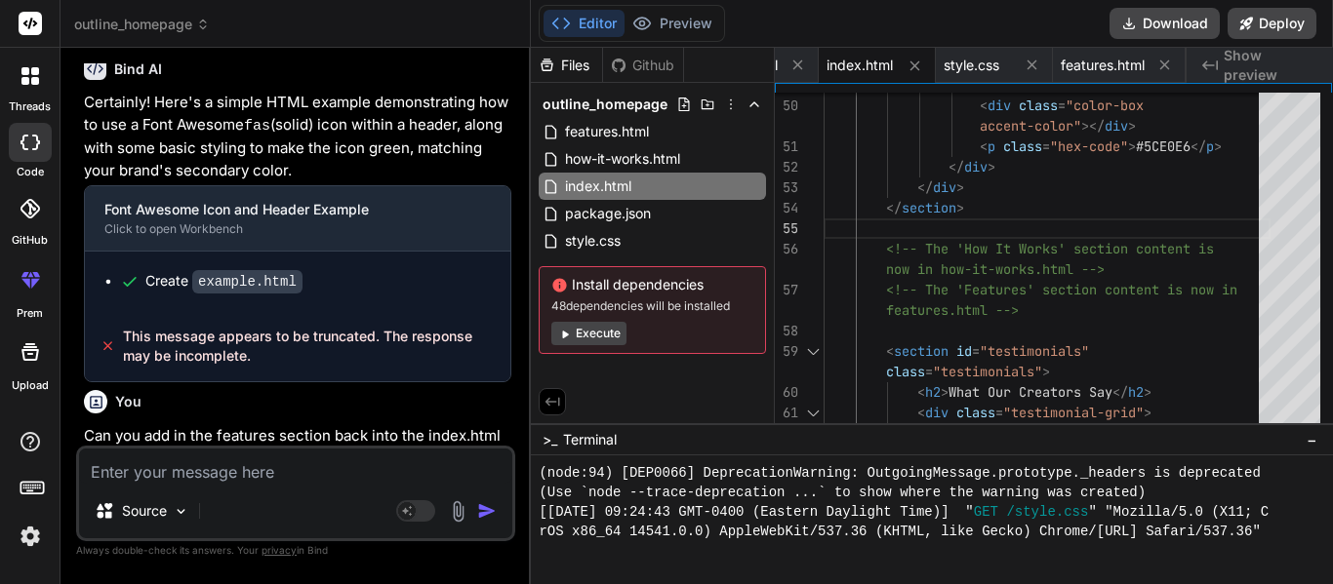
scroll to position [2251, 0]
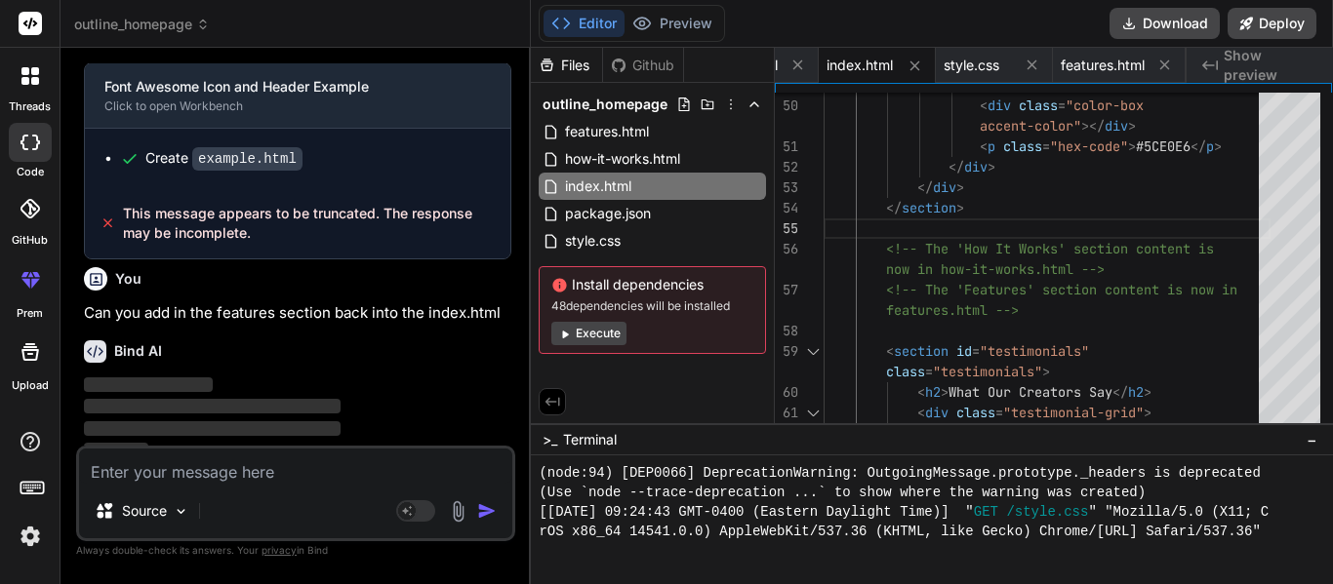
click at [10, 86] on div at bounding box center [30, 76] width 41 height 41
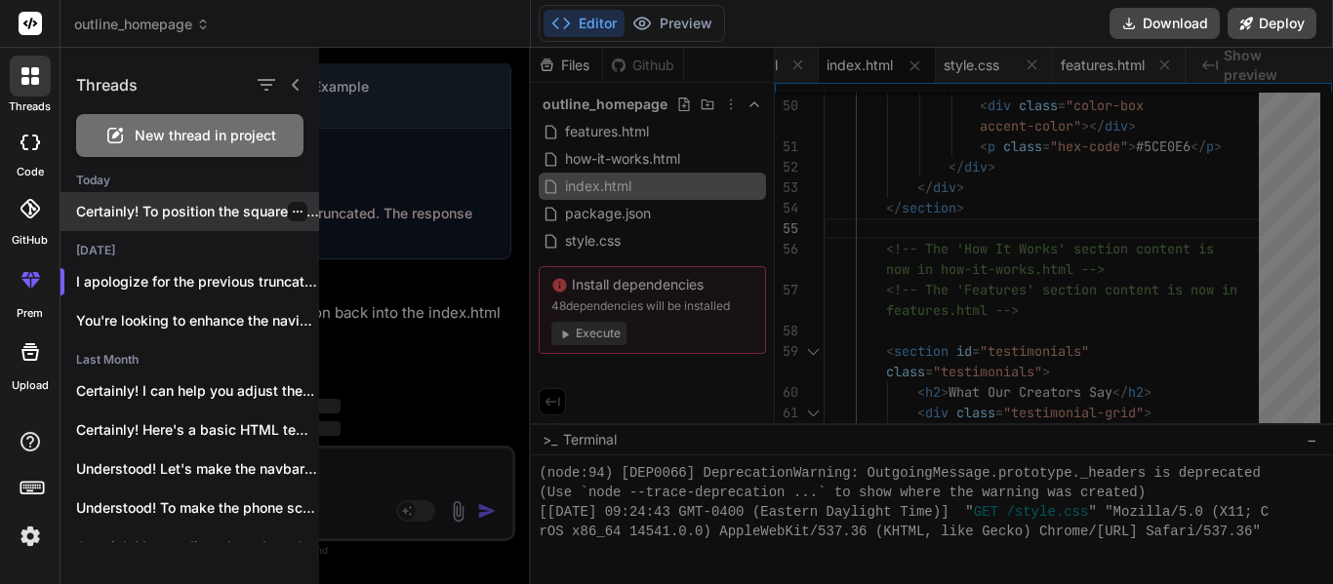
click at [192, 215] on p "Certainly! To position the square (tree ..." at bounding box center [197, 212] width 243 height 20
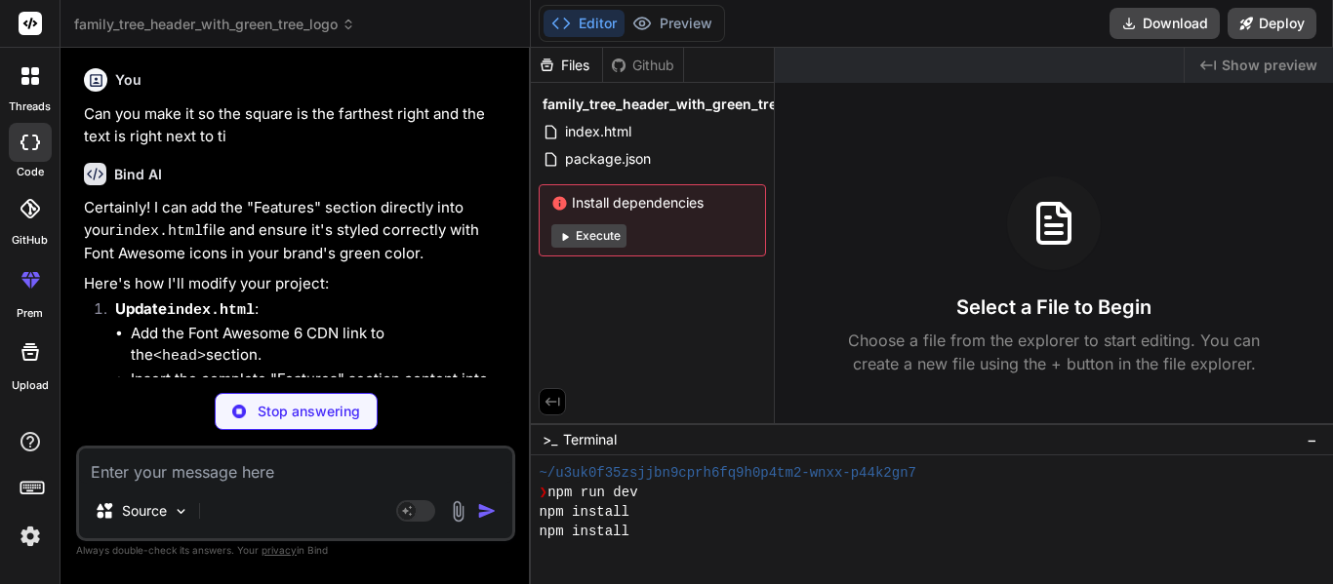
scroll to position [3022, 0]
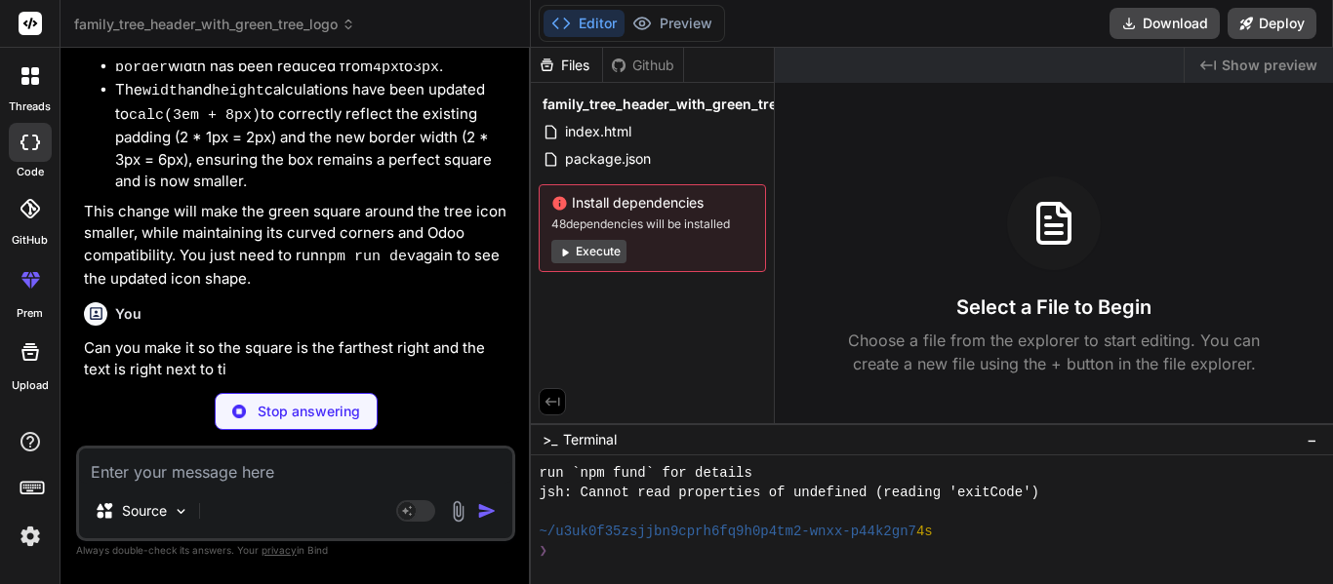
click at [663, 291] on div "Files Github family_tree_header_with_green_tree_logo index.html package.json In…" at bounding box center [653, 236] width 244 height 376
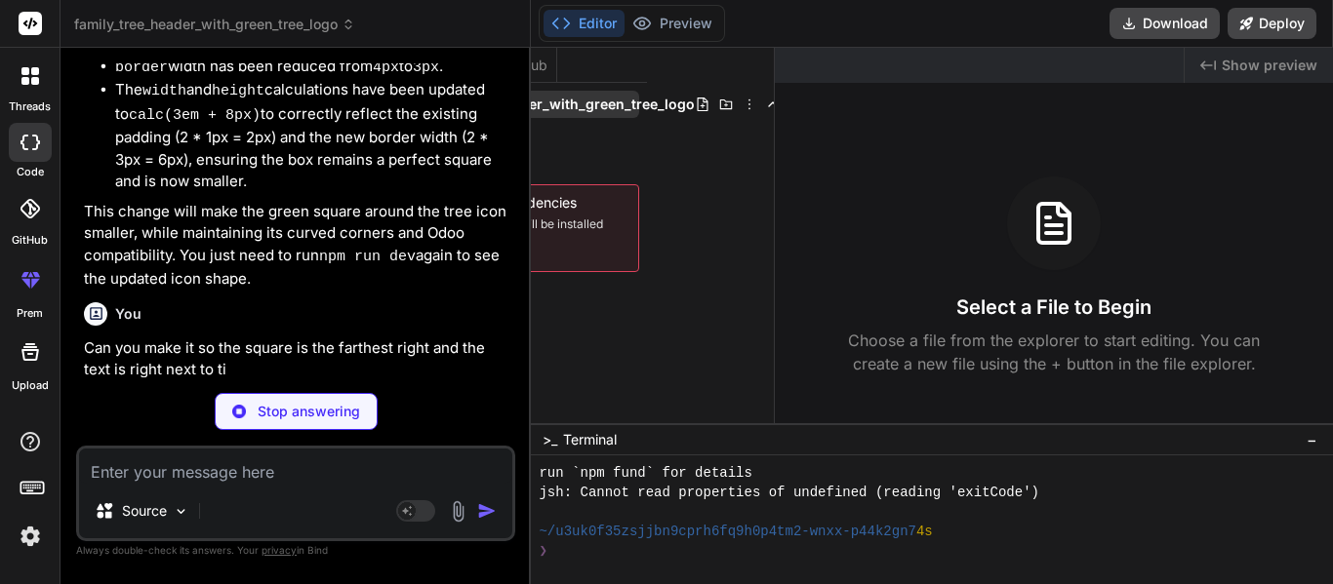
click at [700, 103] on icon at bounding box center [703, 105] width 16 height 16
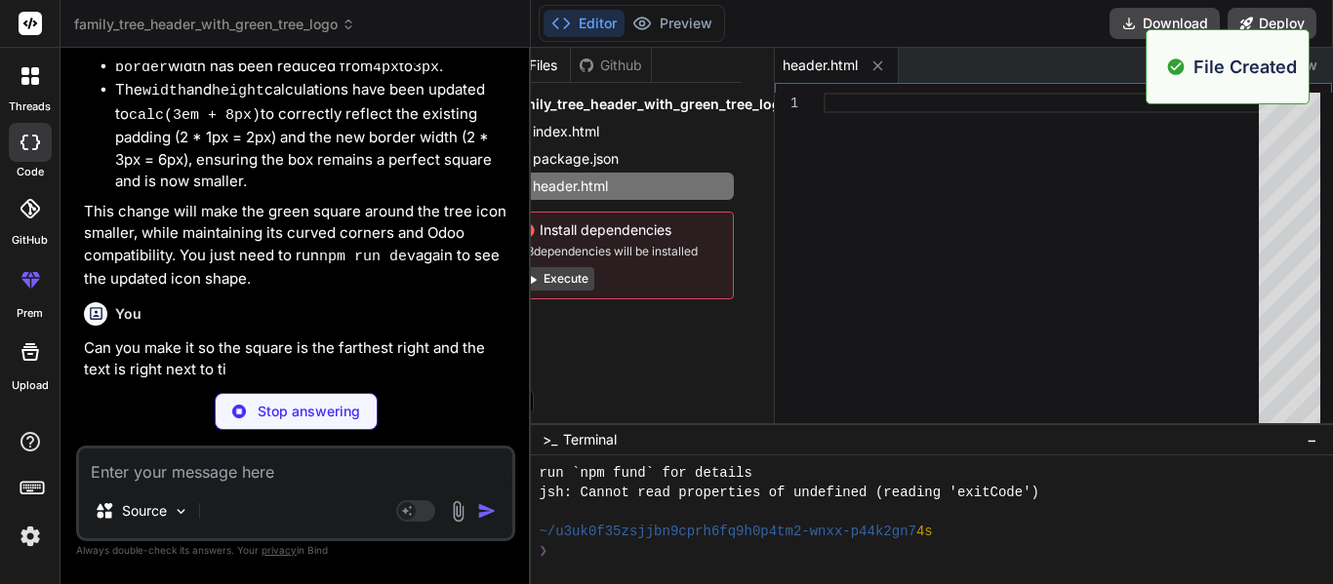
scroll to position [0, 0]
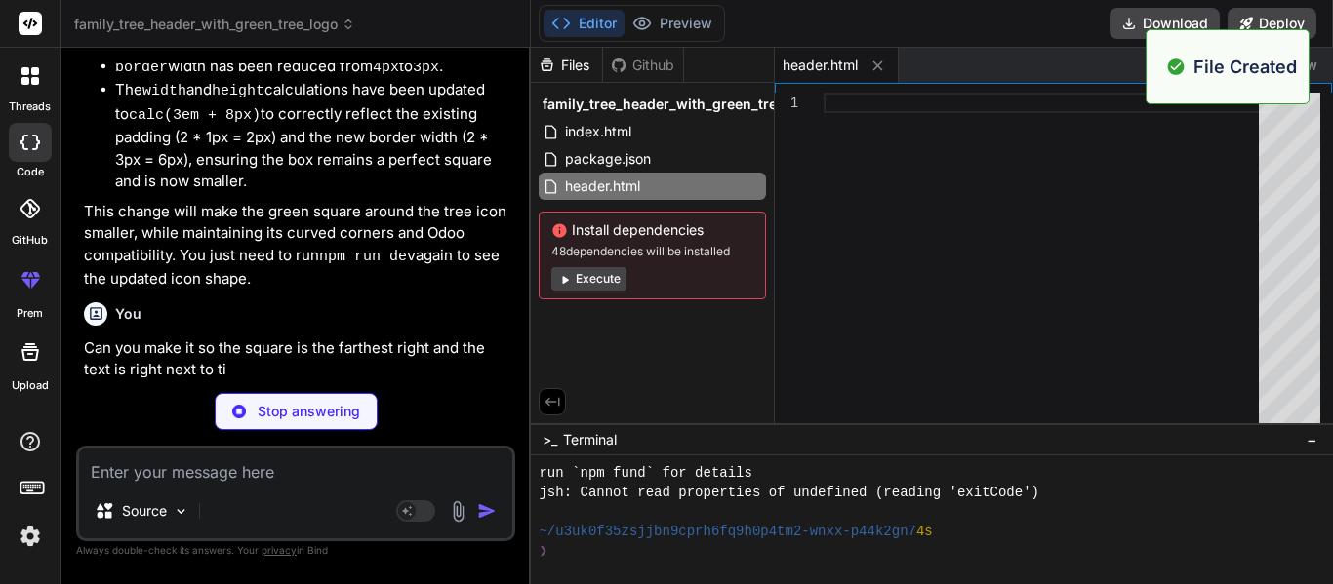
click at [999, 159] on div at bounding box center [1047, 263] width 447 height 341
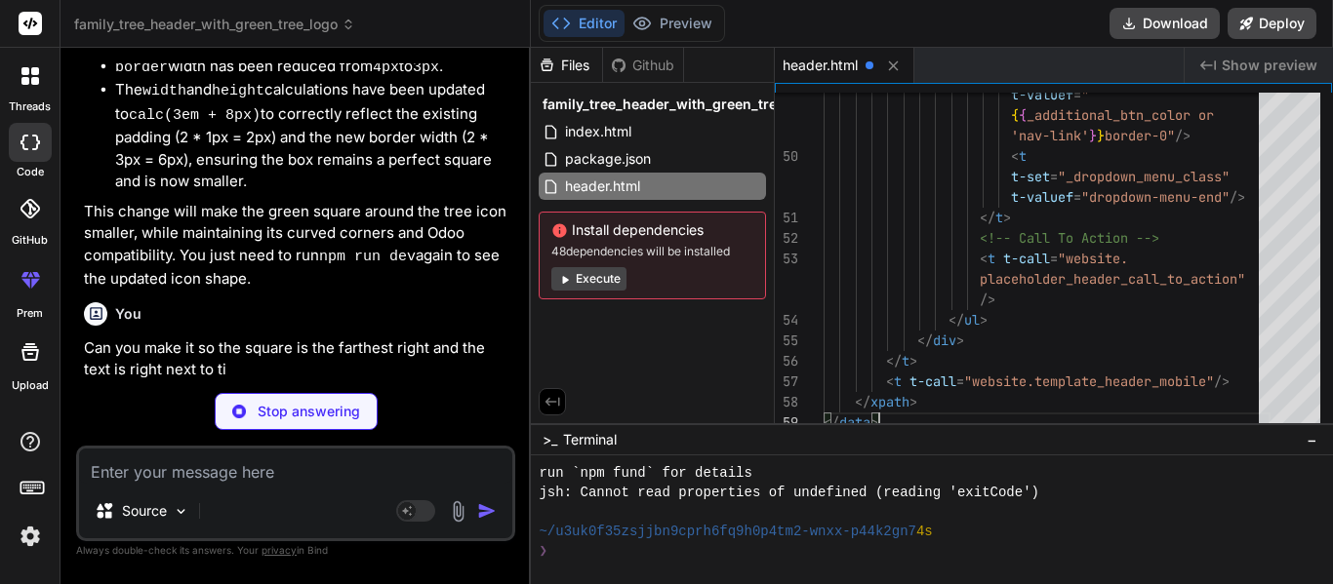
click at [215, 470] on textarea at bounding box center [295, 466] width 433 height 35
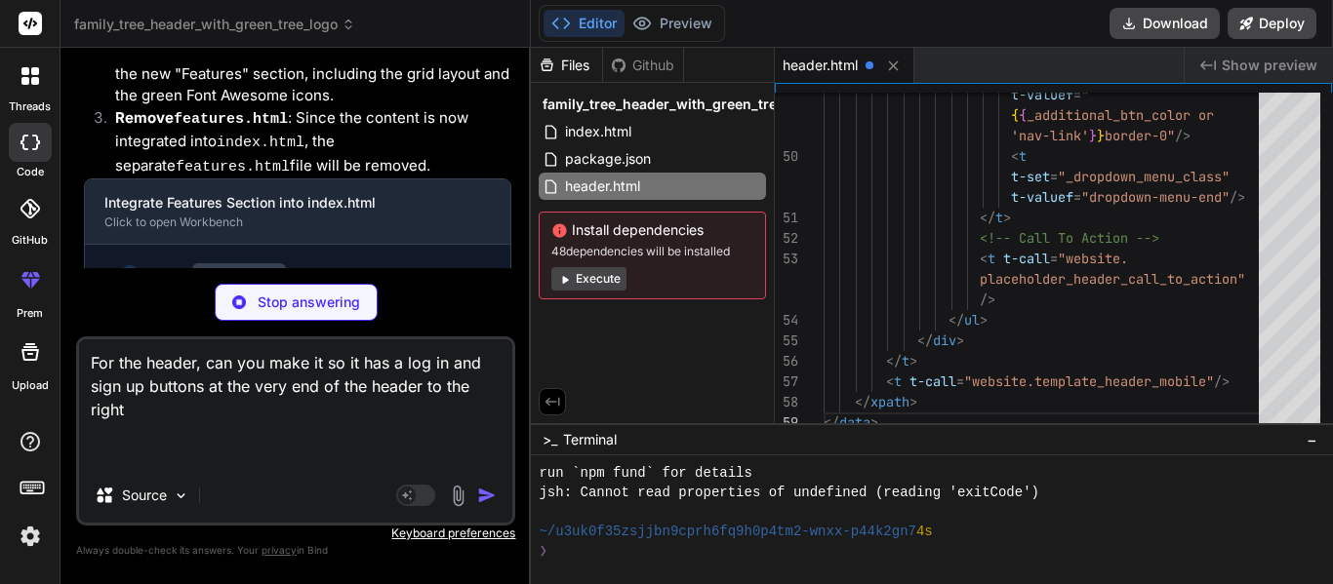
click at [265, 307] on p "Stop answering" at bounding box center [309, 303] width 102 height 20
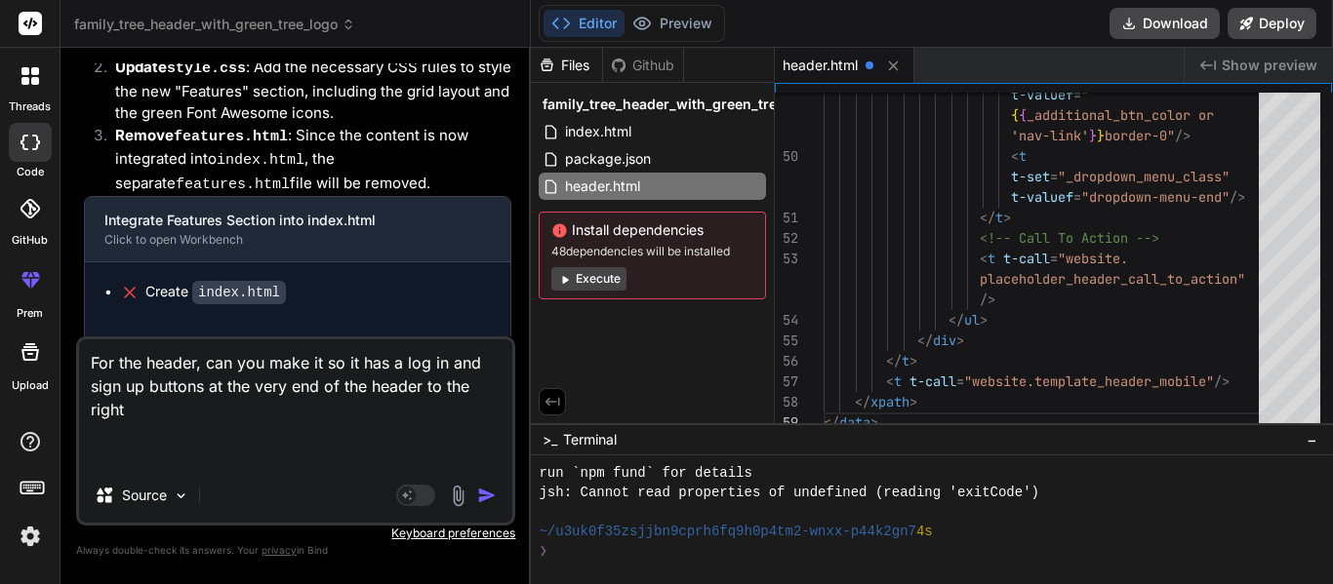
click at [422, 465] on textarea "For the header, can you make it so it has a log in and sign up buttons at the v…" at bounding box center [295, 404] width 433 height 129
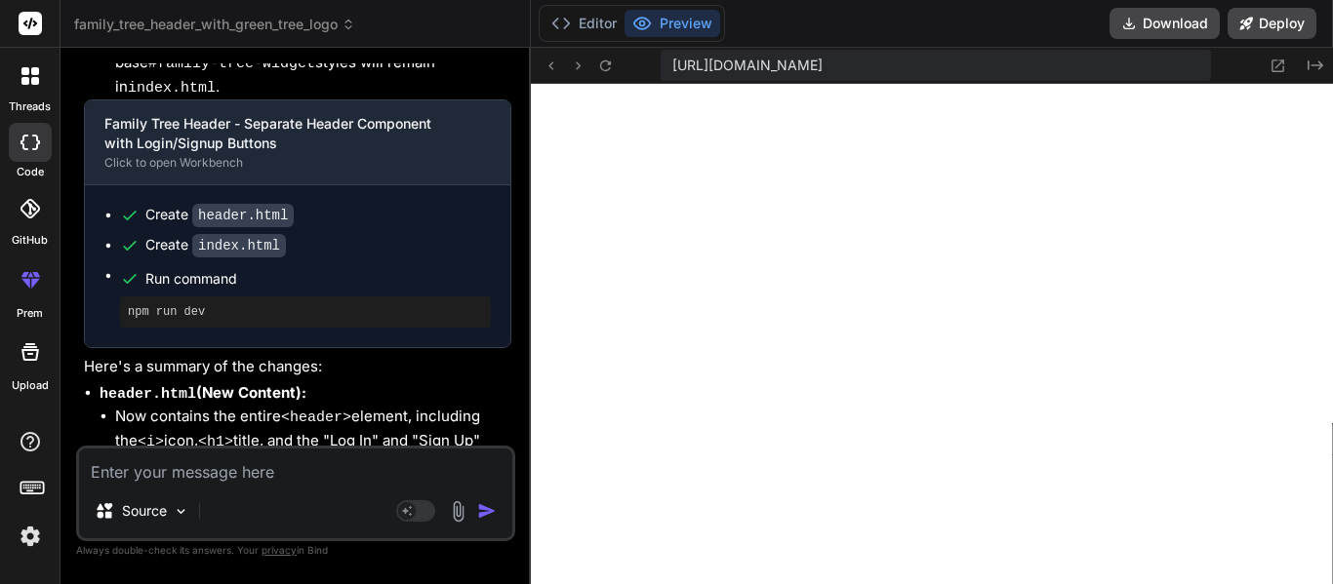
scroll to position [5482, 0]
click at [1312, 80] on div "[URL][DOMAIN_NAME] Created with Pixso." at bounding box center [932, 66] width 802 height 36
click at [1310, 68] on icon "Created with Pixso." at bounding box center [1315, 66] width 16 height 16
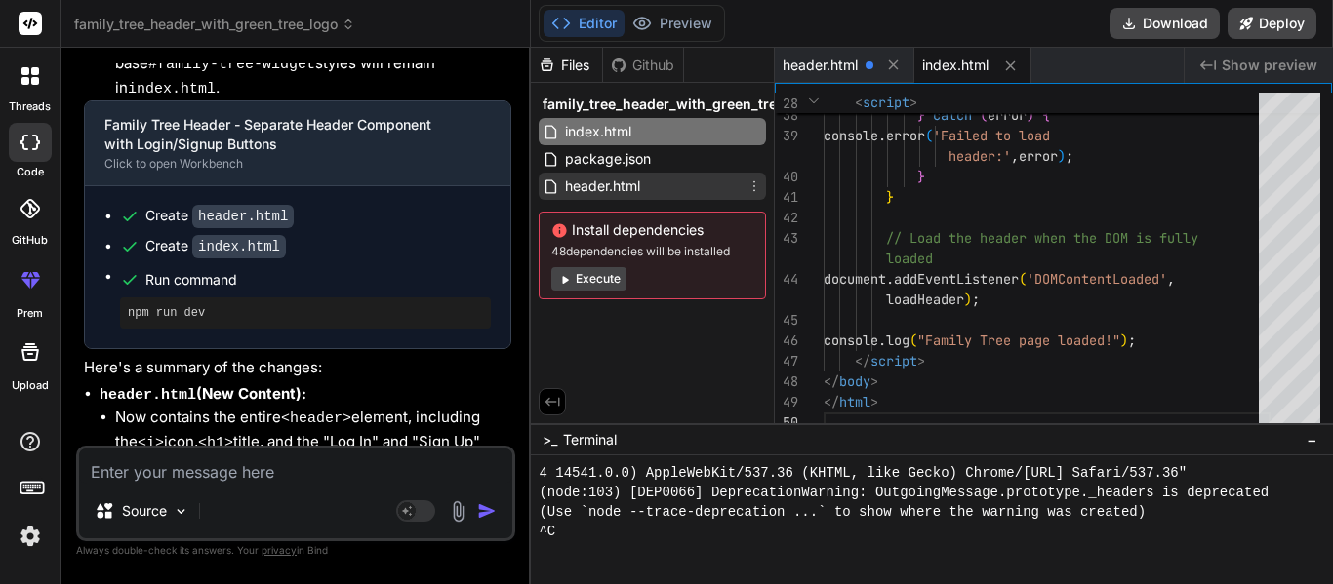
click at [653, 179] on div "header.html" at bounding box center [652, 186] width 227 height 27
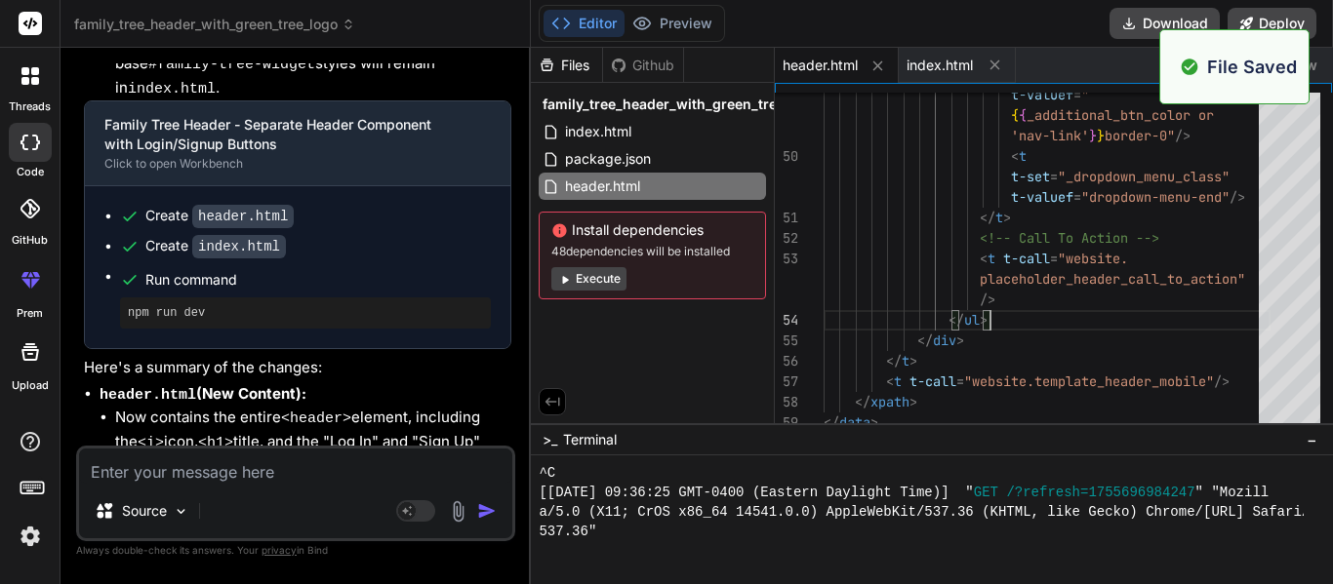
click at [273, 467] on textarea at bounding box center [295, 466] width 433 height 35
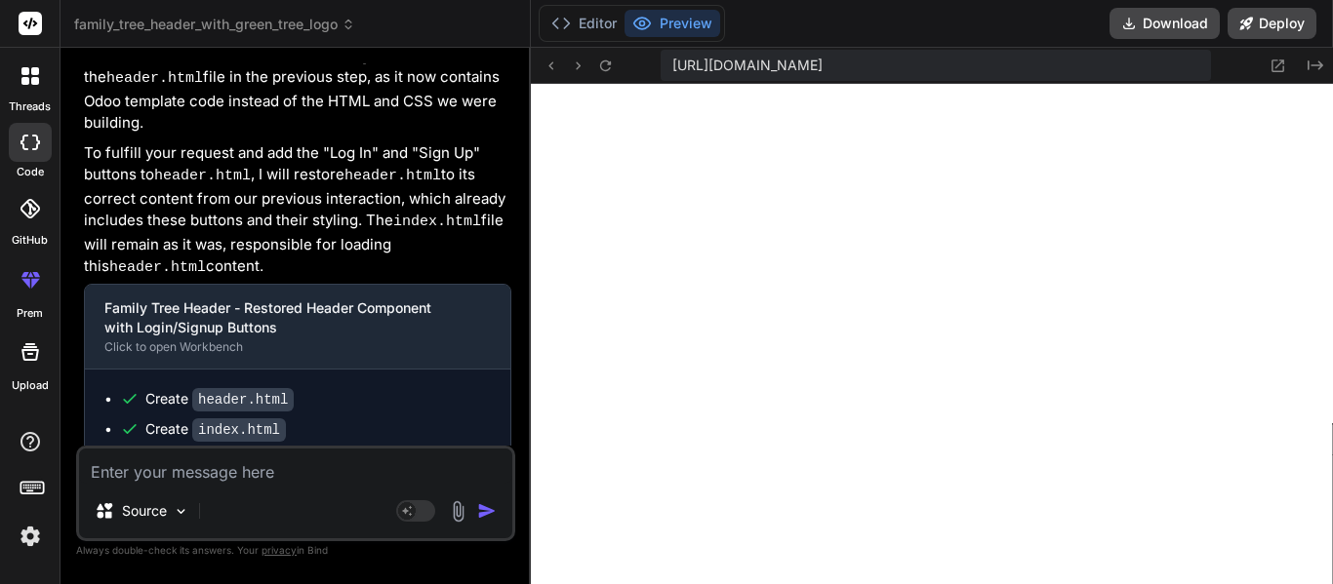
scroll to position [6479, 0]
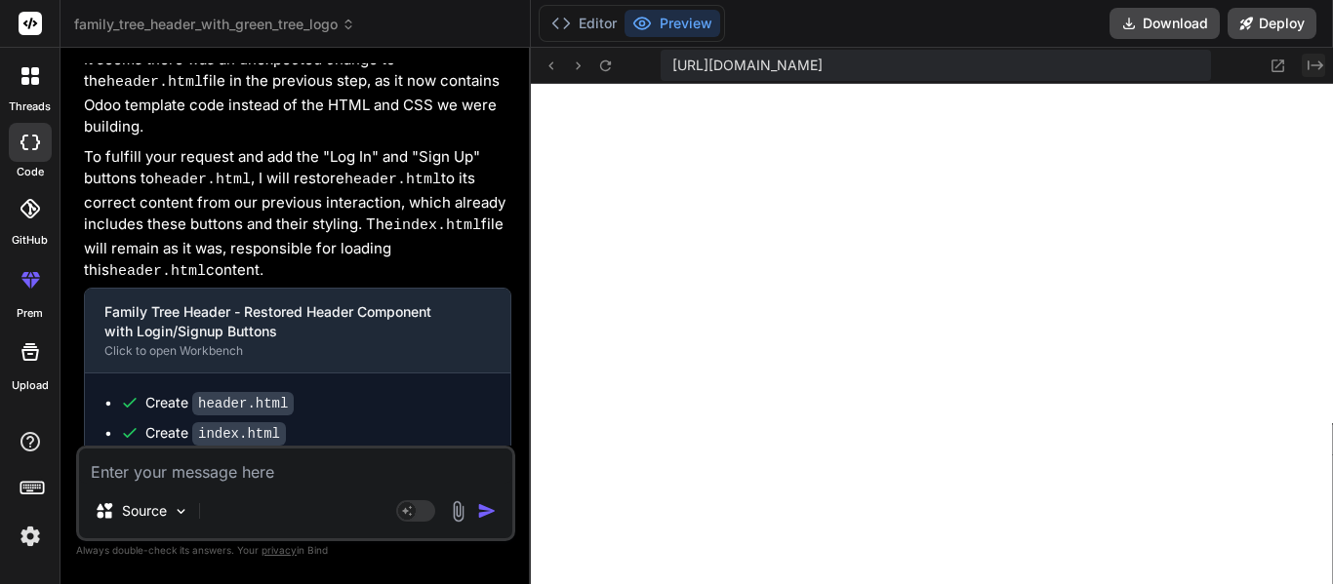
click at [1308, 61] on icon at bounding box center [1315, 65] width 16 height 10
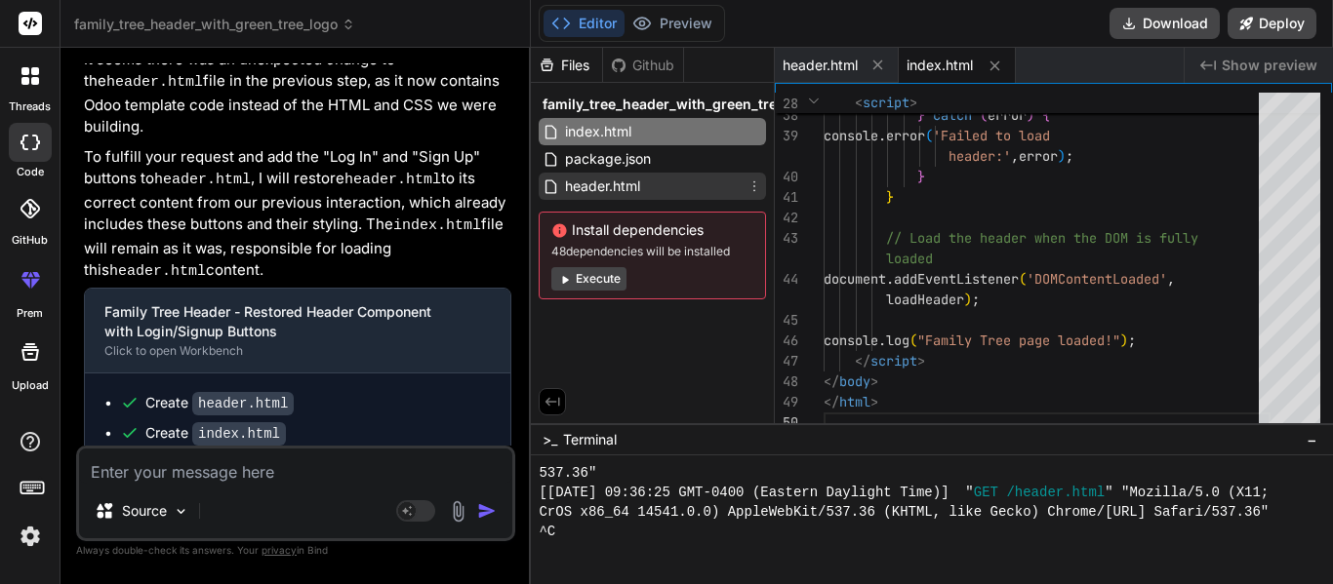
click at [647, 180] on div "header.html" at bounding box center [652, 186] width 227 height 27
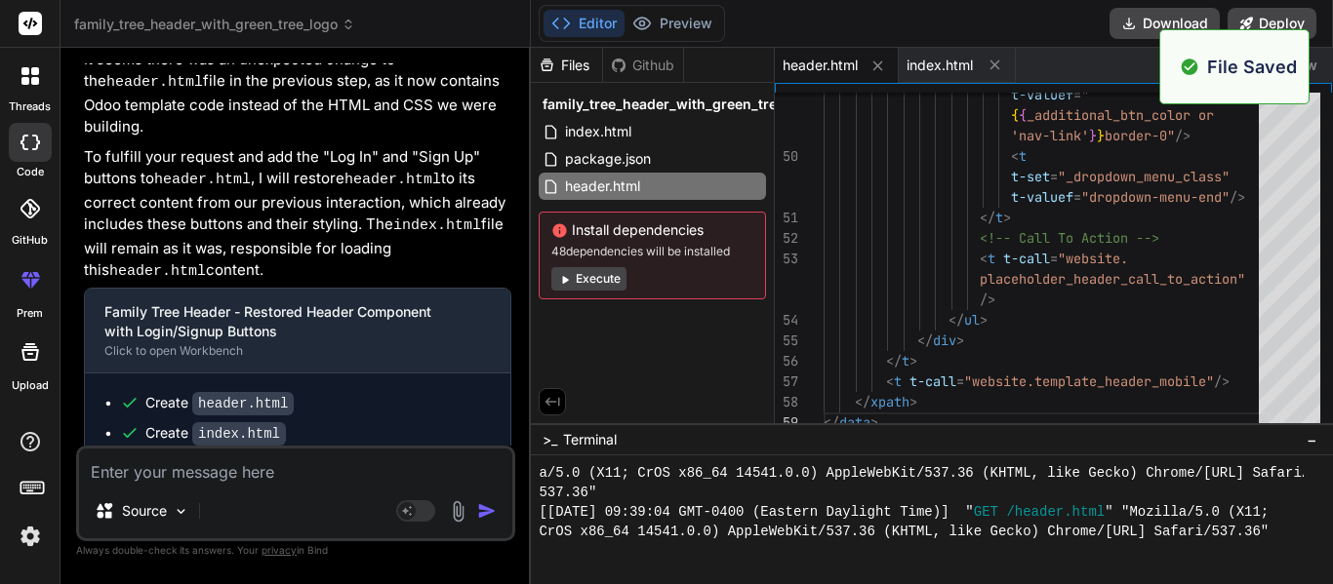
click at [211, 477] on textarea at bounding box center [295, 466] width 433 height 35
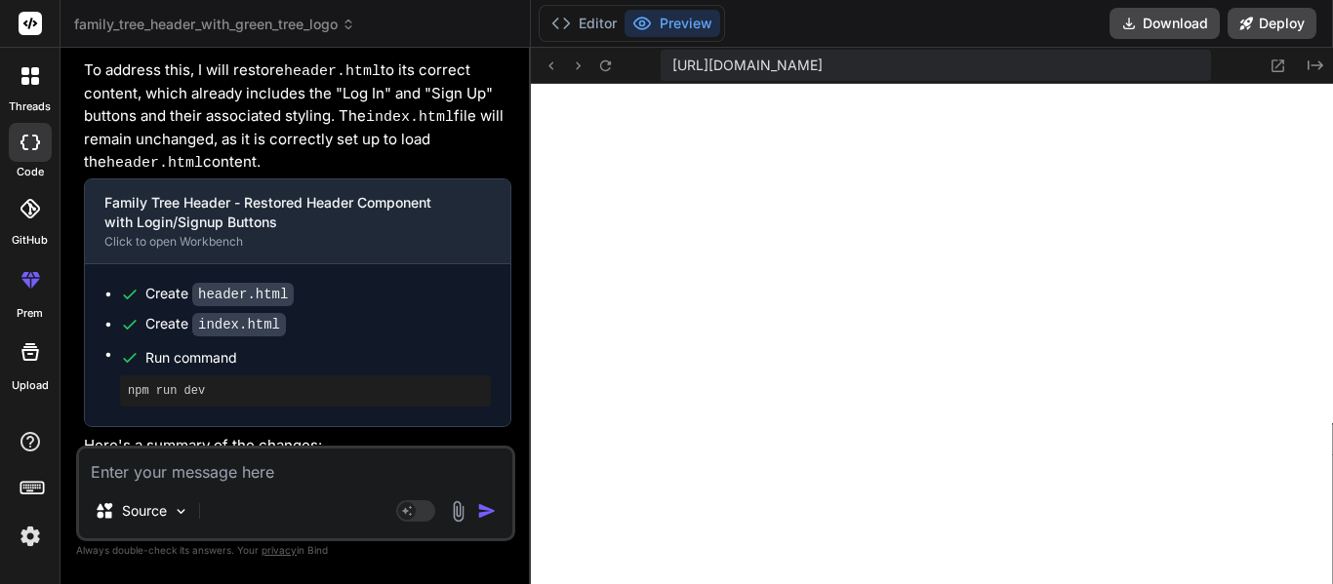
scroll to position [7530, 0]
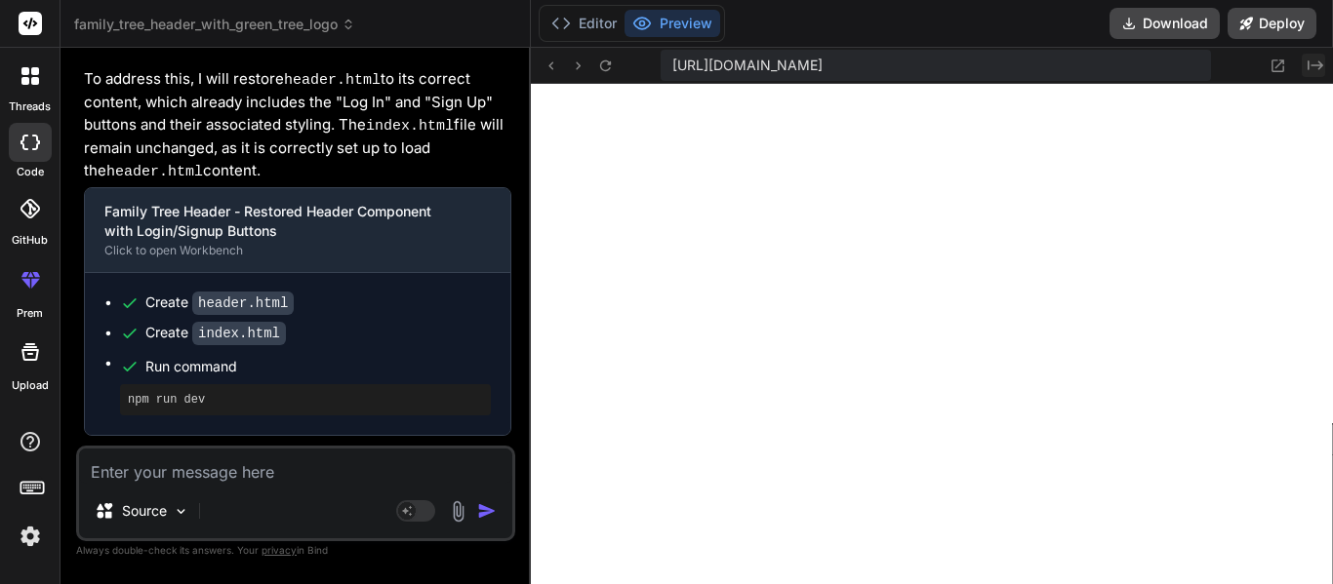
click at [1318, 67] on icon at bounding box center [1315, 65] width 16 height 10
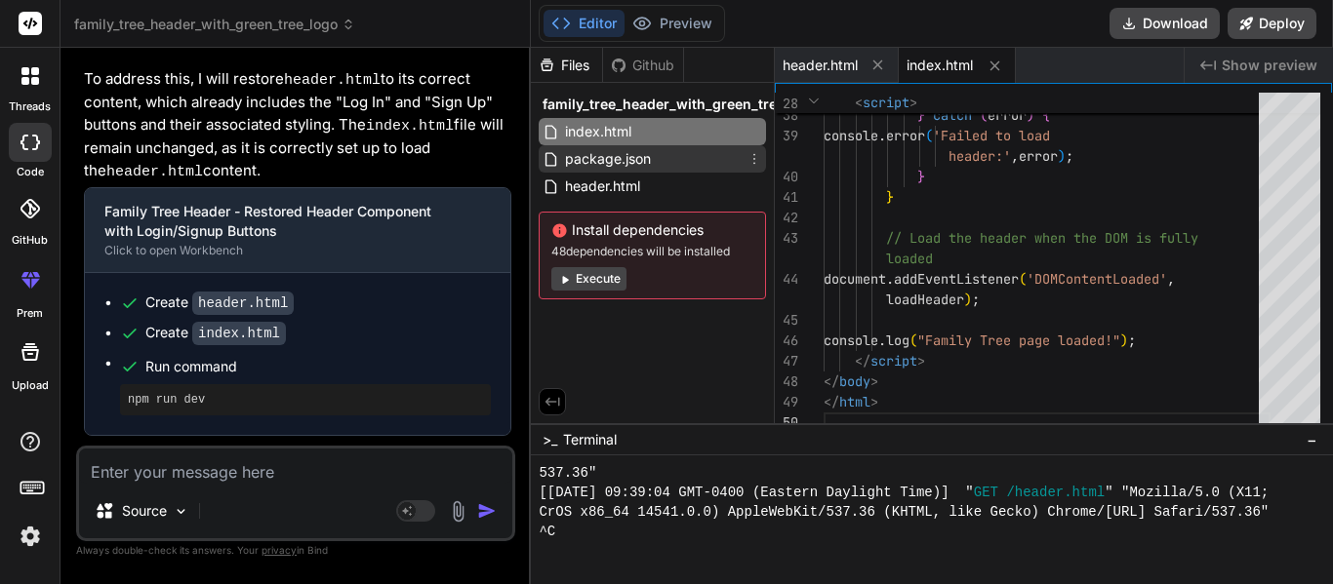
click at [601, 167] on span "package.json" at bounding box center [608, 158] width 90 height 23
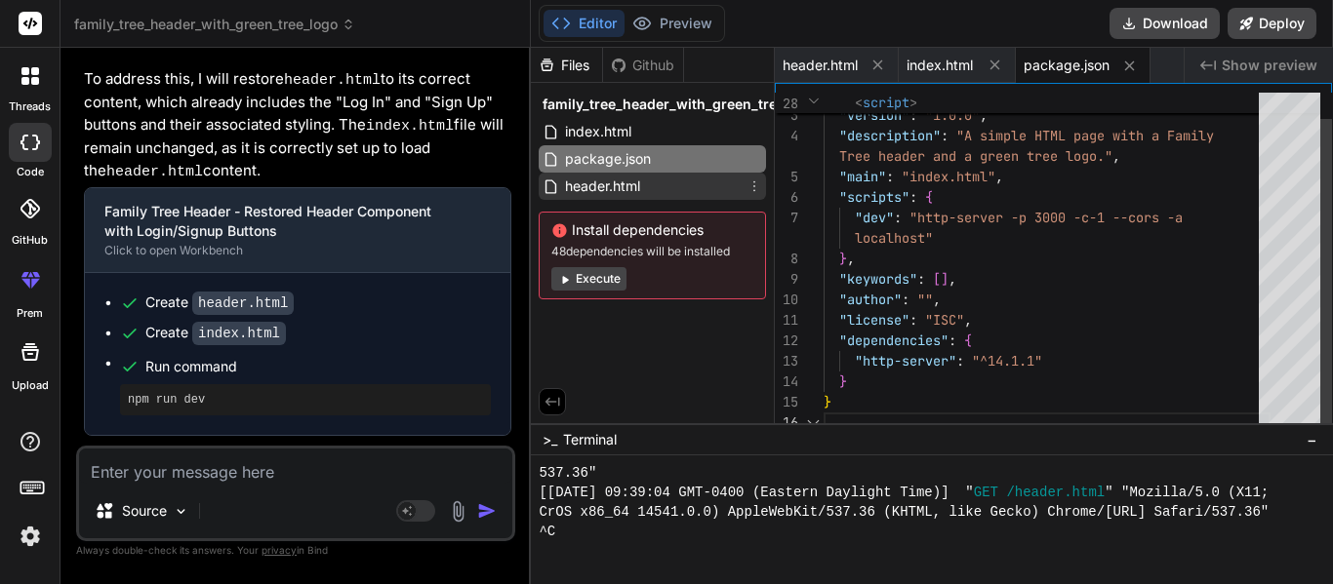
click at [614, 186] on span "header.html" at bounding box center [602, 186] width 79 height 23
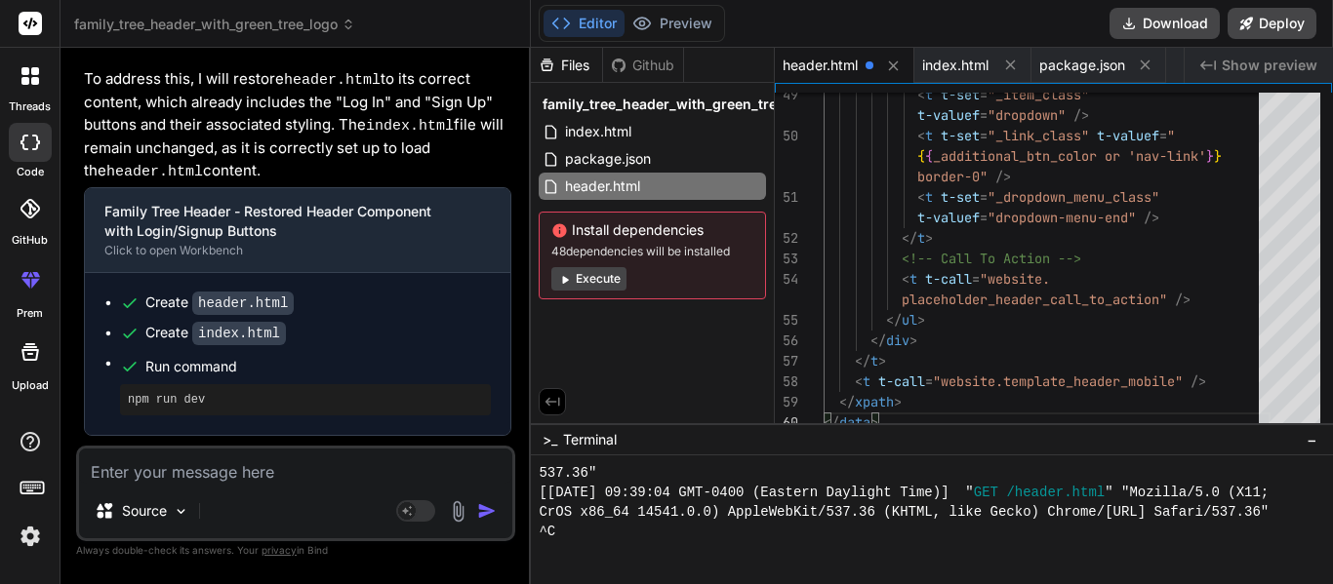
click at [333, 462] on textarea at bounding box center [295, 466] width 433 height 35
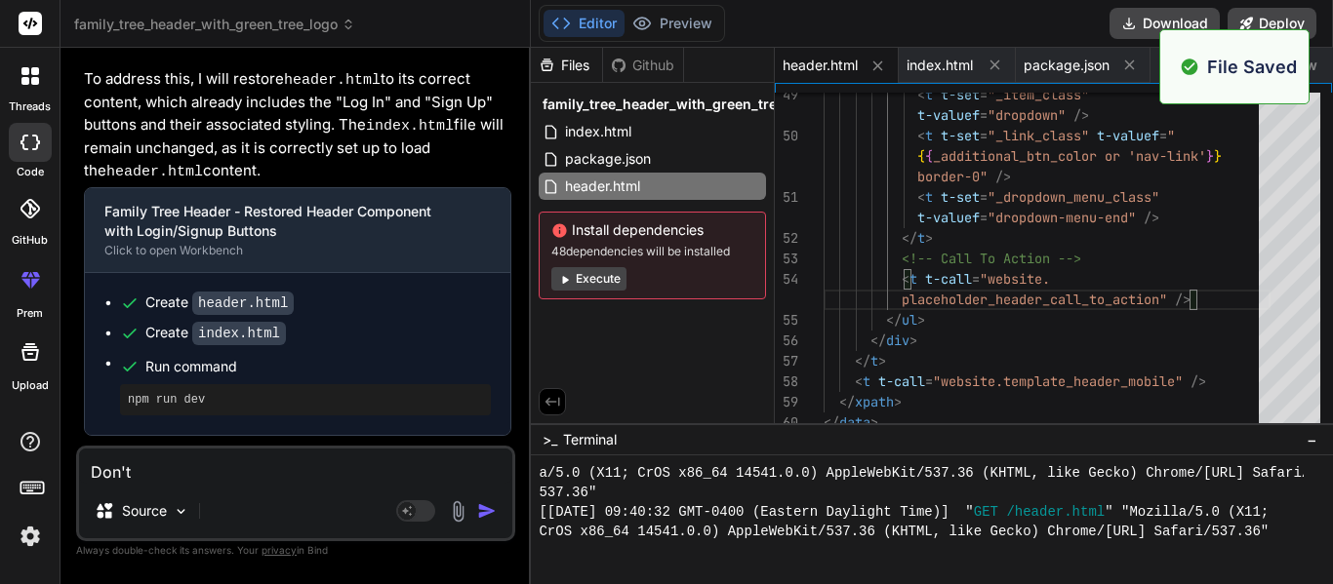
click at [328, 470] on textarea "Don't" at bounding box center [295, 466] width 433 height 35
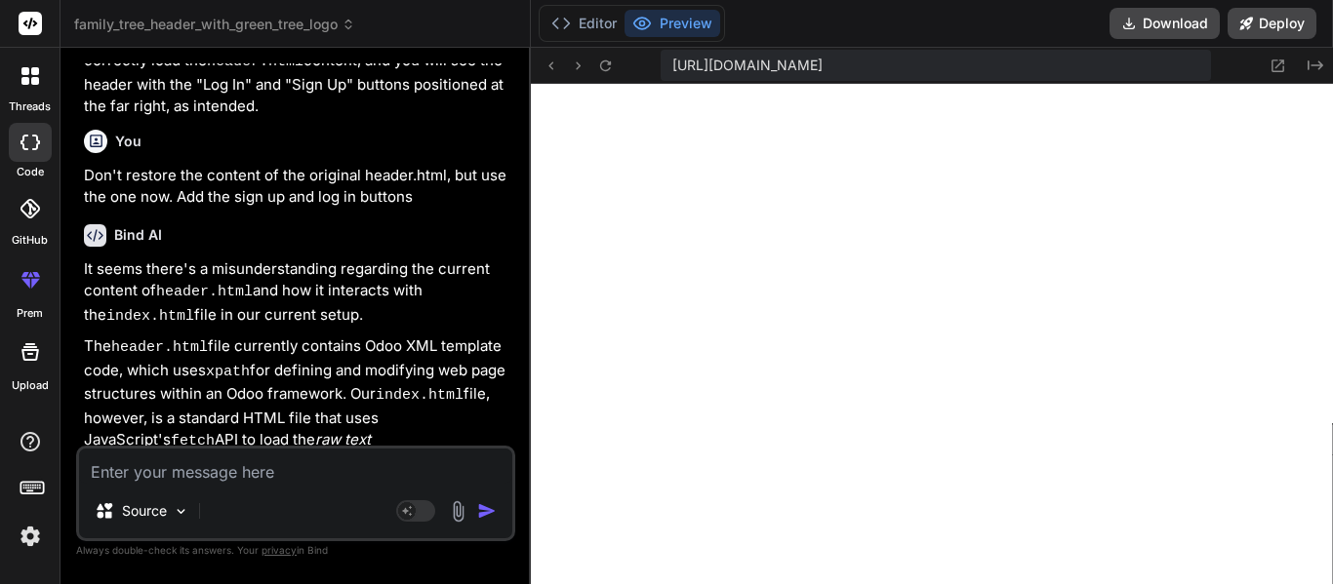
scroll to position [8219, 0]
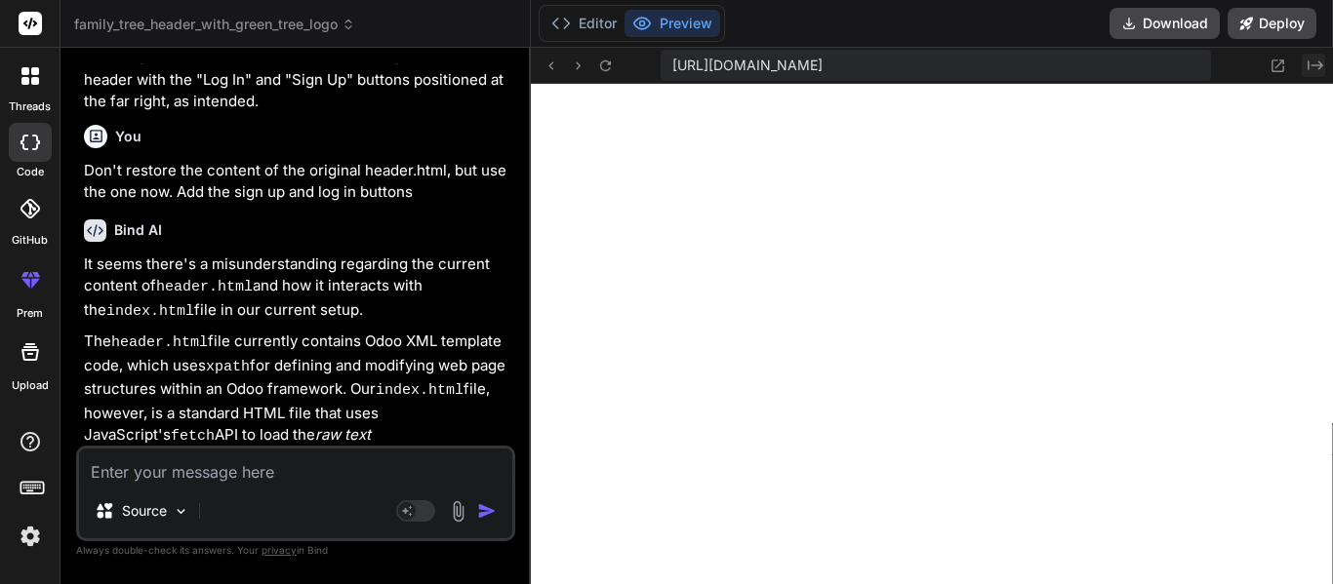
click at [1307, 62] on icon "Created with Pixso." at bounding box center [1315, 66] width 16 height 16
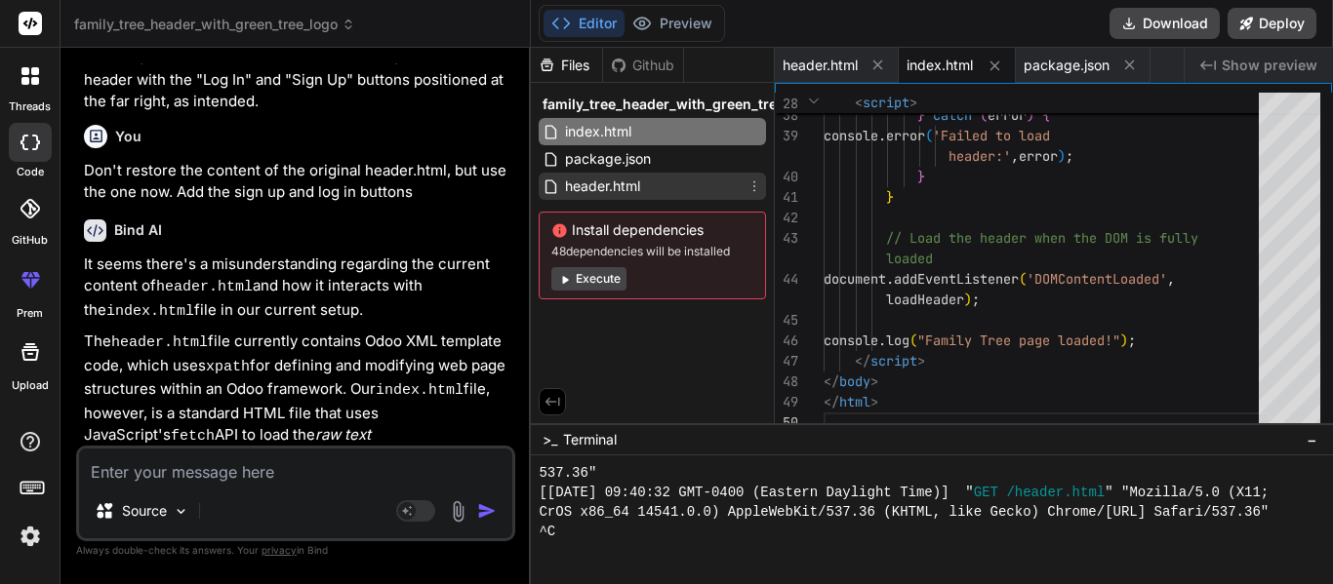
click at [668, 193] on div "header.html" at bounding box center [652, 186] width 227 height 27
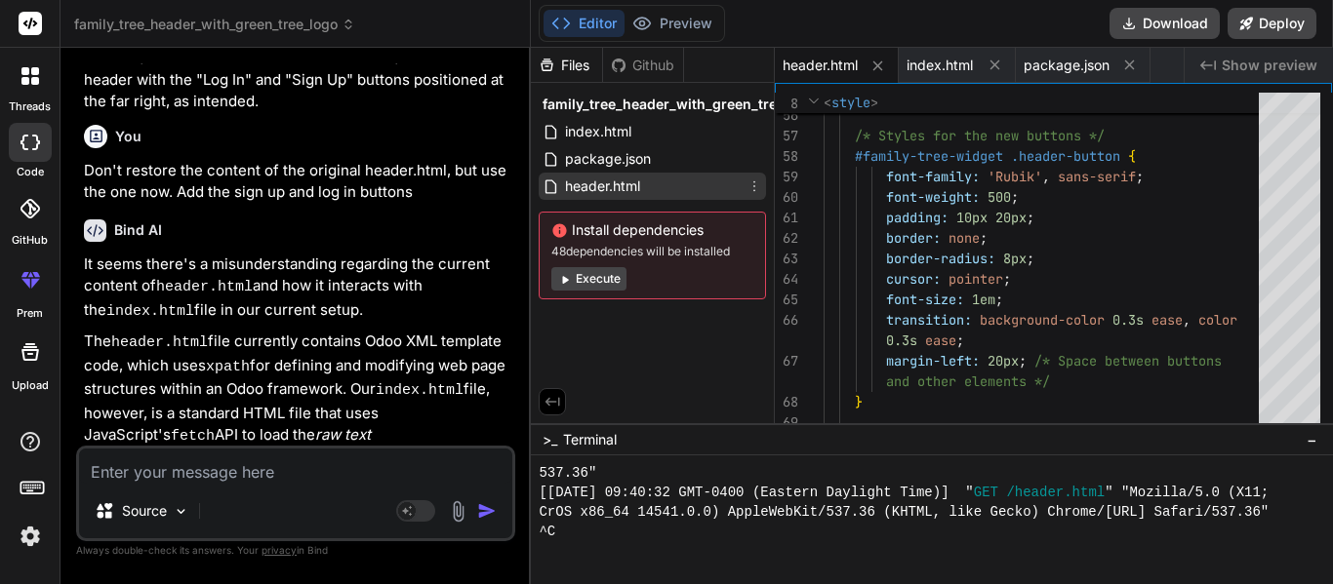
click at [600, 407] on div "Files Github family_tree_header_with_green_tree_logo index.html package.json he…" at bounding box center [653, 236] width 244 height 376
click at [744, 186] on div "header.html" at bounding box center [652, 186] width 227 height 27
click at [746, 187] on icon at bounding box center [754, 187] width 16 height 16
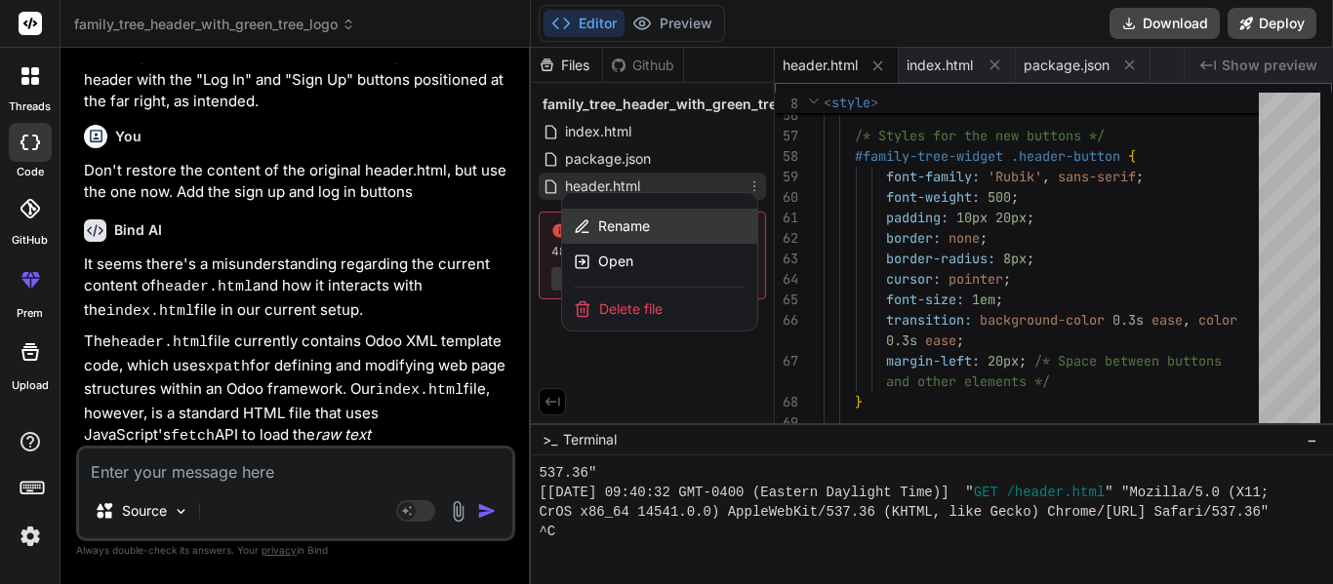
click at [697, 229] on div "Rename" at bounding box center [659, 226] width 195 height 35
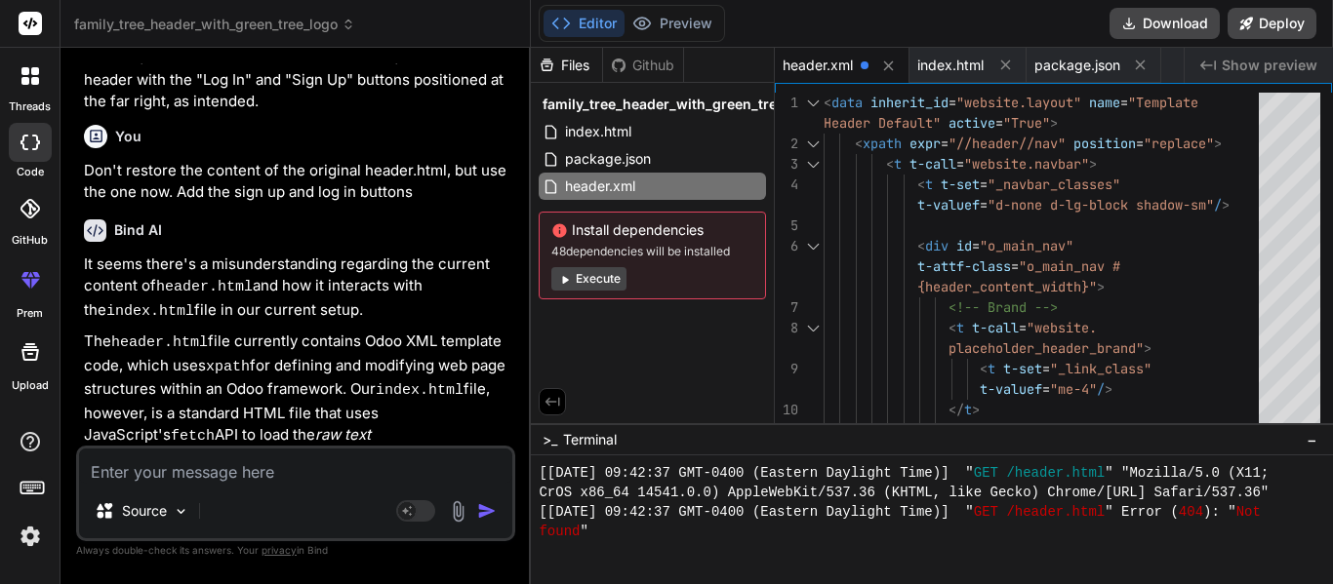
click at [277, 473] on textarea at bounding box center [295, 466] width 433 height 35
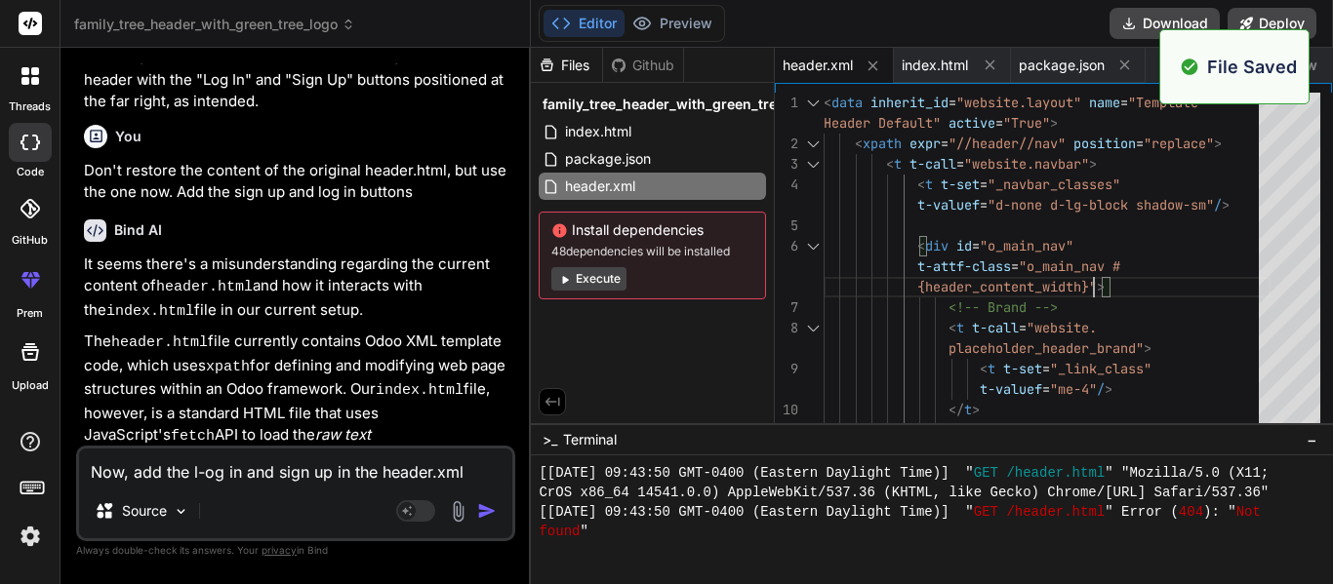
click at [405, 484] on div "Now, add the l-og in and sign up in the header.xml Source Agent Mode. When this…" at bounding box center [295, 494] width 439 height 96
click at [356, 506] on li "Odoo XML is not processed: The http-server environment and the index.html 's Ja…" at bounding box center [306, 564] width 412 height 116
click at [370, 467] on textarea "Now, add the l-og in and sign up in the header.xml" at bounding box center [295, 466] width 433 height 35
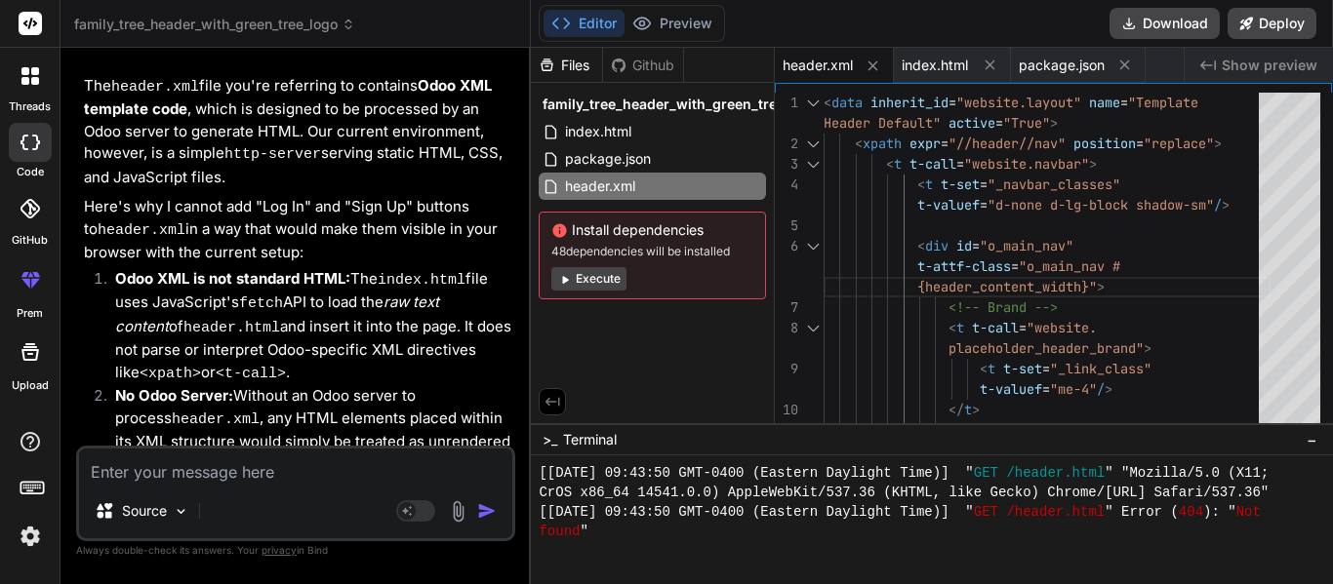
scroll to position [10027, 0]
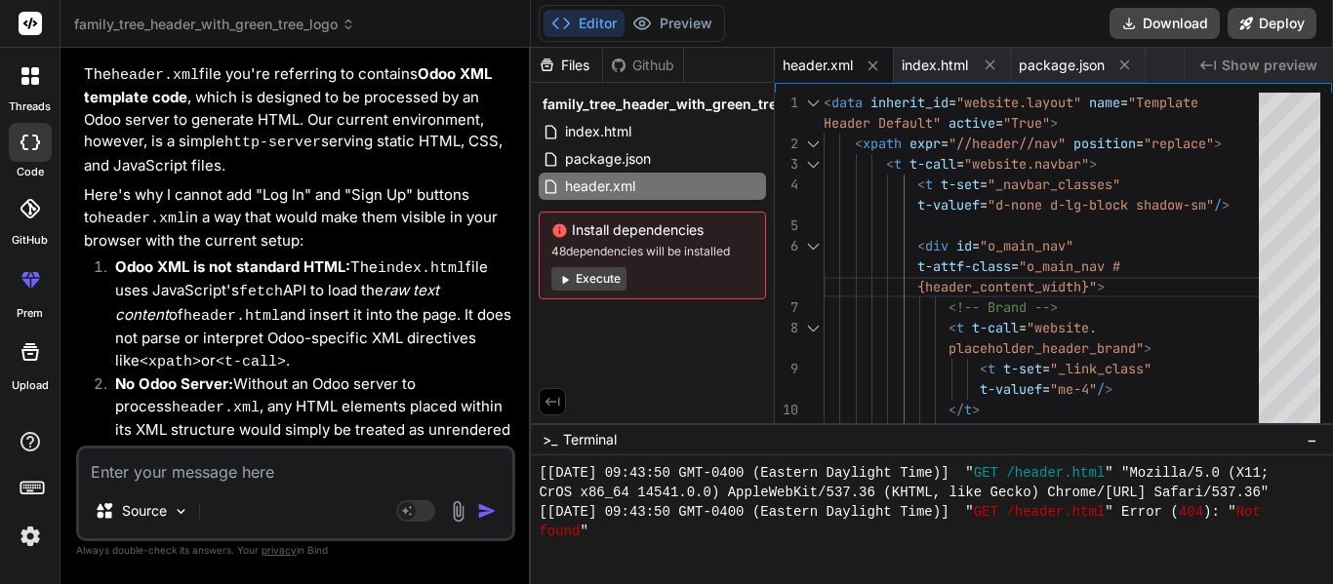
click at [340, 489] on div "Source Agent Mode. When this toggle is activated, AI automatically makes decisi…" at bounding box center [295, 494] width 439 height 96
click at [310, 474] on textarea at bounding box center [295, 466] width 433 height 35
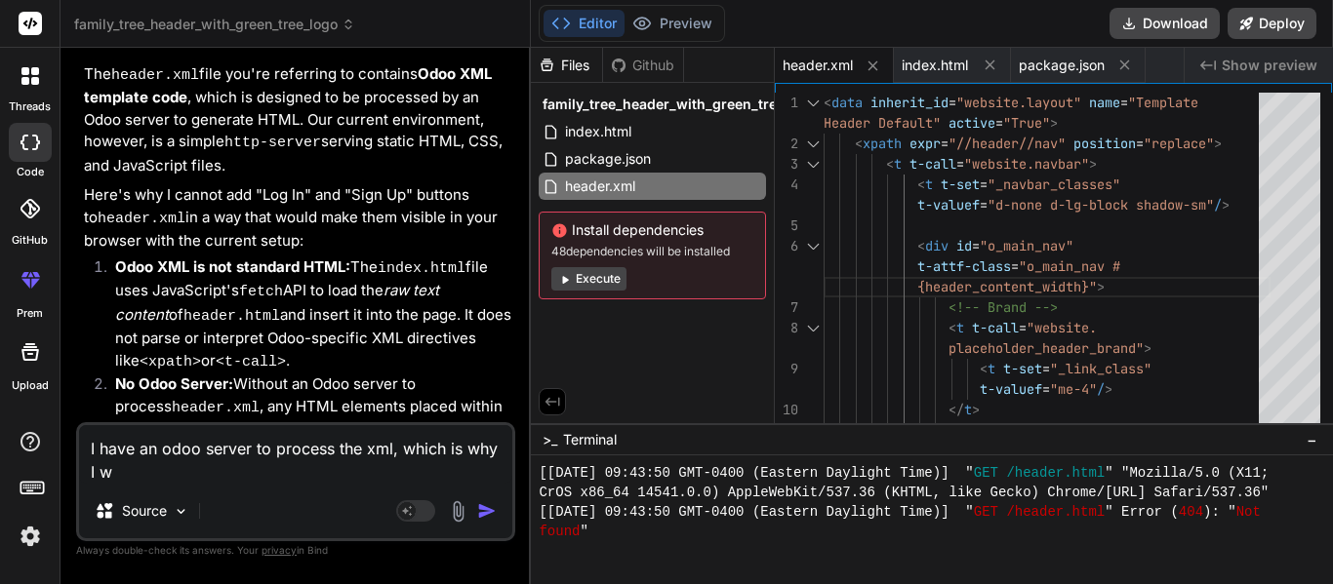
scroll to position [0, 0]
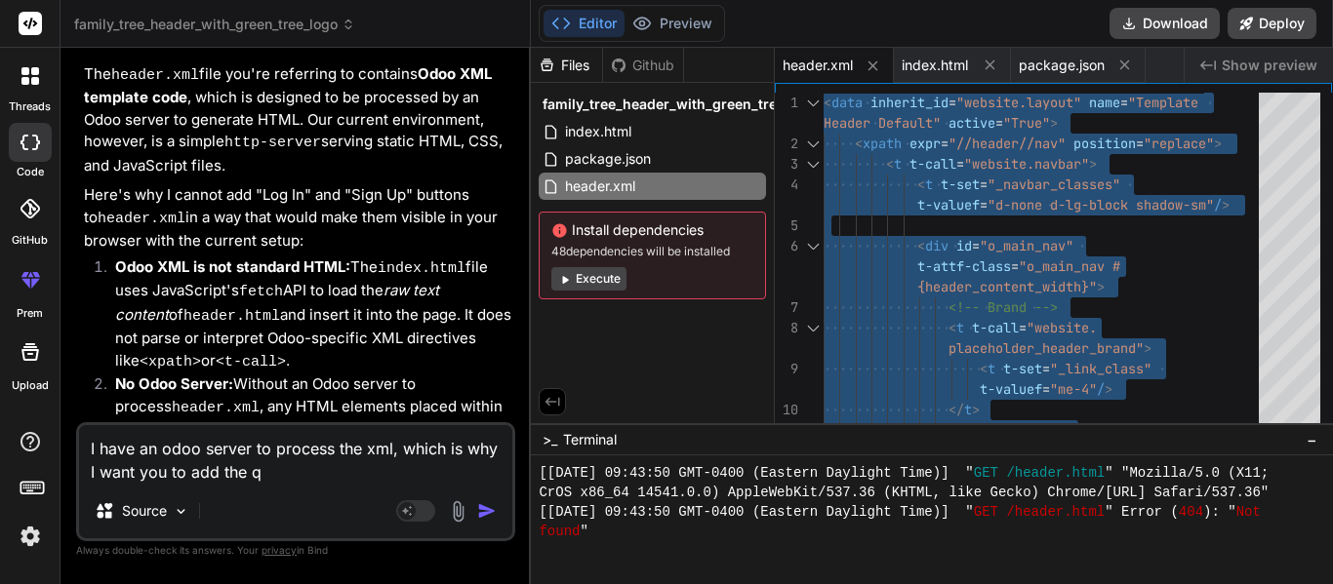
click at [263, 468] on textarea "I have an odoo server to process the xml, which is why I want you to add the q" at bounding box center [295, 454] width 433 height 59
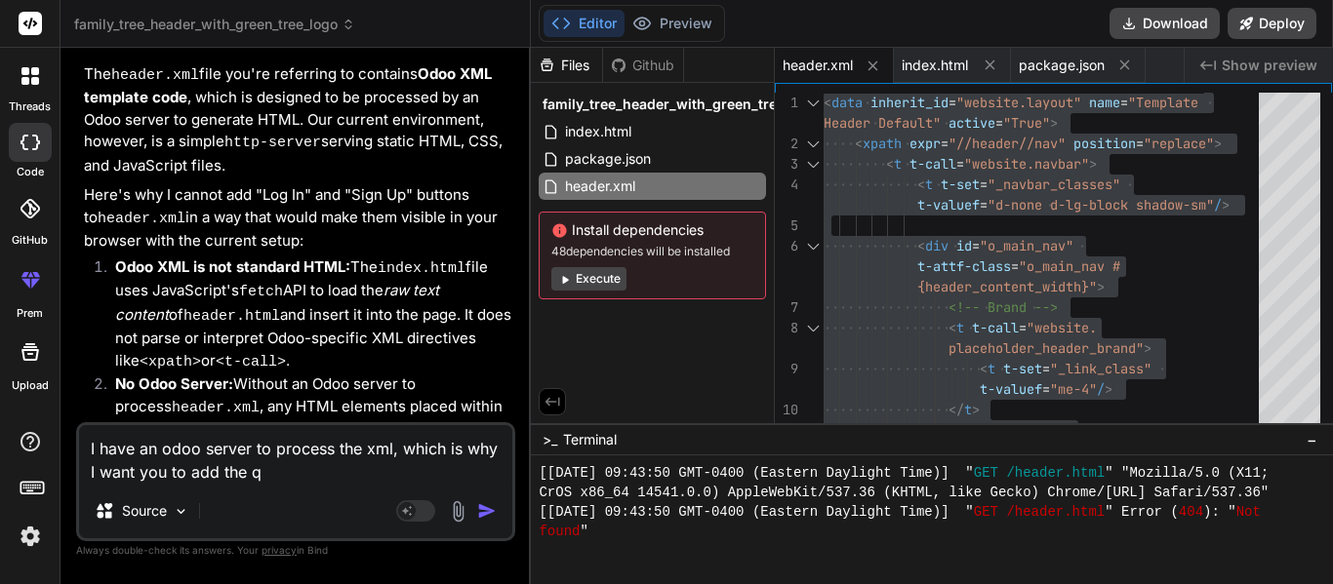
click at [263, 468] on textarea "I have an odoo server to process the xml, which is why I want you to add the q" at bounding box center [295, 454] width 433 height 59
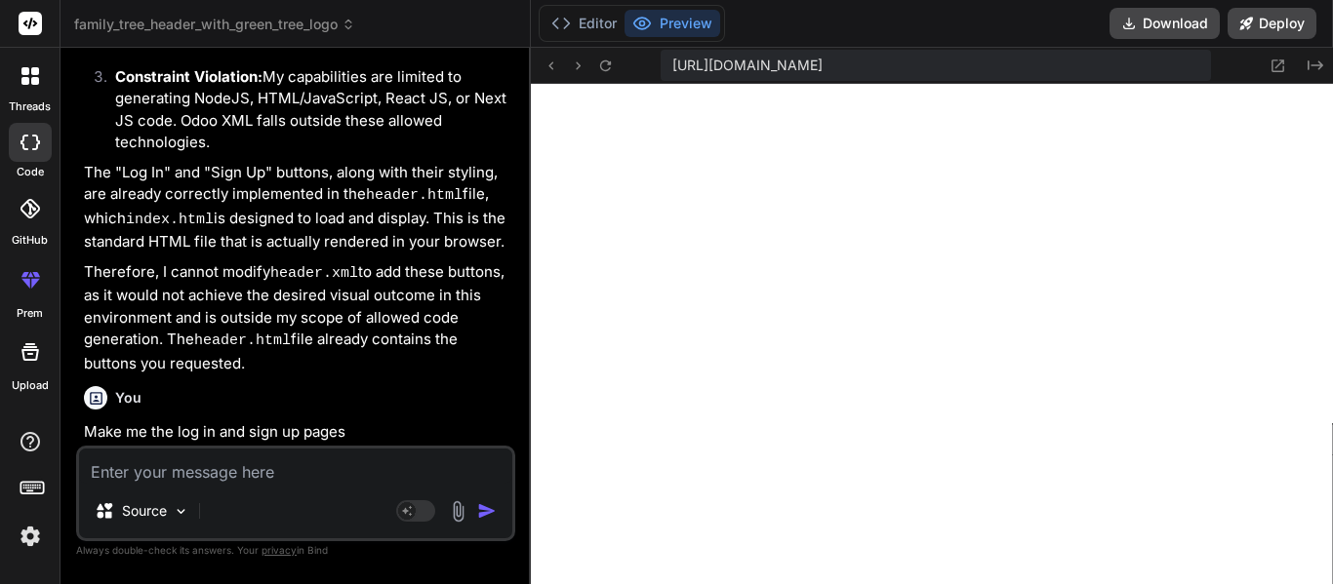
scroll to position [0, 327]
click at [1305, 62] on button "Created with Pixso." at bounding box center [1313, 65] width 23 height 23
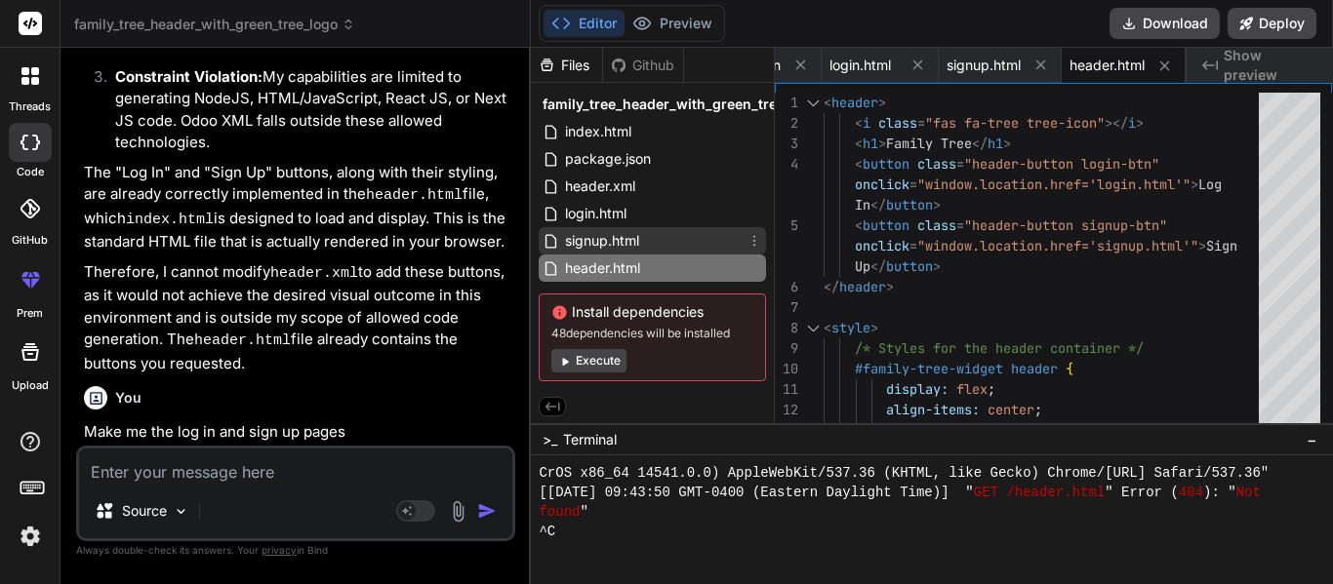
click at [657, 235] on div "signup.html" at bounding box center [652, 240] width 227 height 27
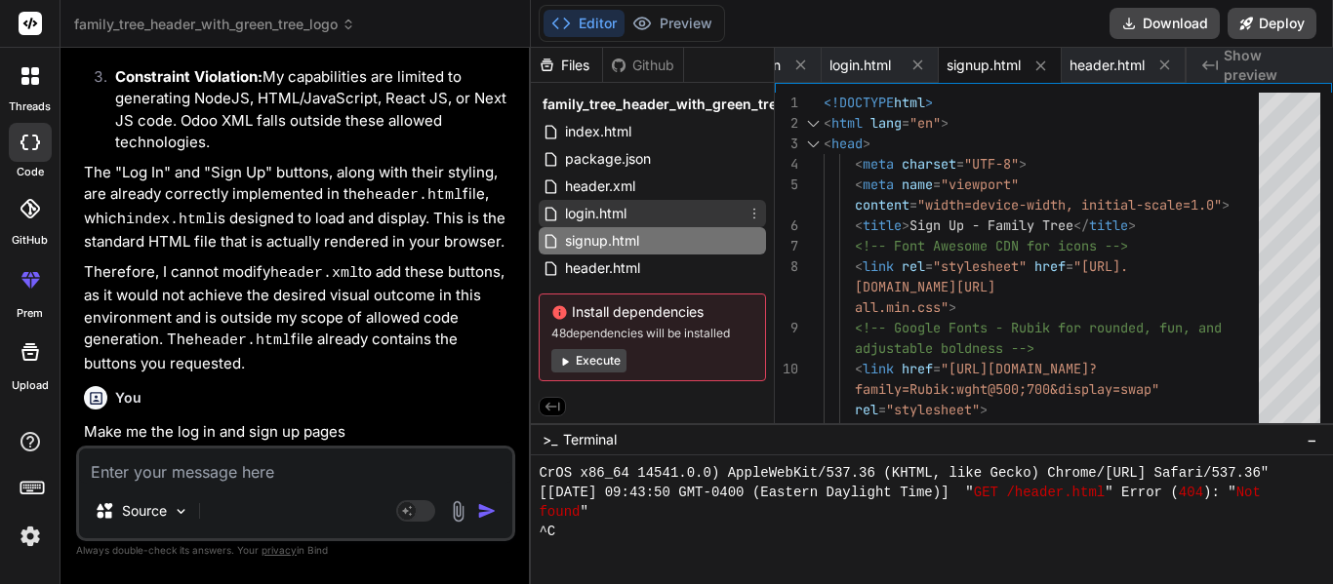
click at [630, 210] on div "login.html" at bounding box center [652, 213] width 227 height 27
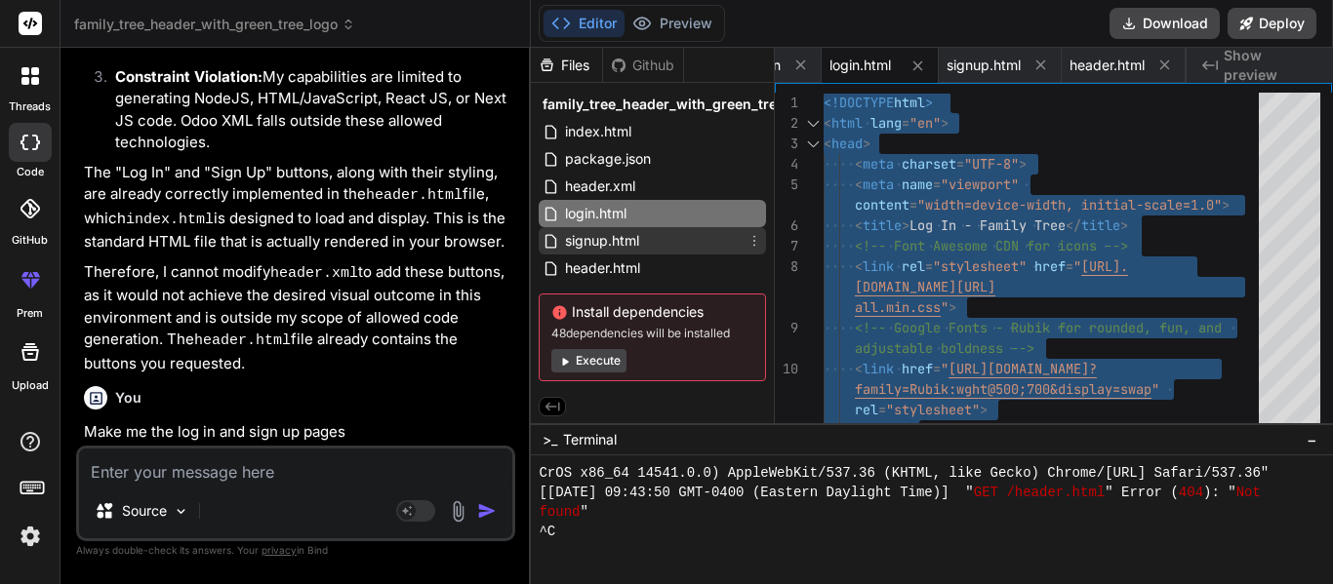
click at [595, 245] on span "signup.html" at bounding box center [602, 240] width 78 height 23
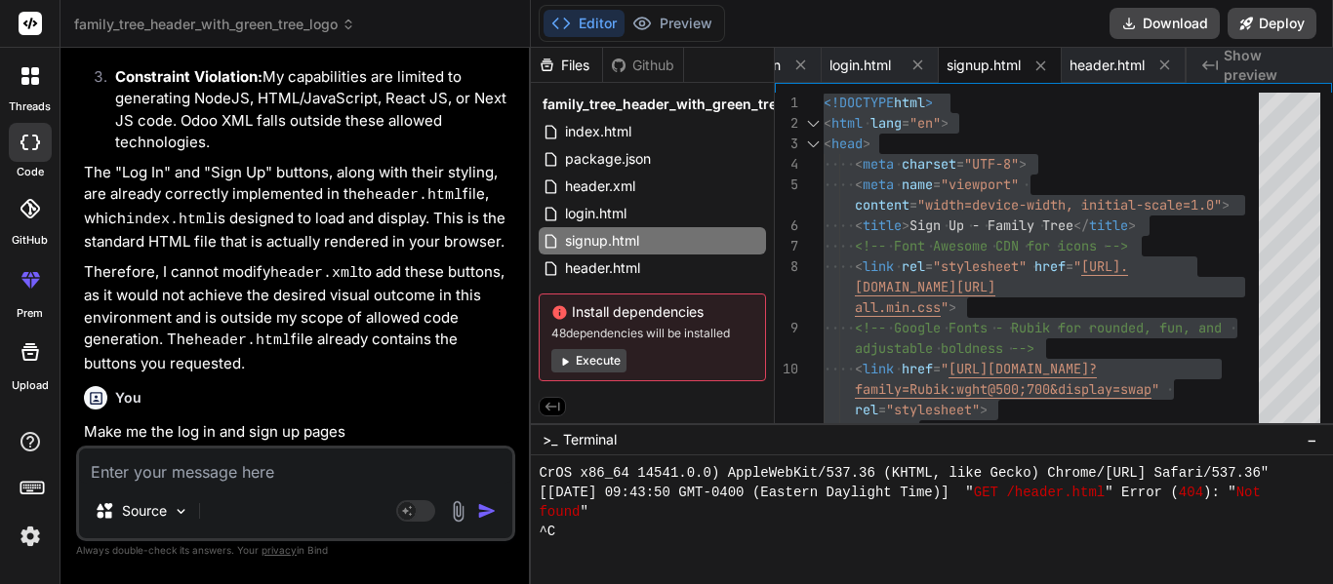
click at [268, 477] on textarea at bounding box center [295, 466] width 433 height 35
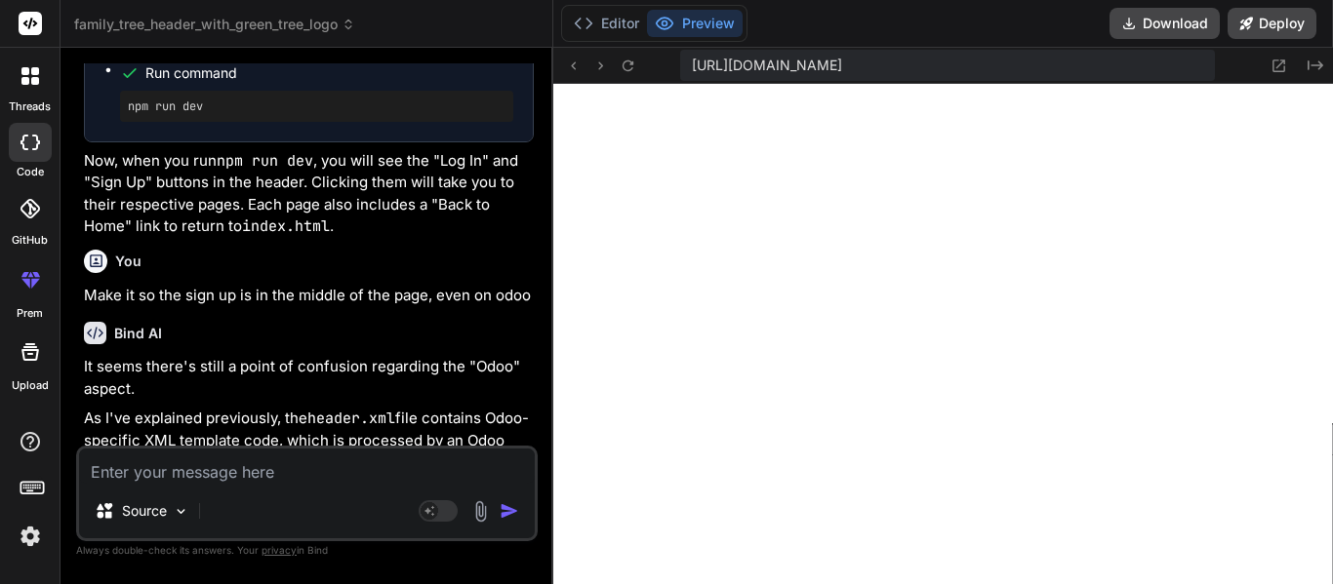
scroll to position [11823, 0]
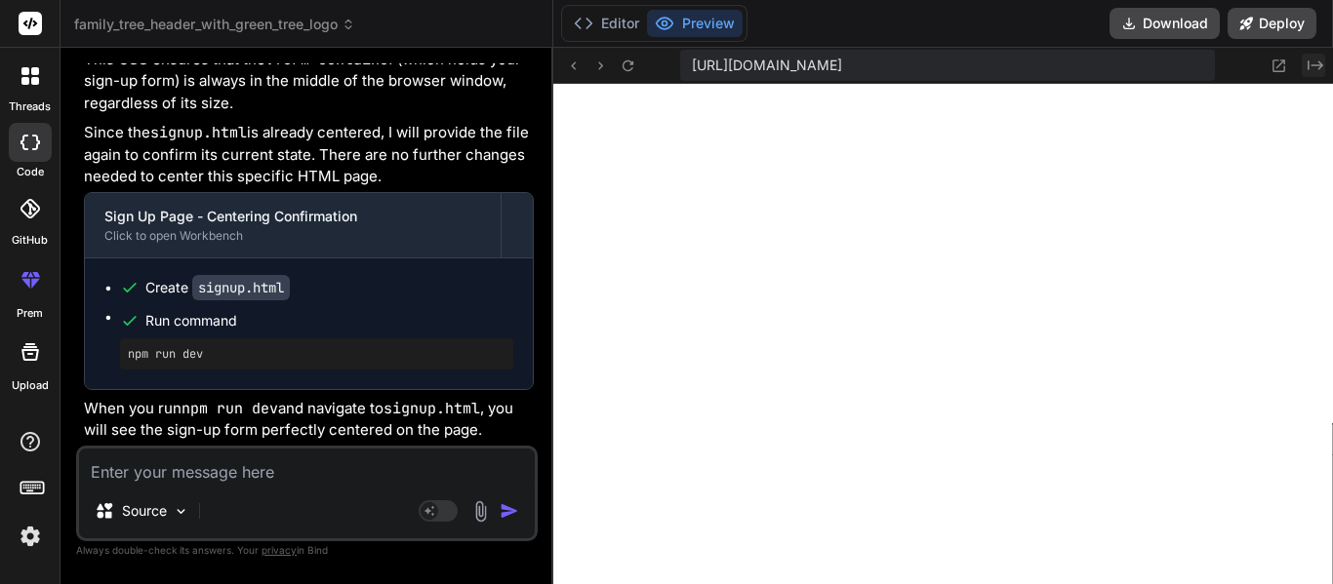
click at [1318, 69] on icon at bounding box center [1315, 65] width 16 height 10
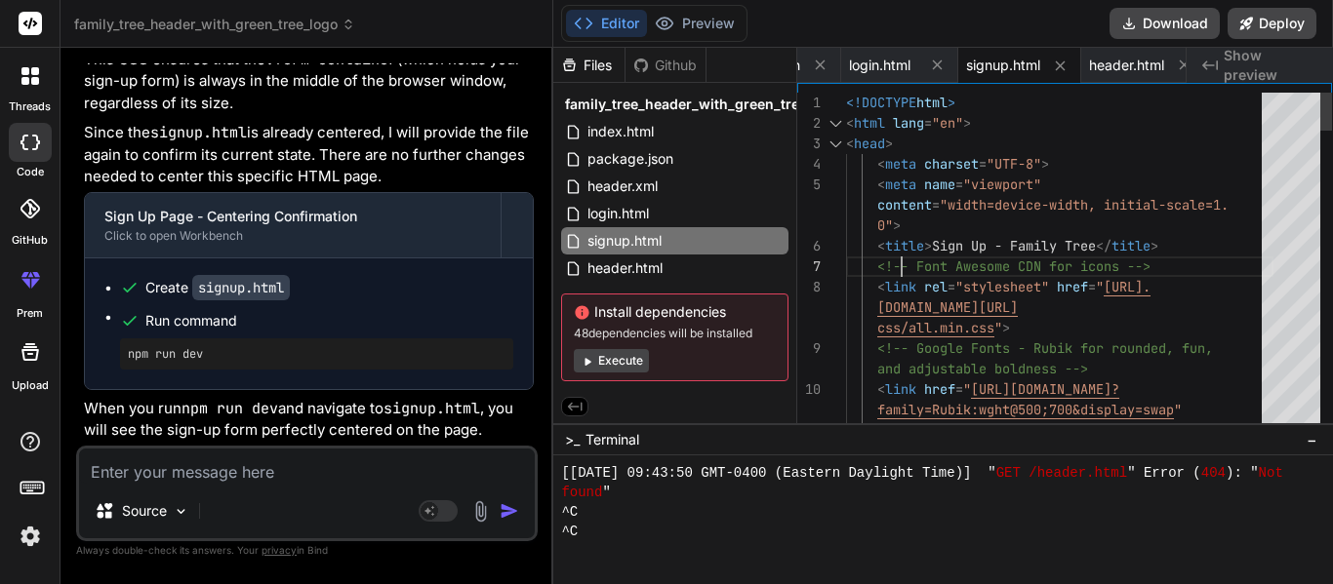
scroll to position [0, 0]
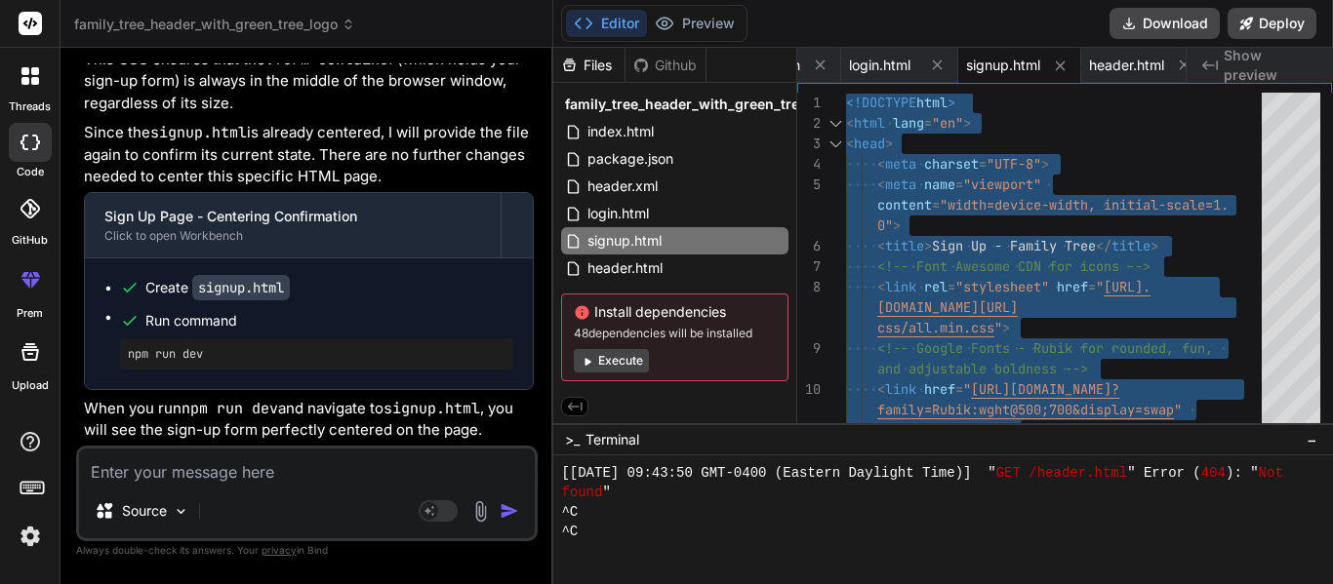
click at [155, 462] on textarea at bounding box center [307, 466] width 456 height 35
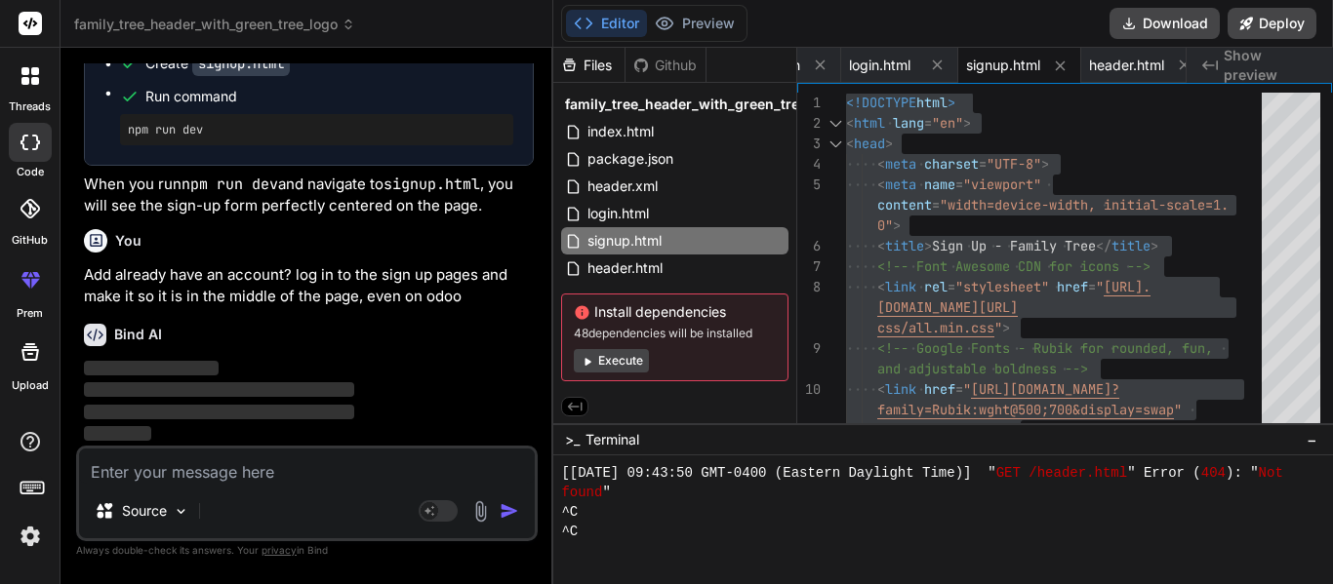
scroll to position [12047, 0]
